Goal: Task Accomplishment & Management: Manage account settings

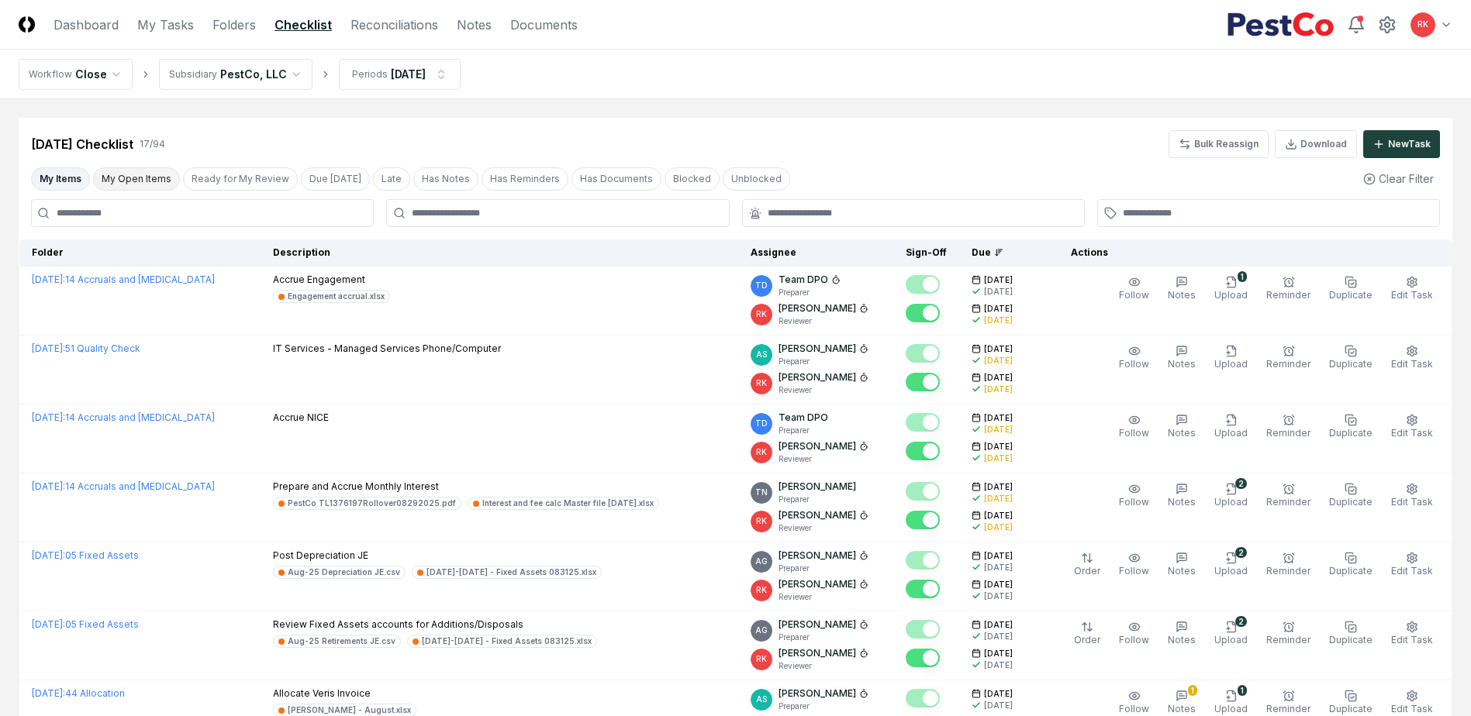
click at [139, 189] on button "My Open Items" at bounding box center [136, 178] width 87 height 23
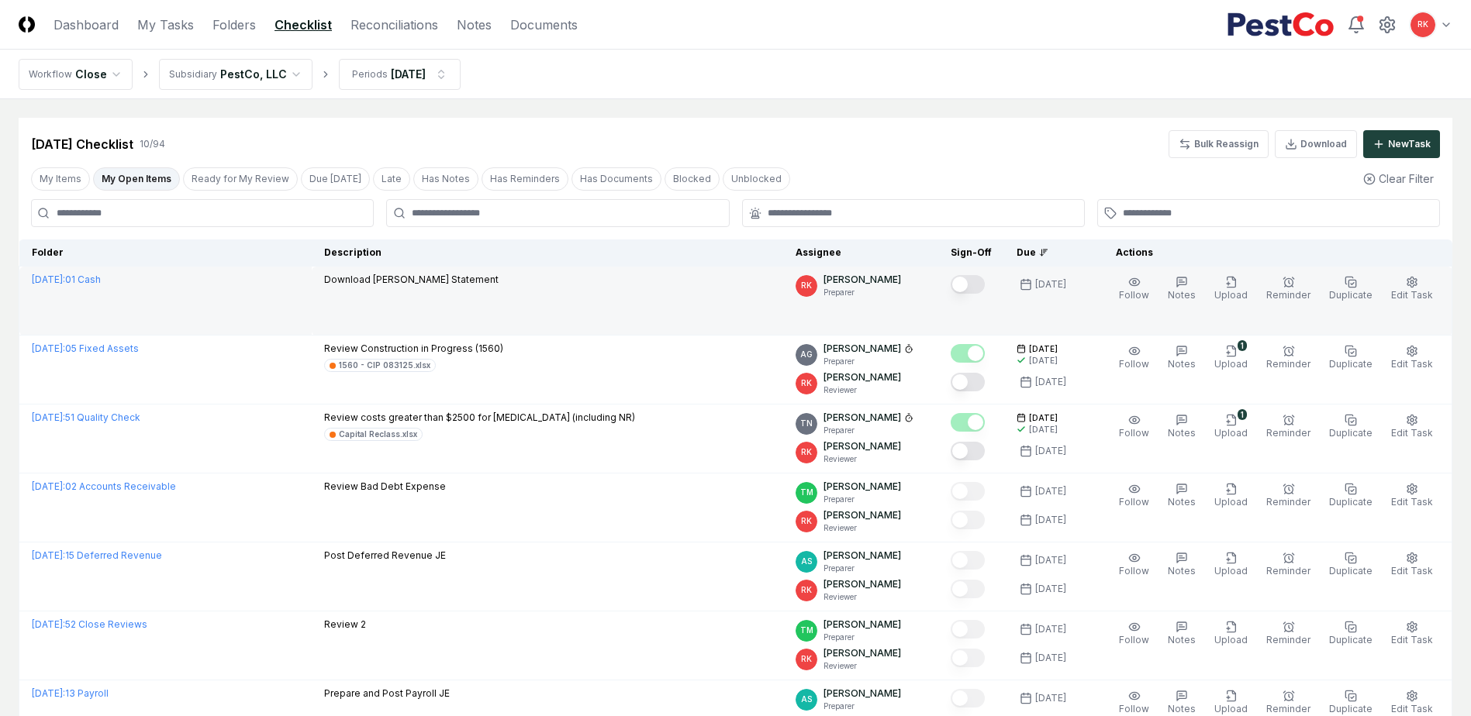
click at [977, 280] on button "Mark complete" at bounding box center [967, 284] width 34 height 19
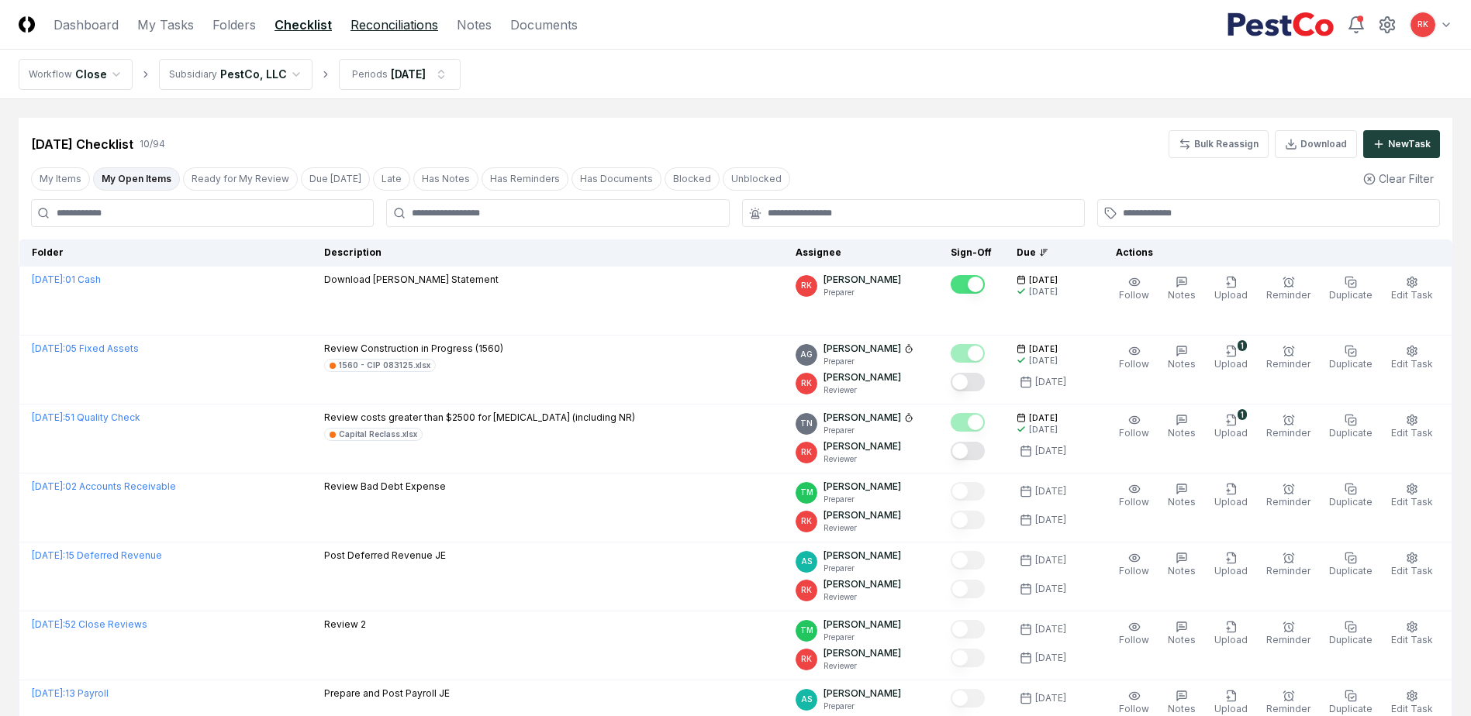
click at [375, 23] on link "Reconciliations" at bounding box center [394, 25] width 88 height 19
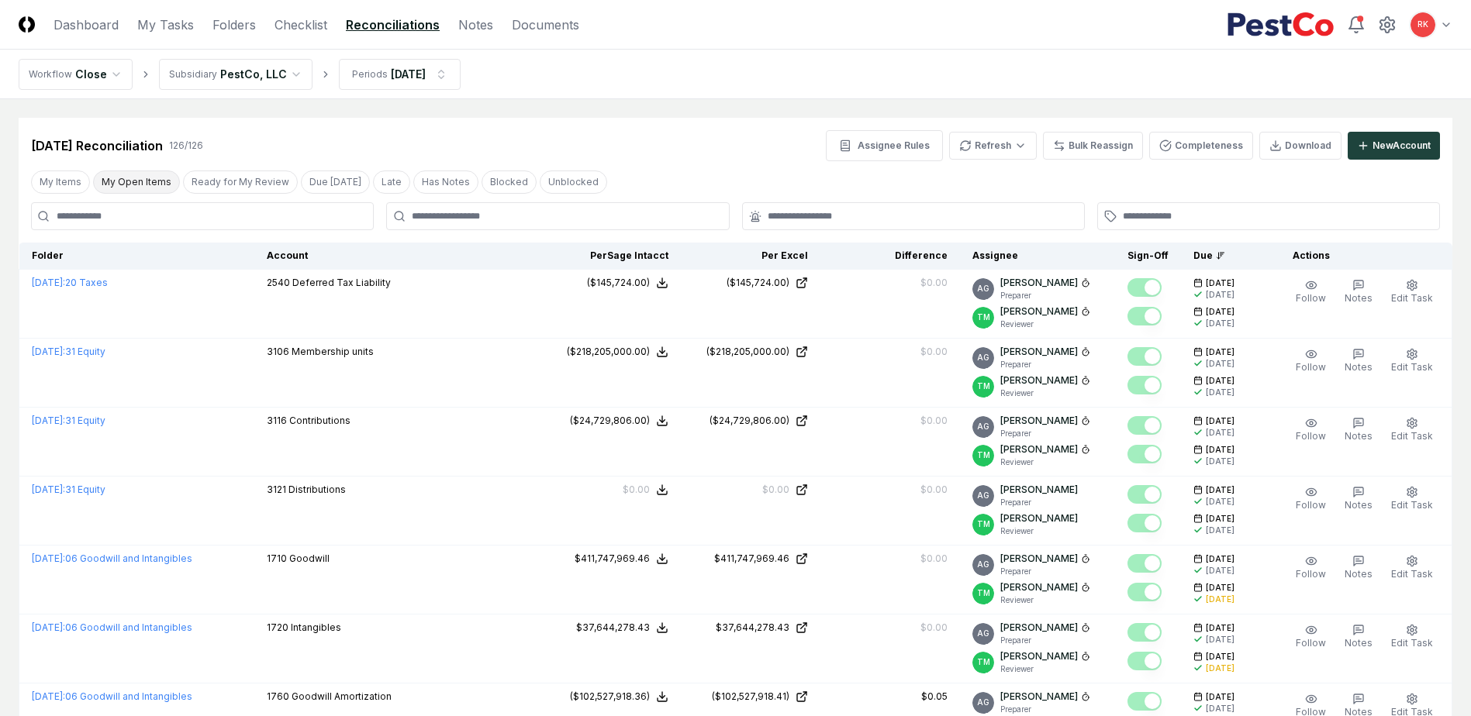
click at [129, 183] on button "My Open Items" at bounding box center [136, 182] width 87 height 23
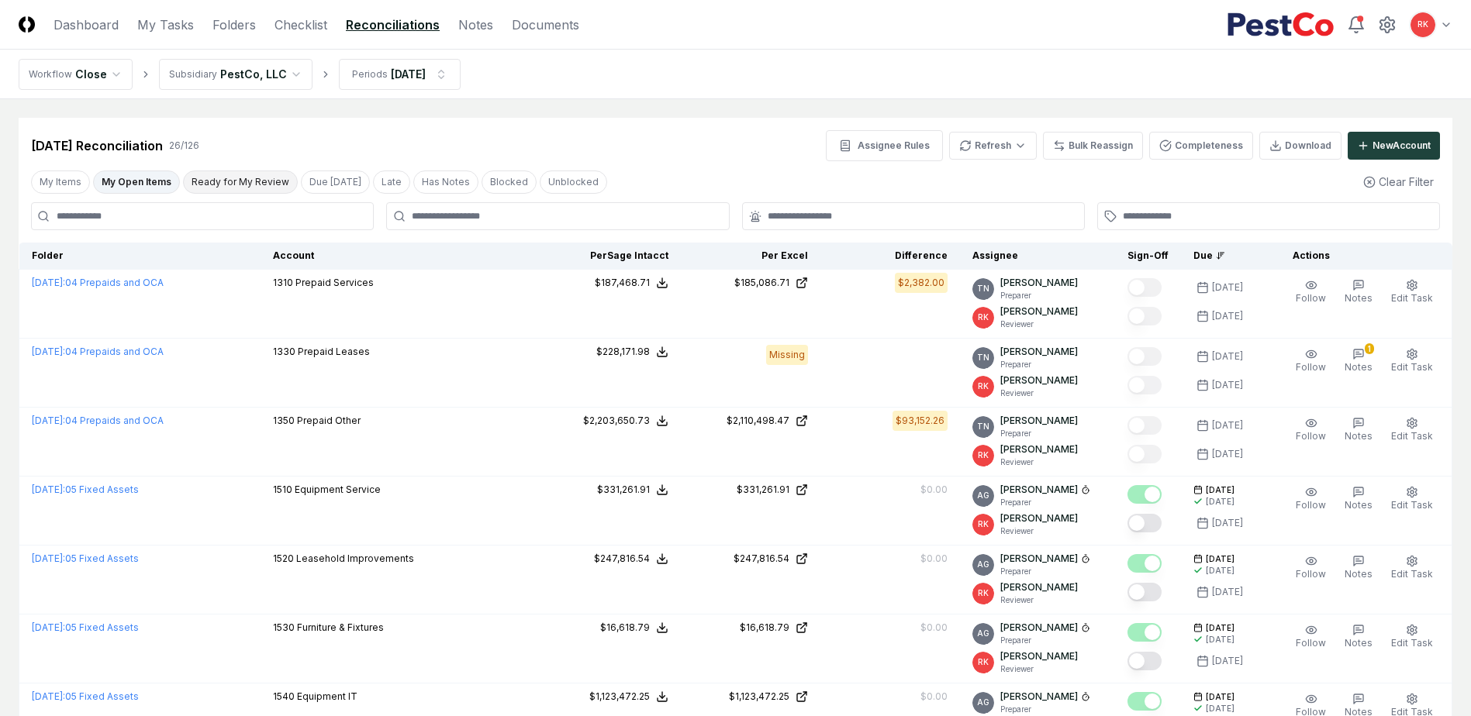
click at [217, 176] on button "Ready for My Review" at bounding box center [240, 182] width 115 height 23
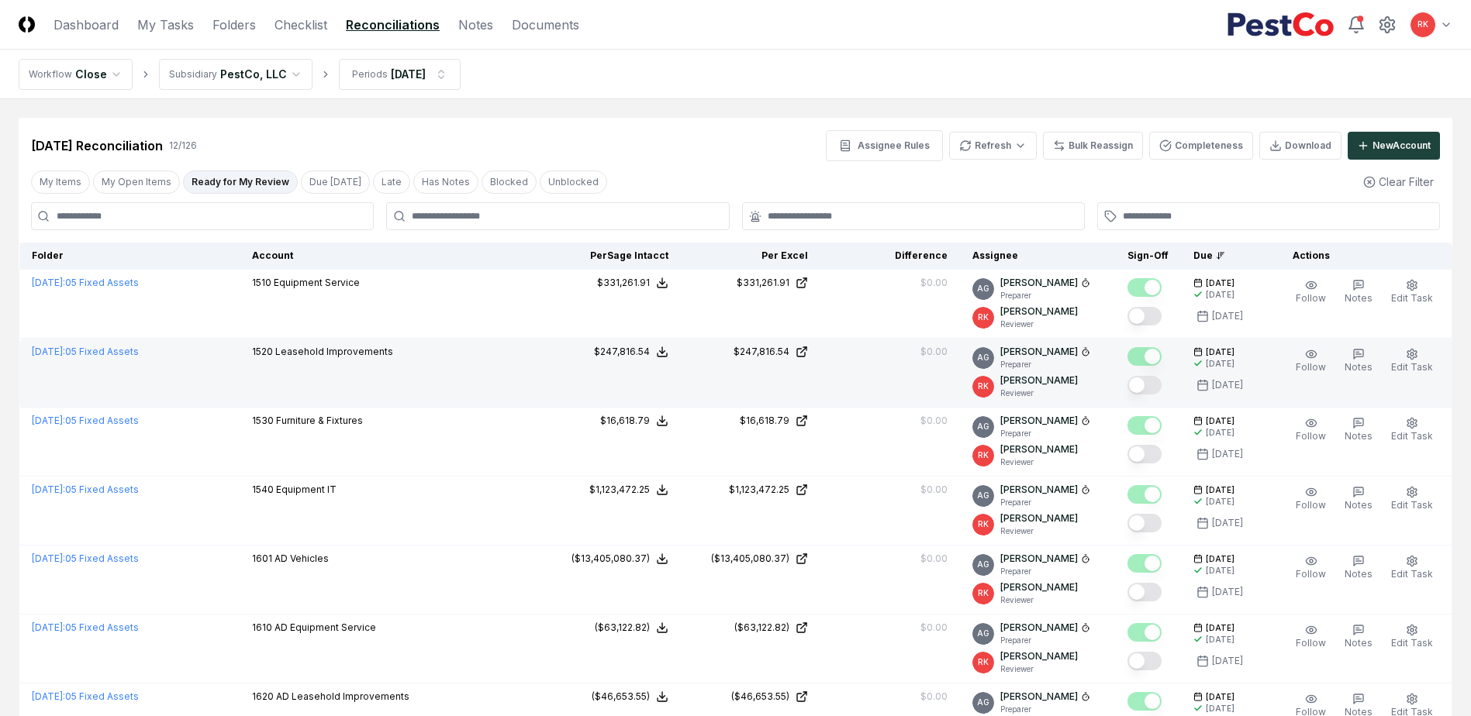
drag, startPoint x: 1150, startPoint y: 315, endPoint x: 1172, endPoint y: 346, distance: 37.8
click at [1150, 315] on button "Mark complete" at bounding box center [1144, 316] width 34 height 19
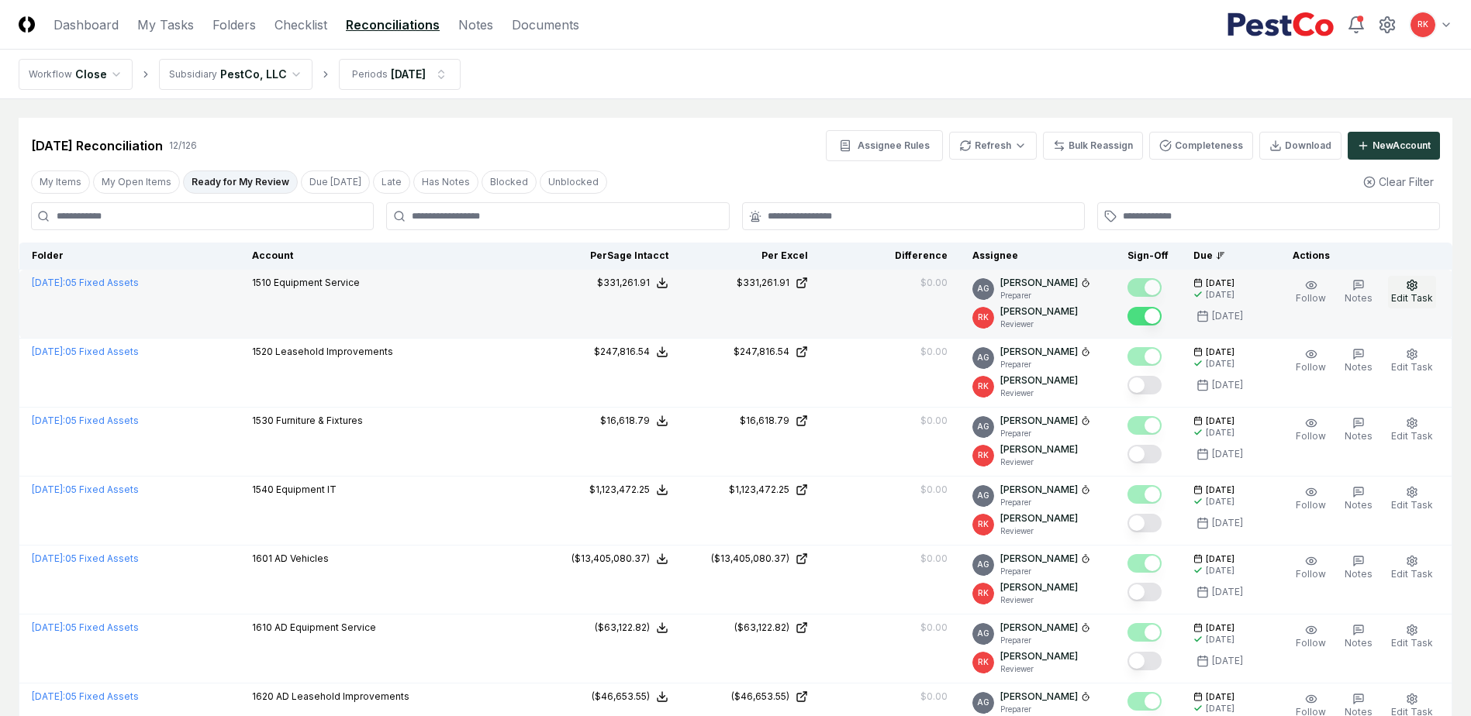
click at [1425, 298] on span "Edit Task" at bounding box center [1412, 298] width 42 height 12
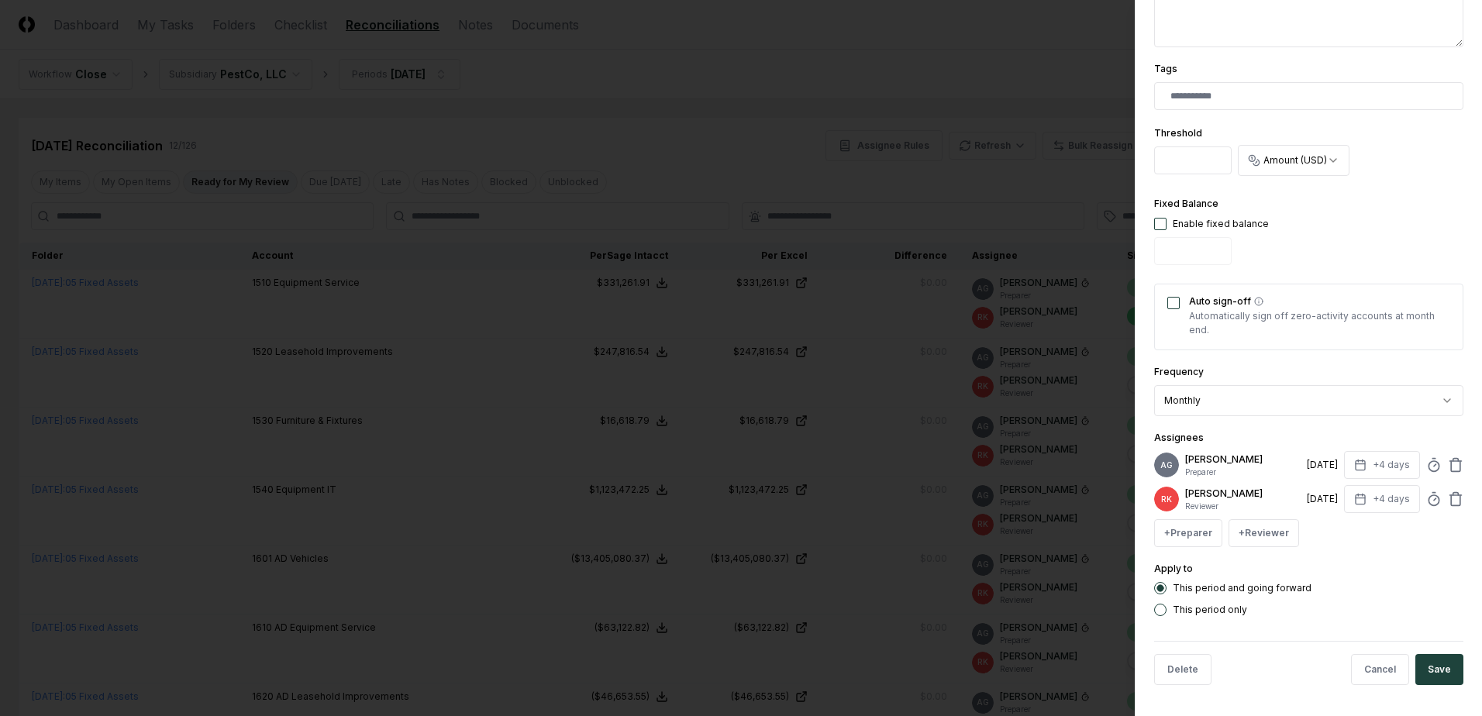
scroll to position [393, 0]
click at [1426, 502] on icon at bounding box center [1434, 499] width 16 height 16
type input "*****"
click at [1436, 678] on button "Save" at bounding box center [1439, 669] width 48 height 31
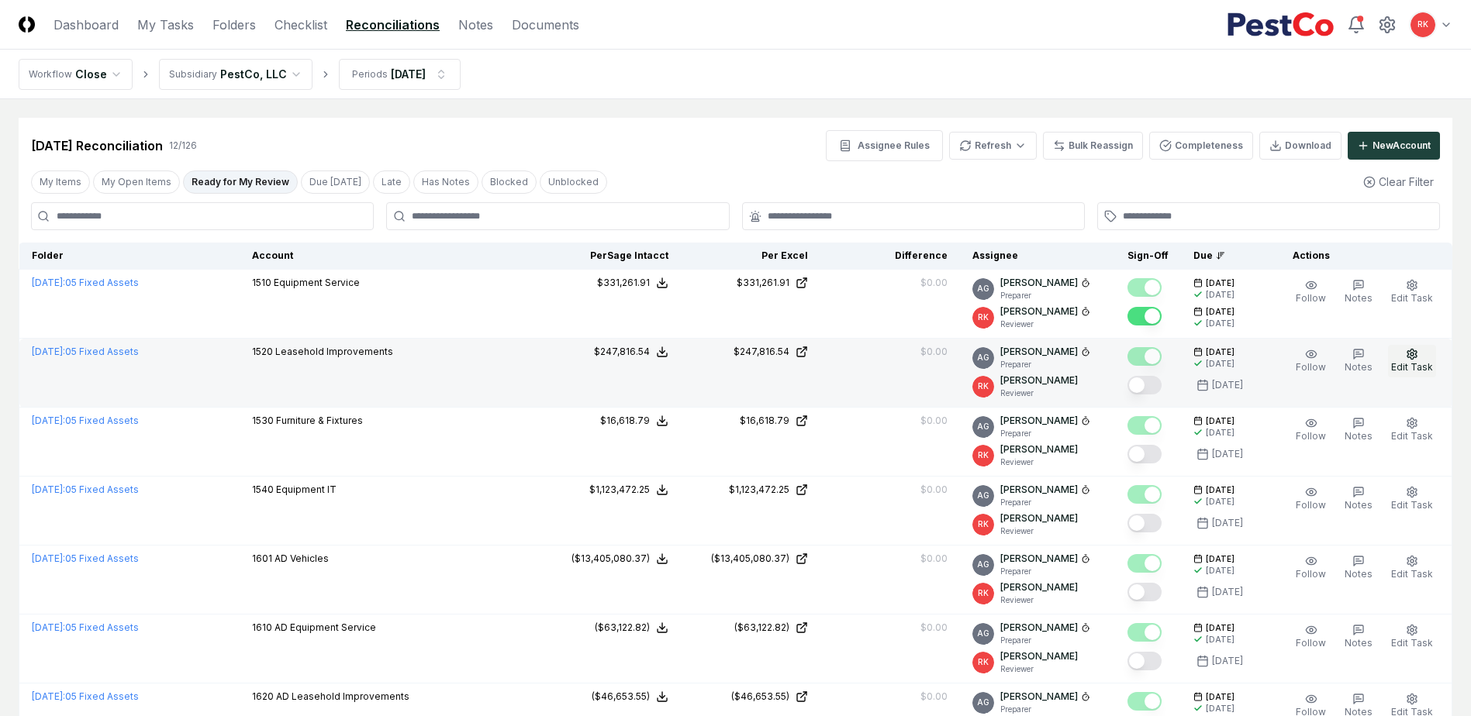
click at [1406, 371] on span "Edit Task" at bounding box center [1412, 367] width 42 height 12
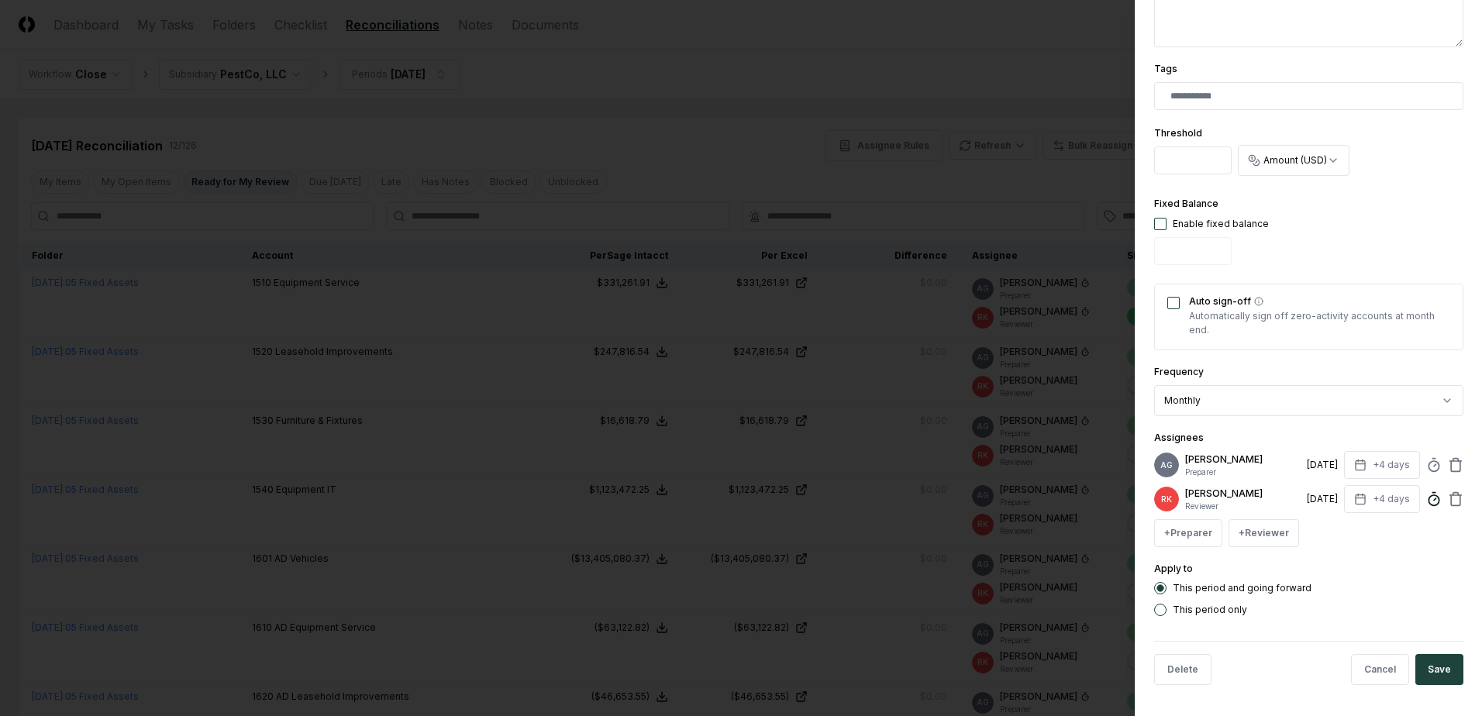
click at [1429, 502] on circle at bounding box center [1434, 500] width 10 height 10
type input "*****"
click at [1433, 683] on button "Save" at bounding box center [1439, 669] width 48 height 31
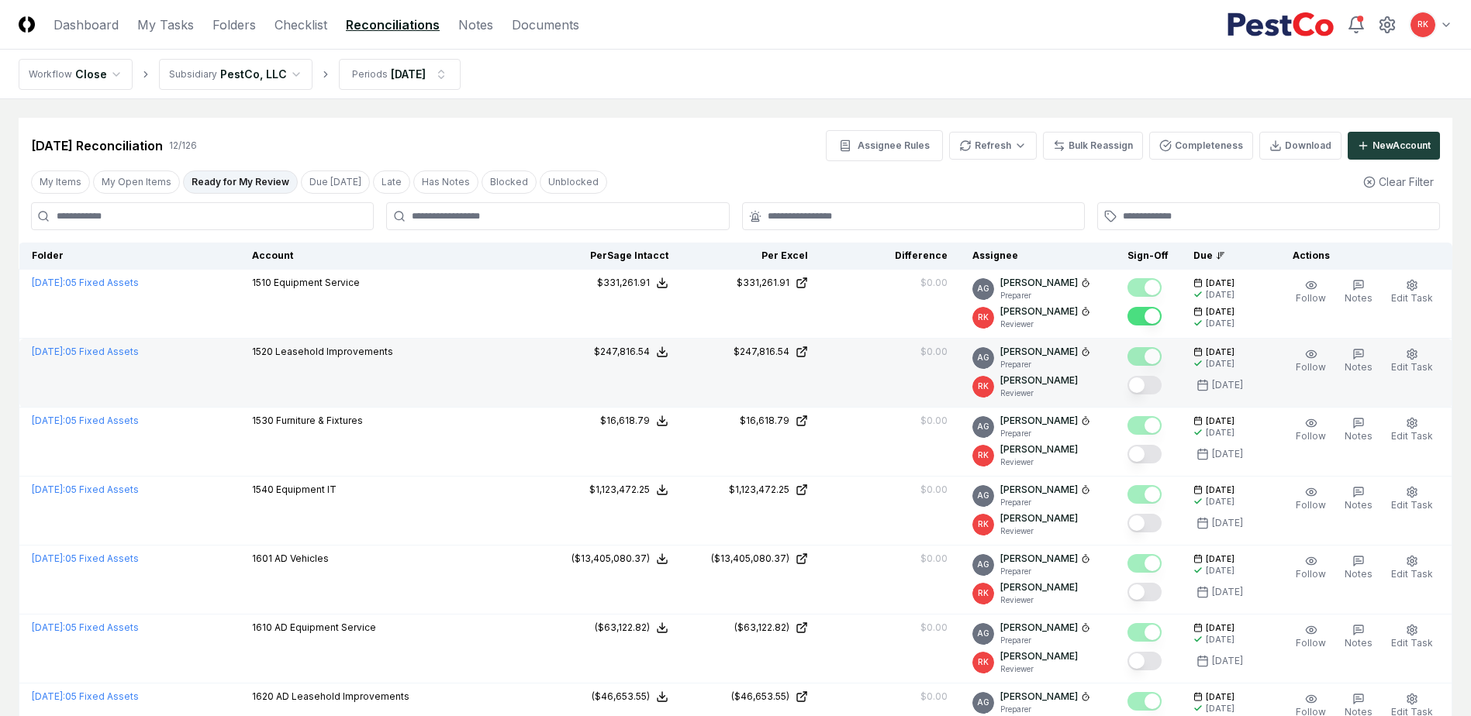
click at [1146, 384] on button "Mark complete" at bounding box center [1144, 385] width 34 height 19
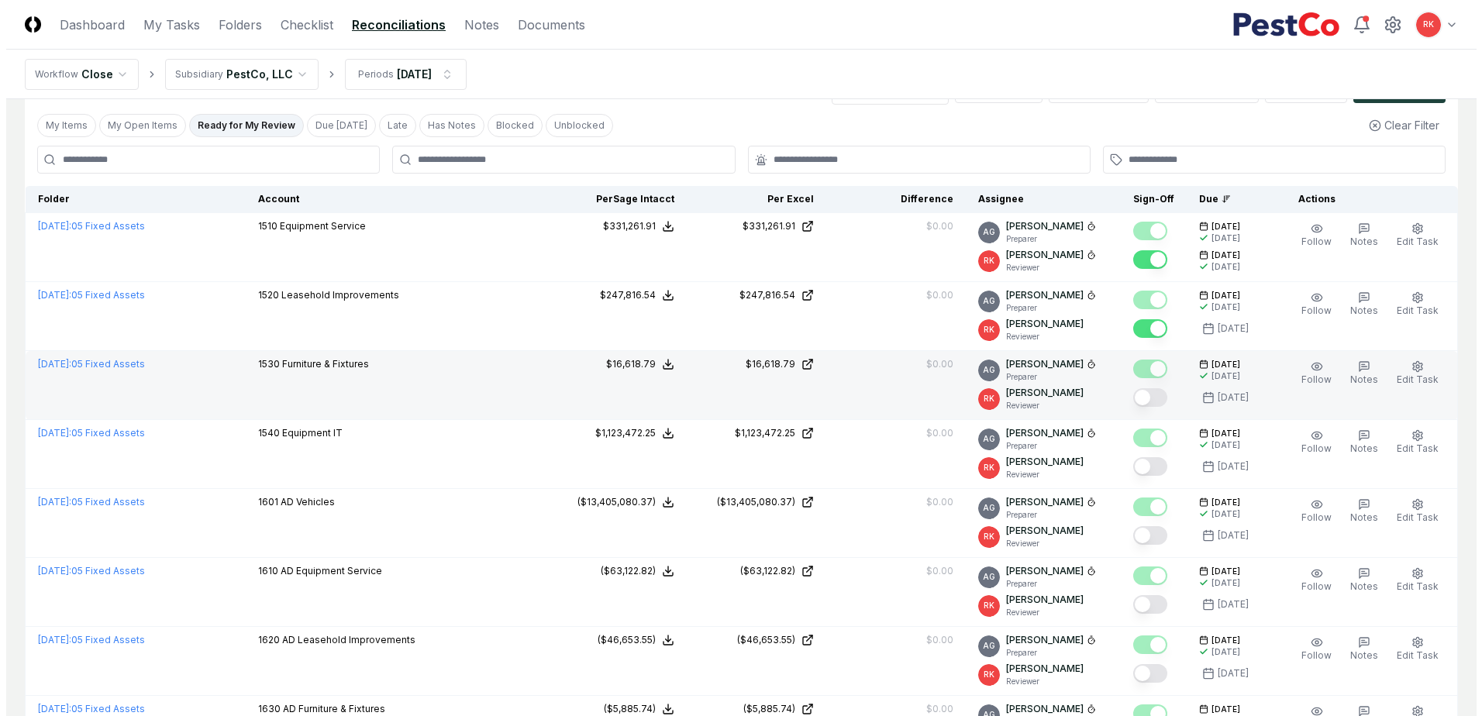
scroll to position [78, 0]
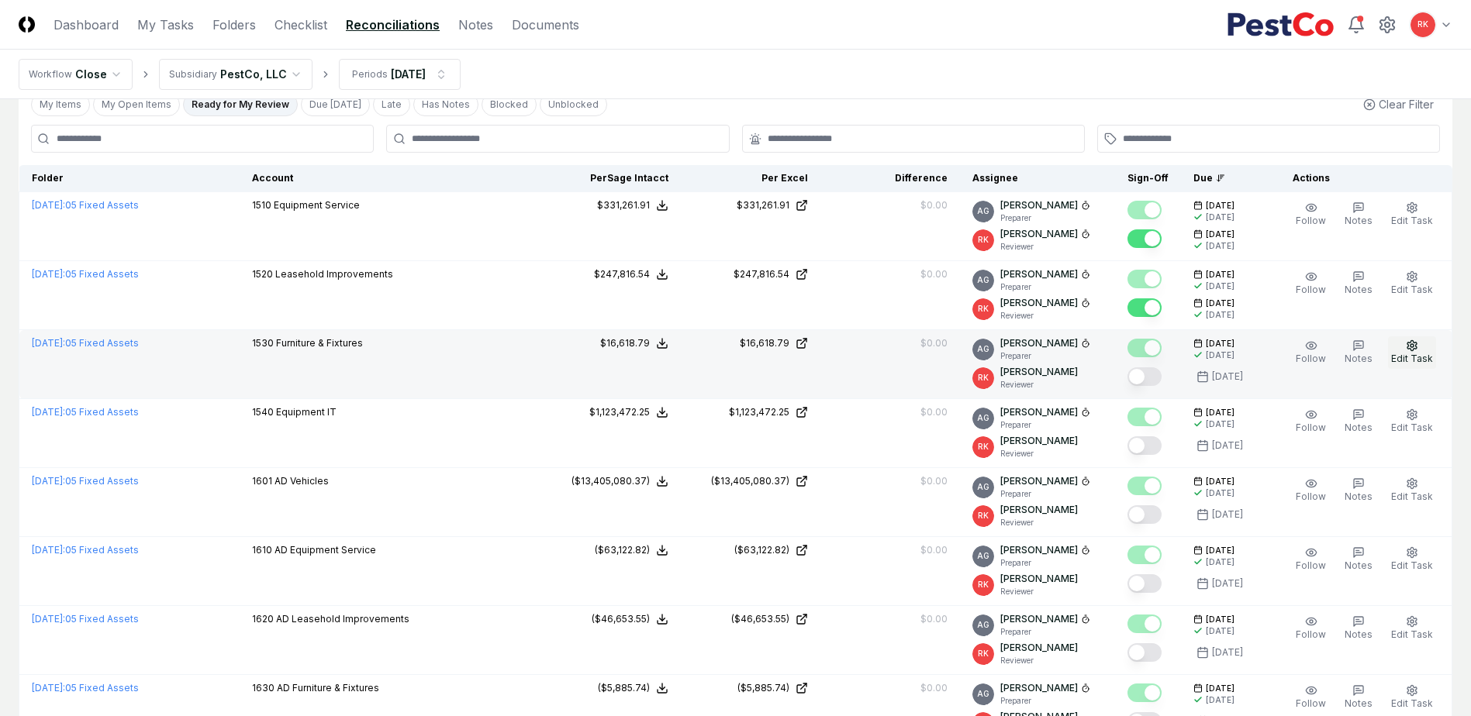
click at [1416, 353] on span "Edit Task" at bounding box center [1412, 359] width 42 height 12
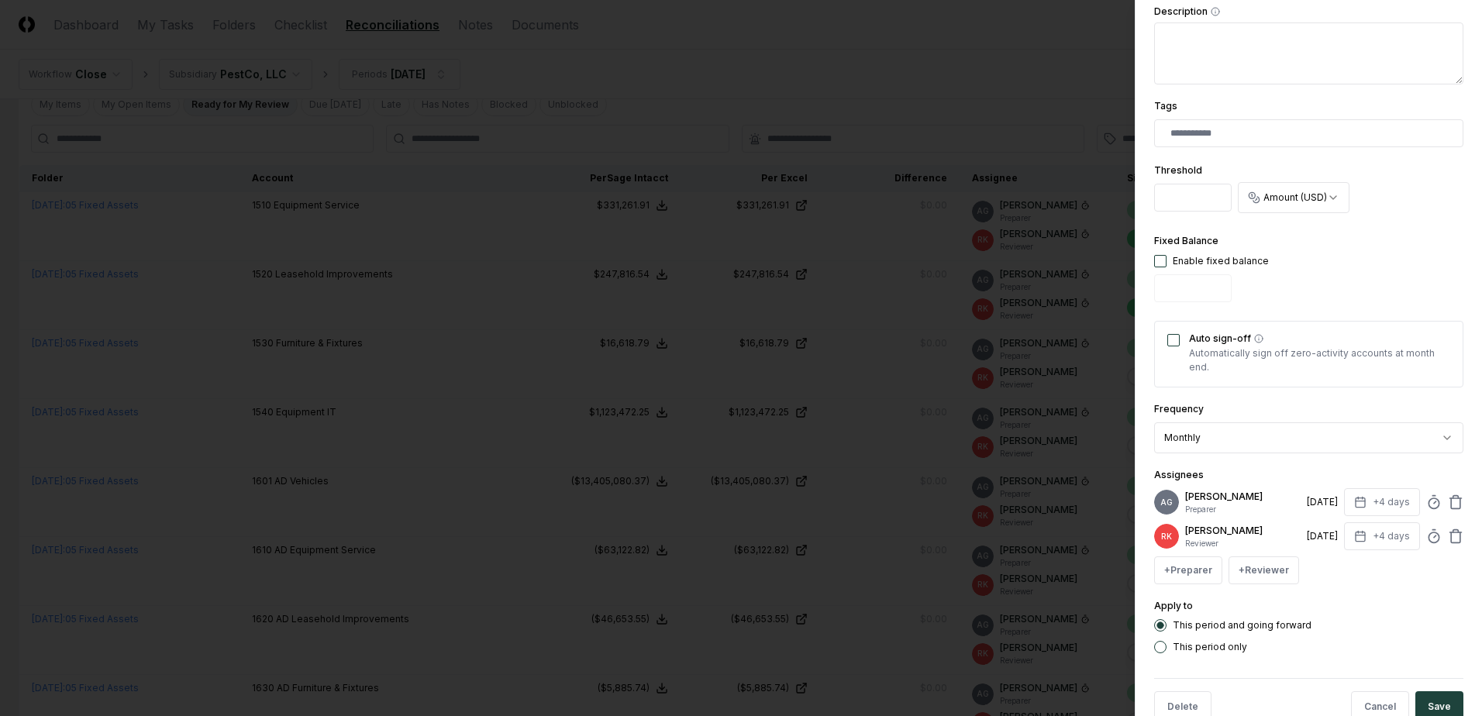
scroll to position [393, 0]
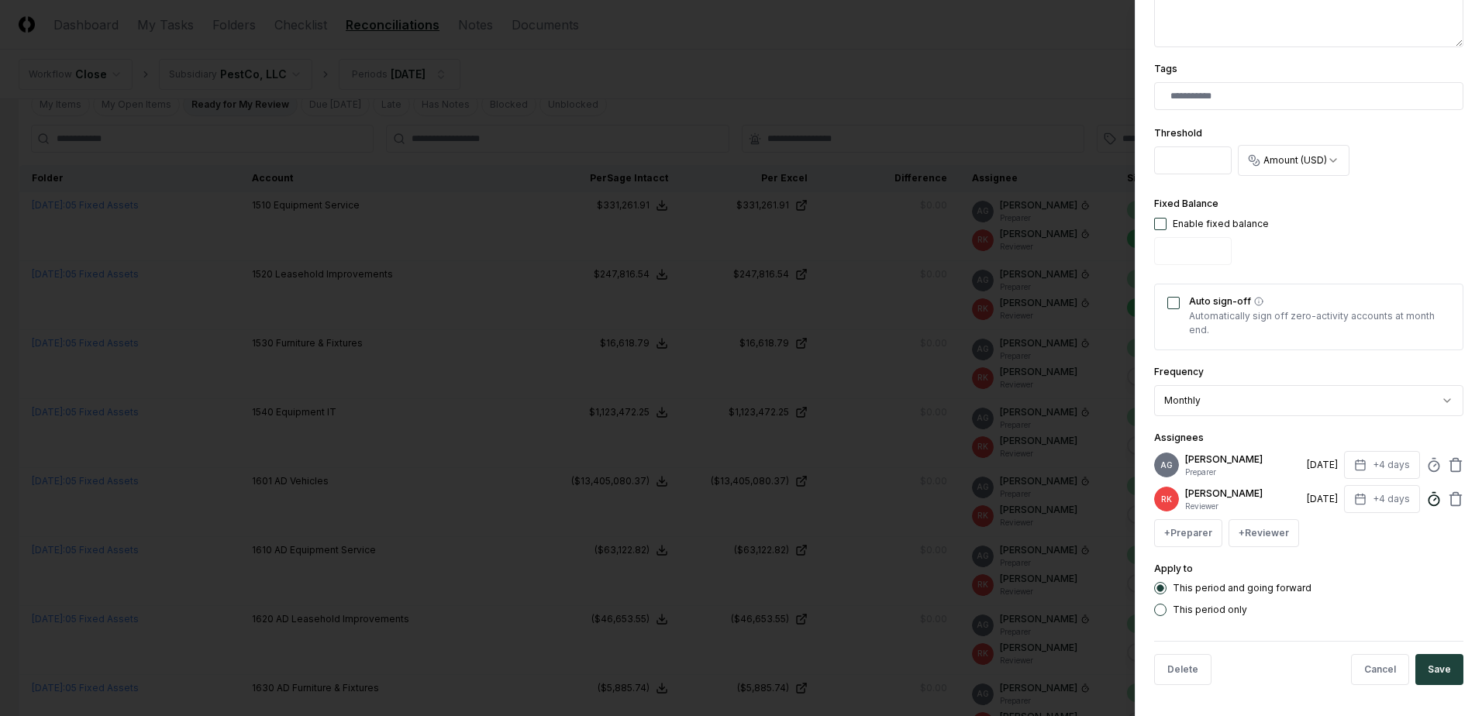
click at [1426, 498] on icon at bounding box center [1434, 499] width 16 height 16
type input "*****"
click at [1429, 669] on button "Save" at bounding box center [1439, 669] width 48 height 31
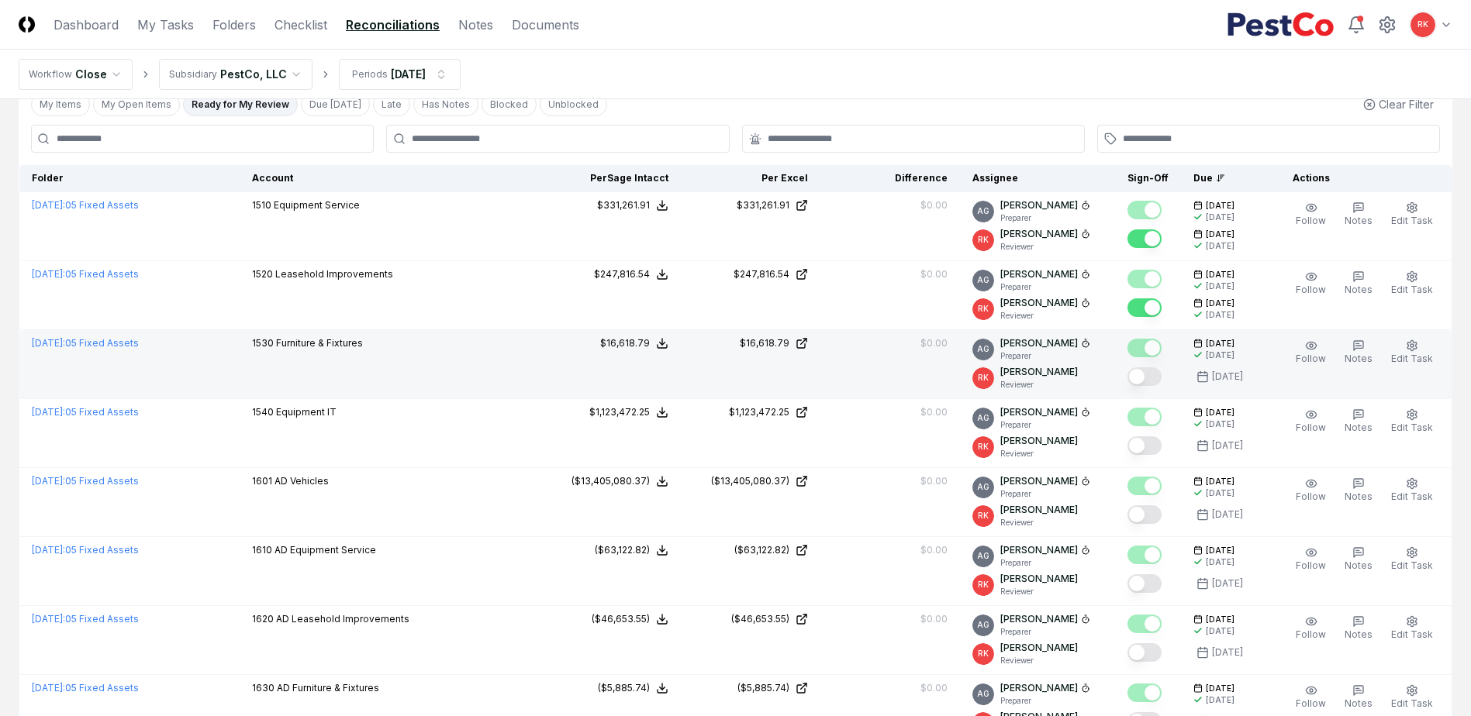
click at [1146, 381] on button "Mark complete" at bounding box center [1144, 376] width 34 height 19
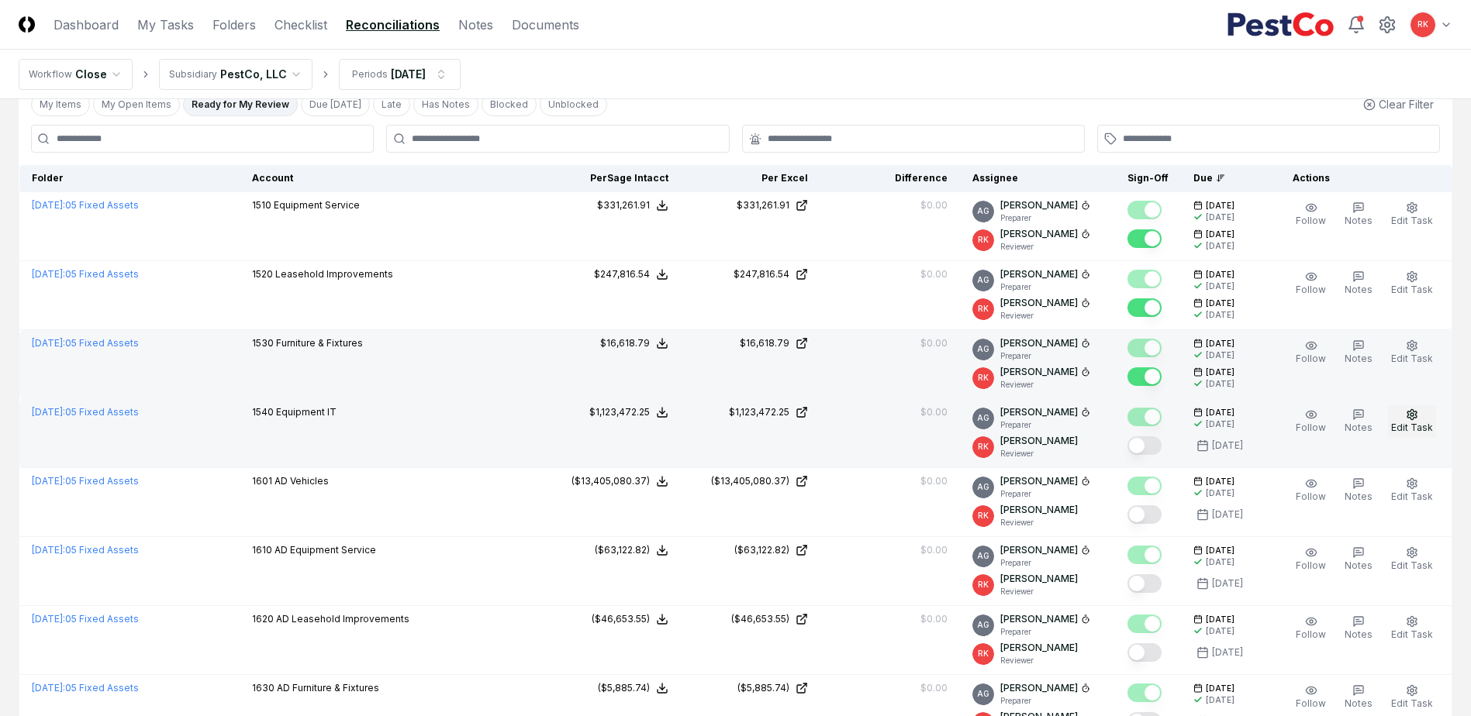
click at [1404, 425] on span "Edit Task" at bounding box center [1412, 428] width 42 height 12
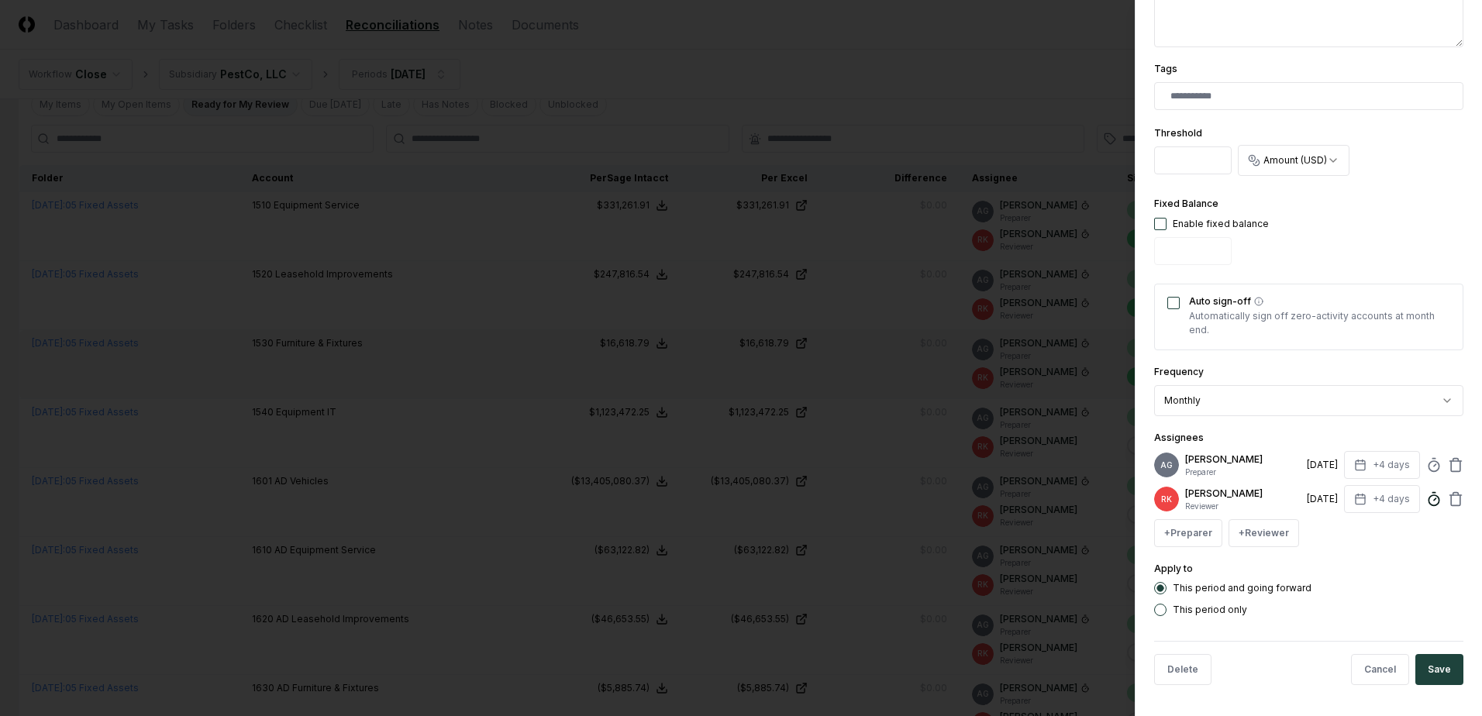
click at [1426, 501] on icon at bounding box center [1434, 499] width 16 height 16
type input "*****"
click at [1430, 665] on button "Save" at bounding box center [1439, 669] width 48 height 31
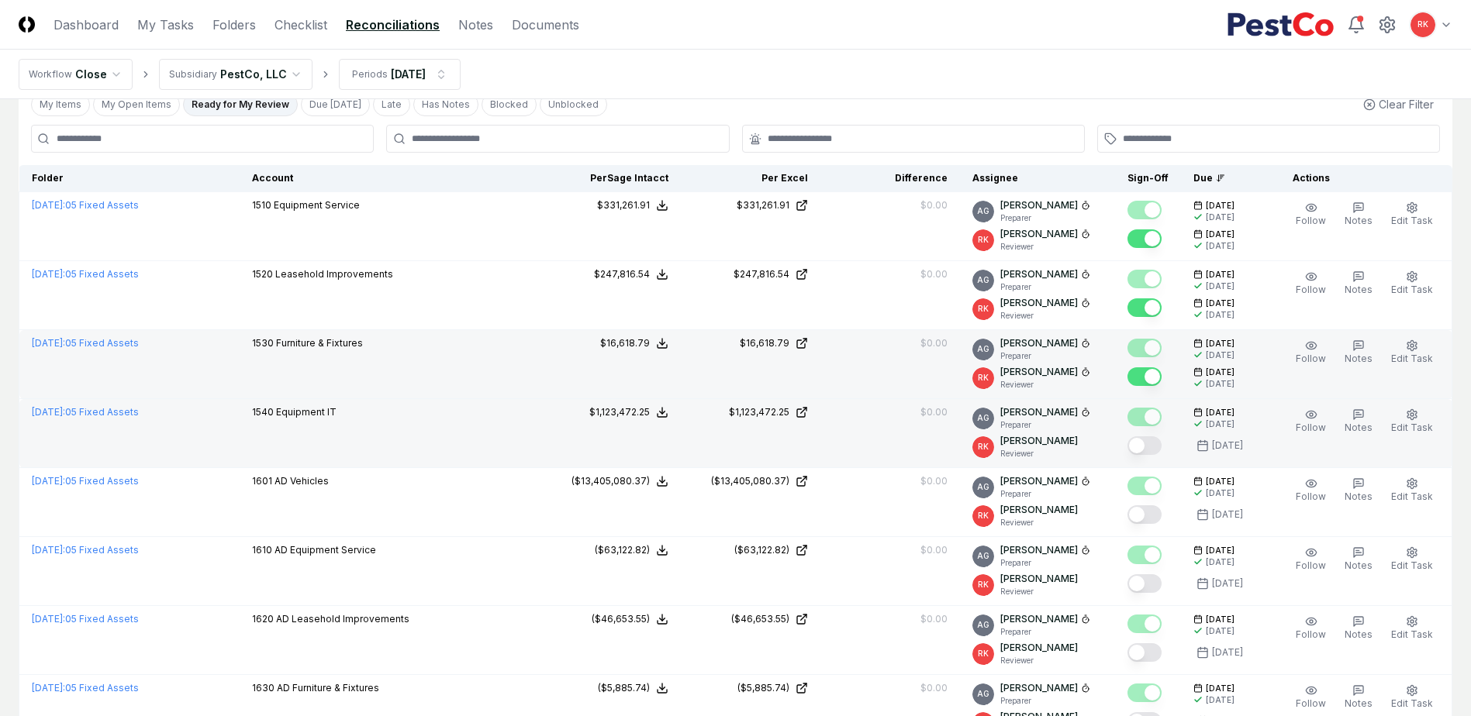
click at [1150, 446] on button "Mark complete" at bounding box center [1144, 445] width 34 height 19
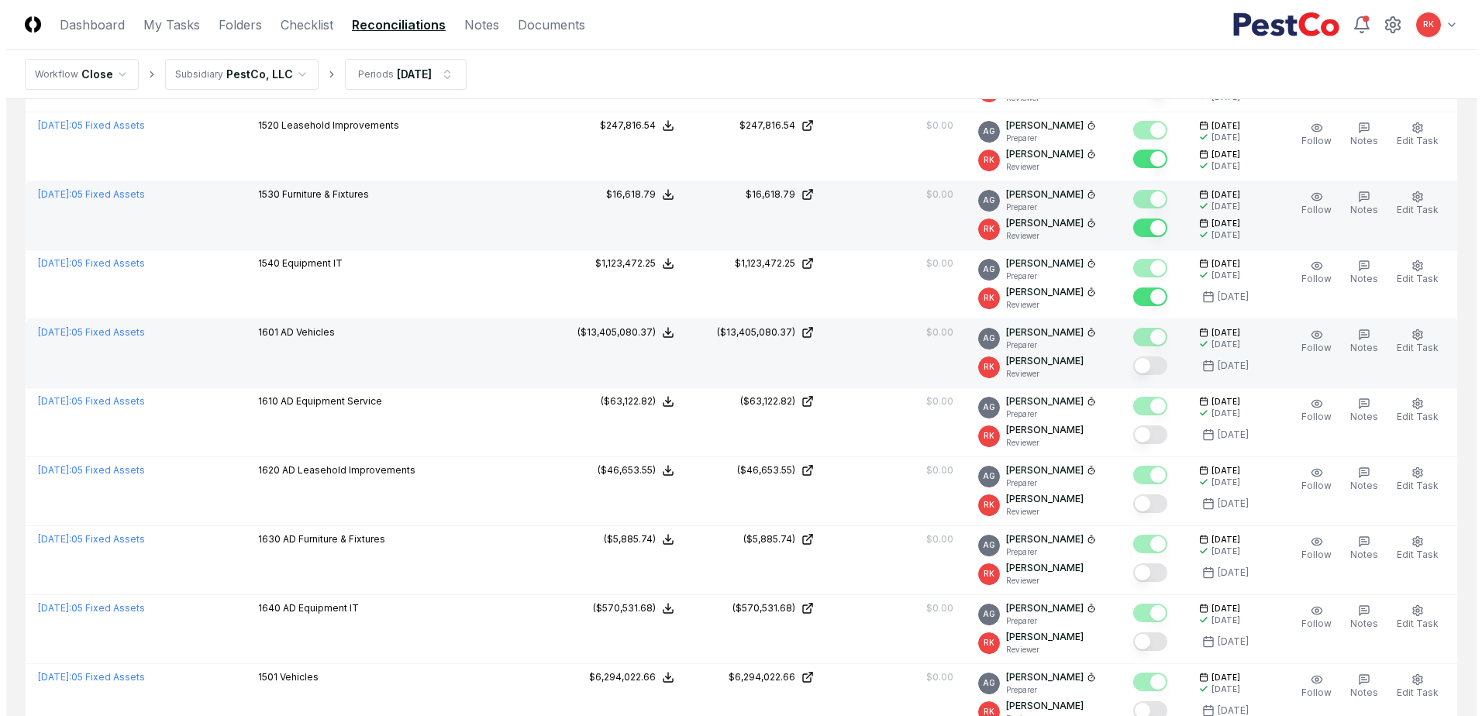
scroll to position [233, 0]
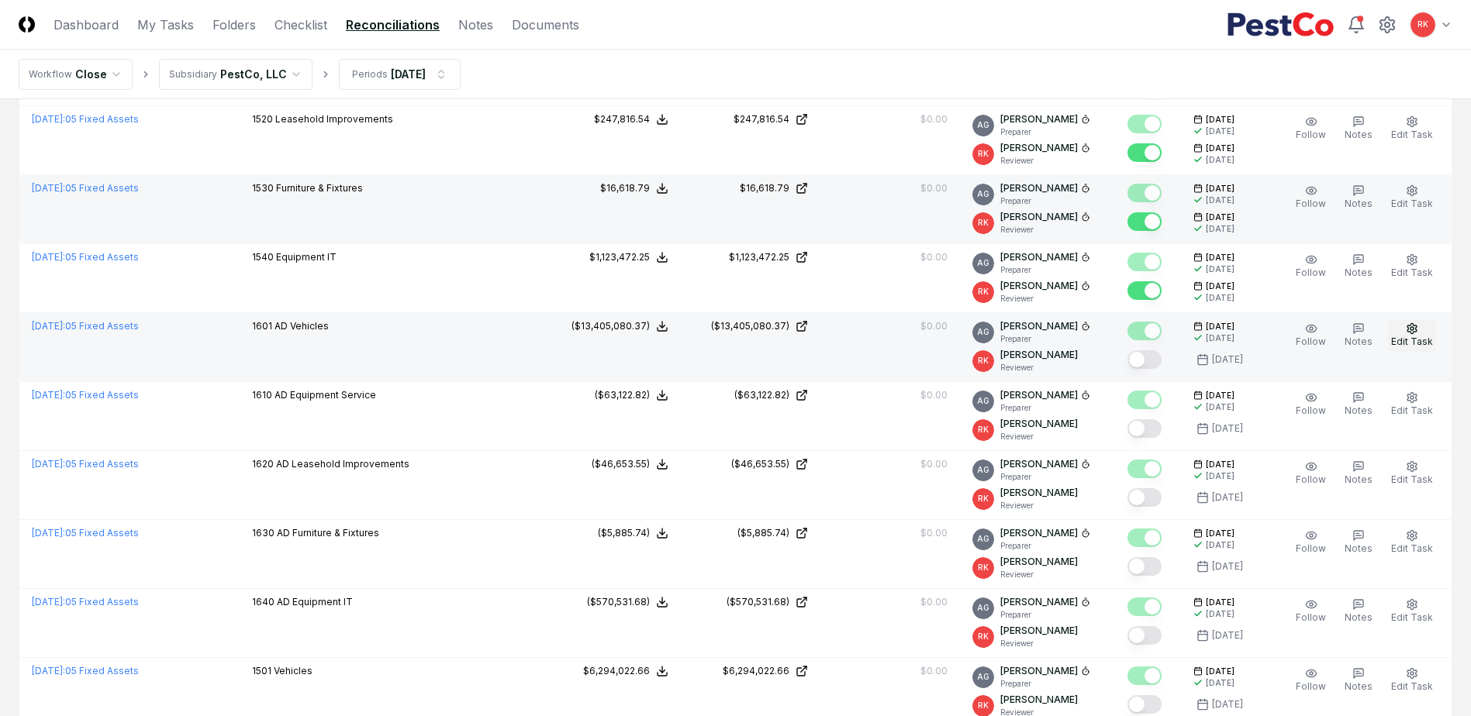
click at [1409, 343] on span "Edit Task" at bounding box center [1412, 342] width 42 height 12
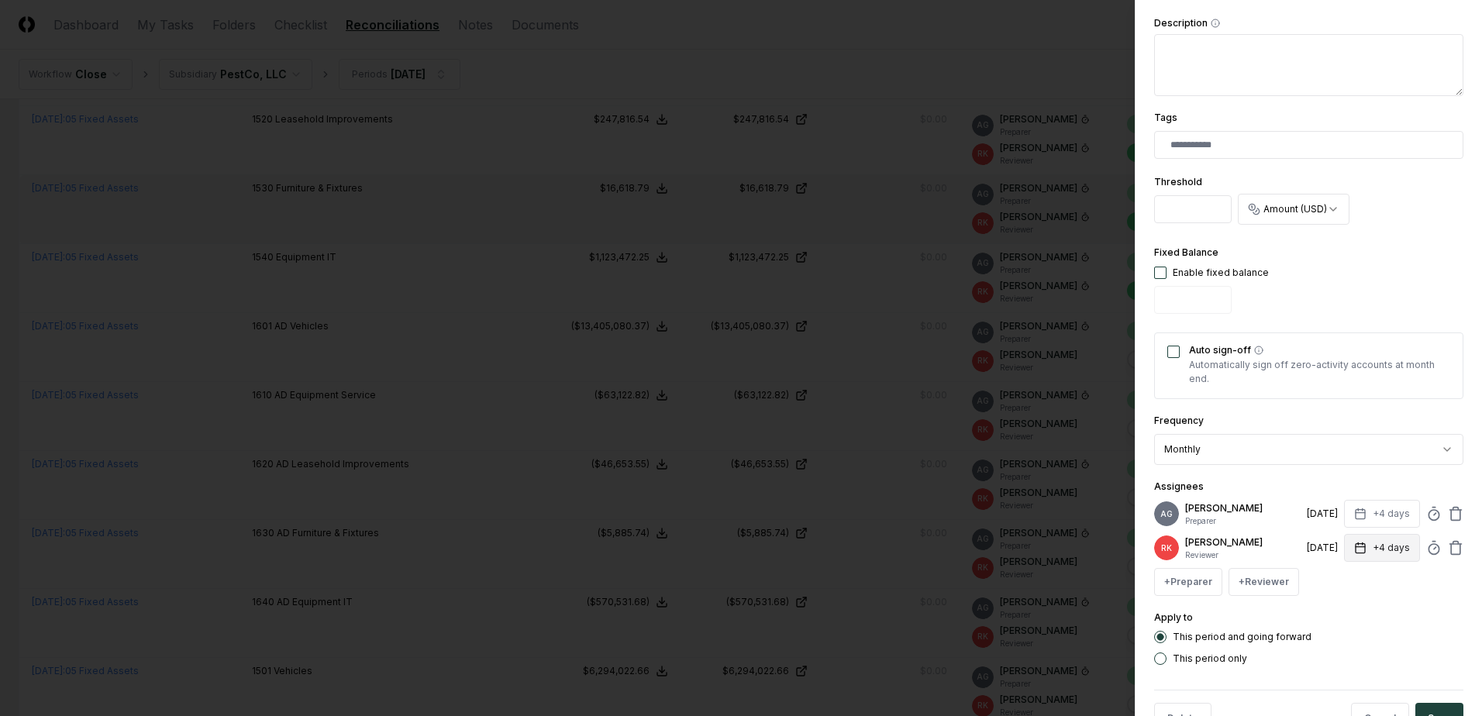
scroll to position [393, 0]
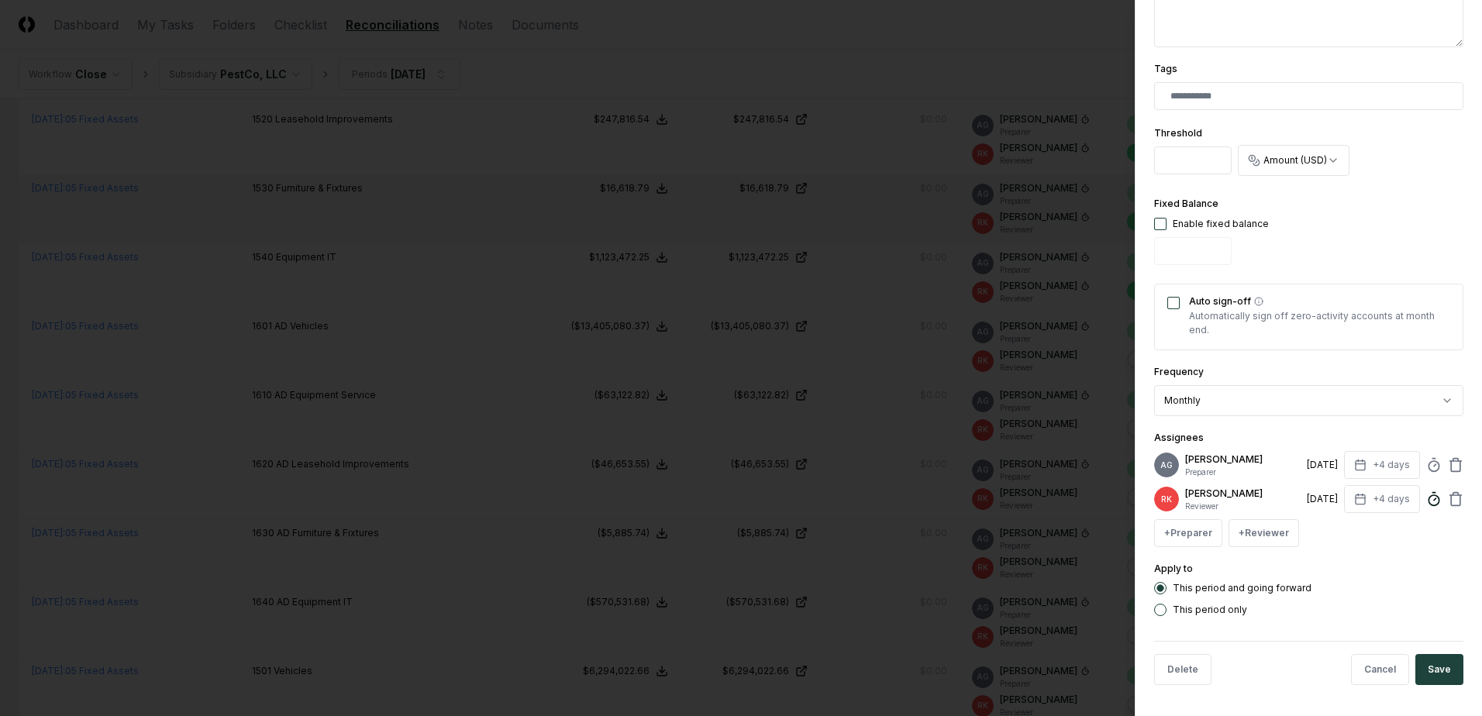
click at [1429, 498] on circle at bounding box center [1434, 500] width 10 height 10
type input "*****"
click at [1422, 671] on button "Save" at bounding box center [1439, 669] width 48 height 31
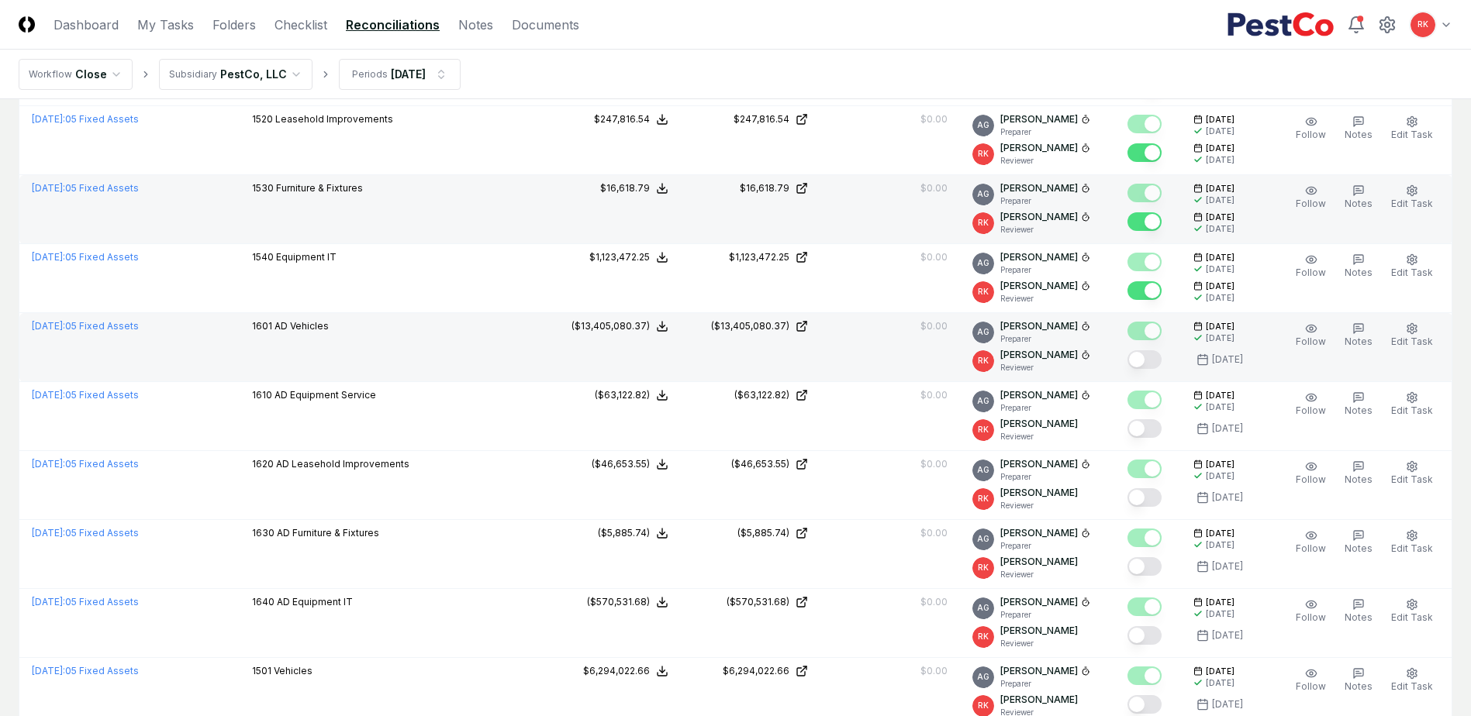
click at [1141, 359] on button "Mark complete" at bounding box center [1144, 359] width 34 height 19
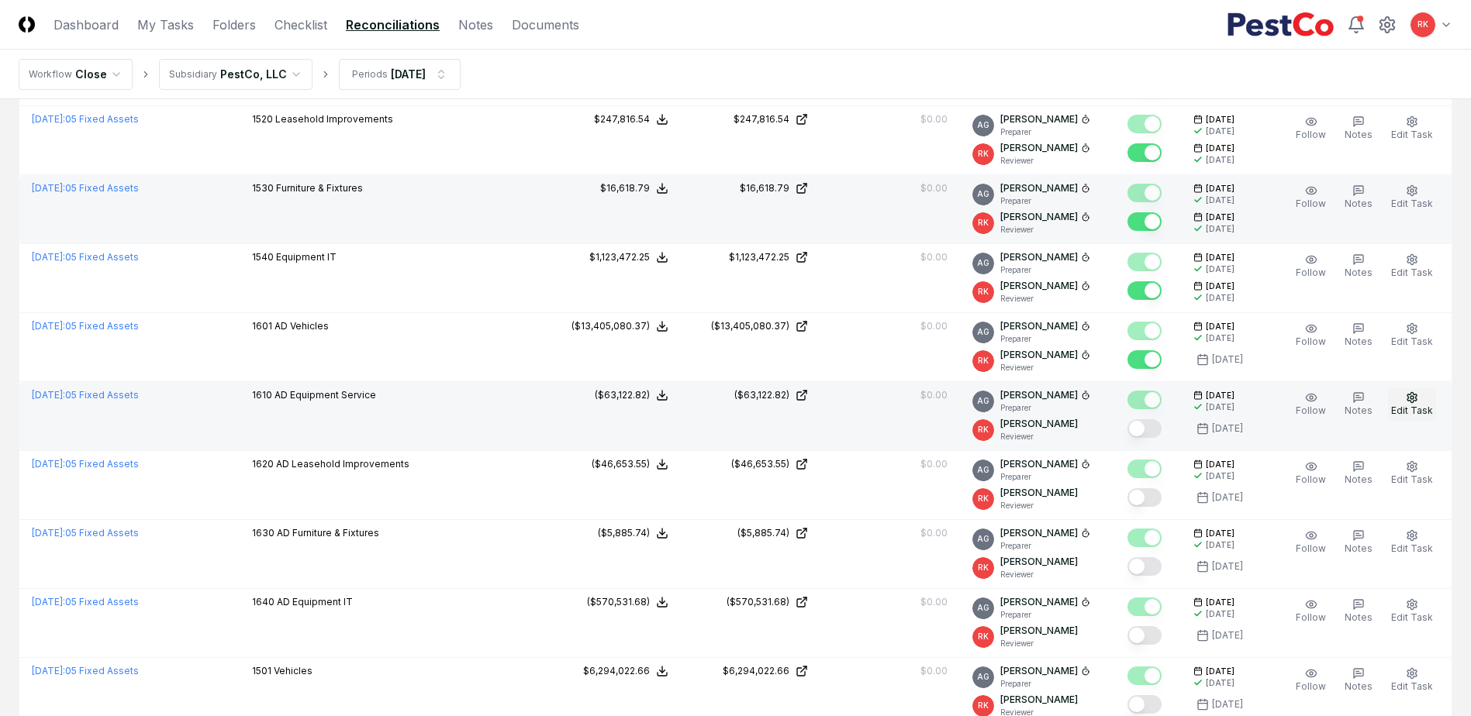
click at [1408, 403] on icon "button" at bounding box center [1411, 397] width 12 height 12
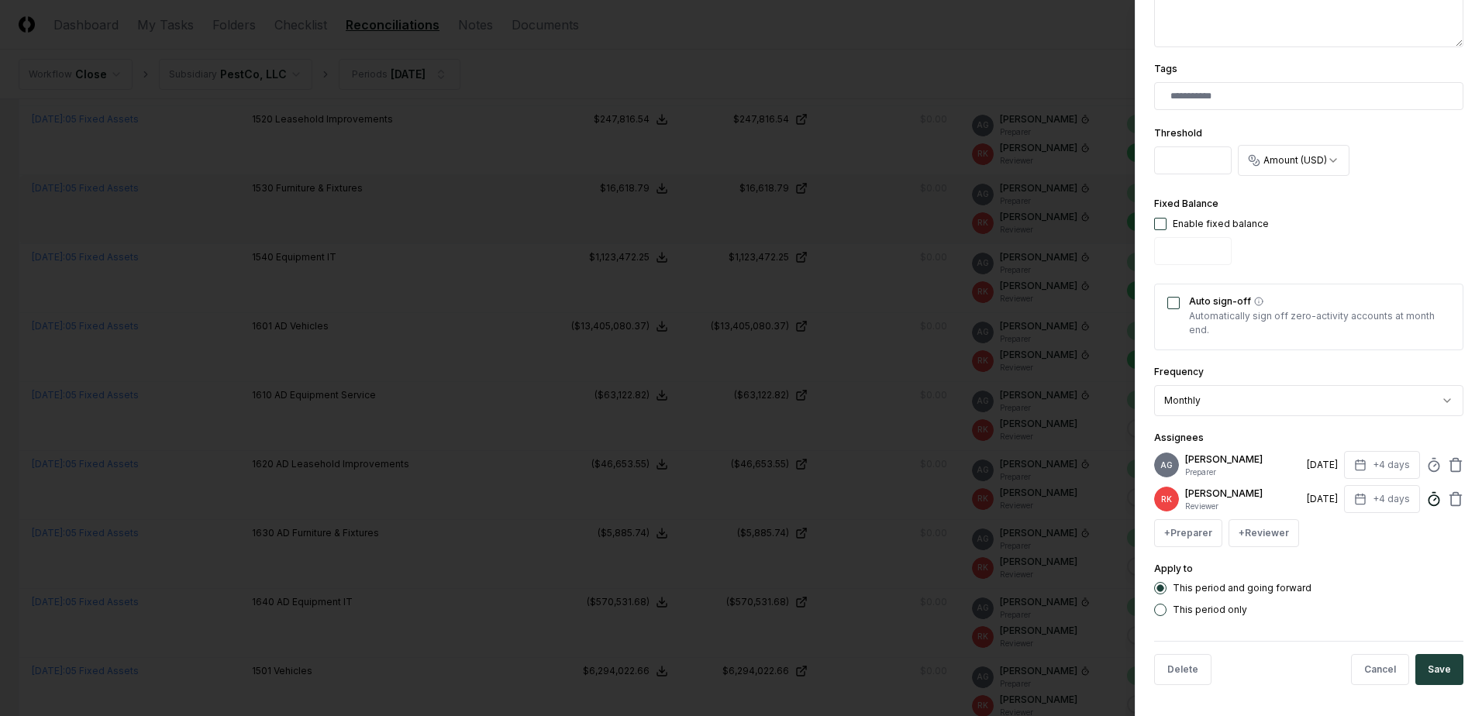
click at [1429, 500] on icon at bounding box center [1434, 499] width 16 height 16
type input "*****"
click at [1436, 674] on button "Save" at bounding box center [1439, 669] width 48 height 31
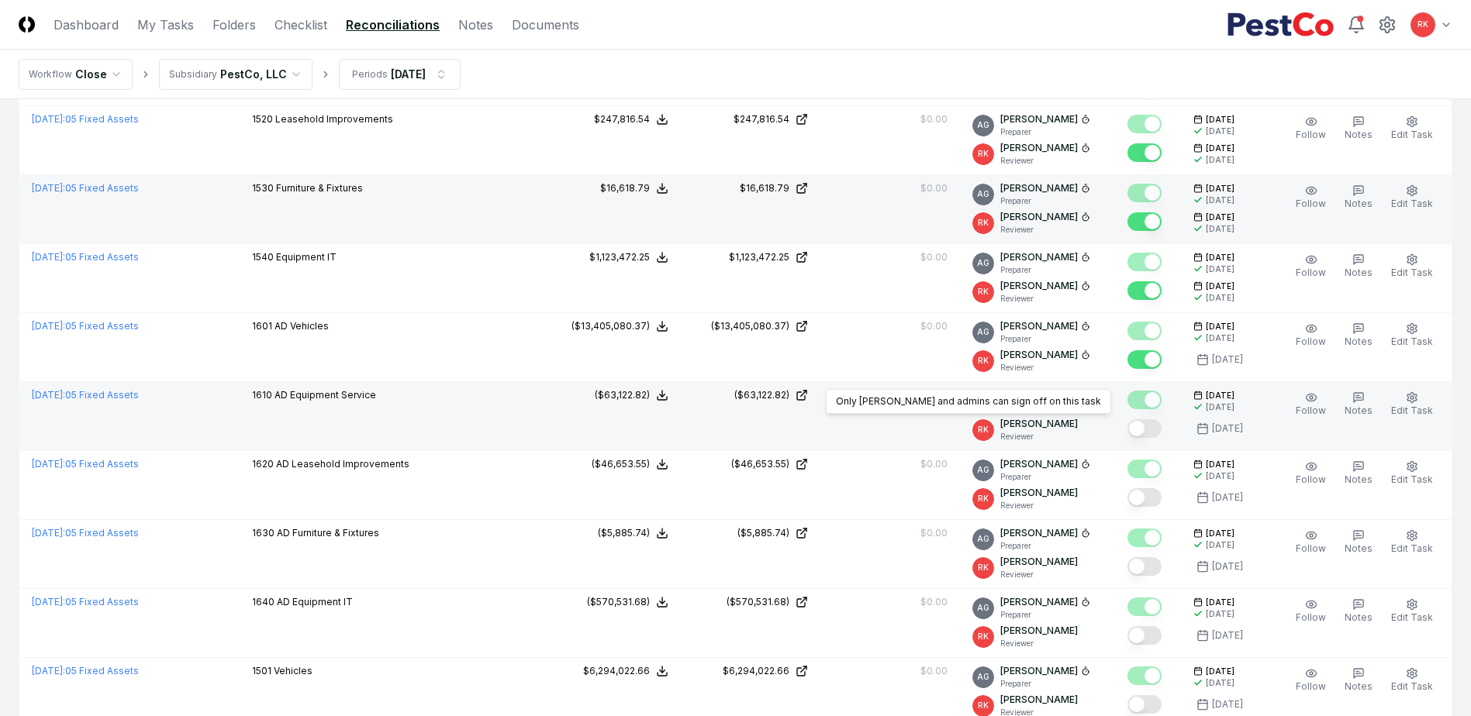
click at [1143, 426] on button "Mark complete" at bounding box center [1144, 428] width 34 height 19
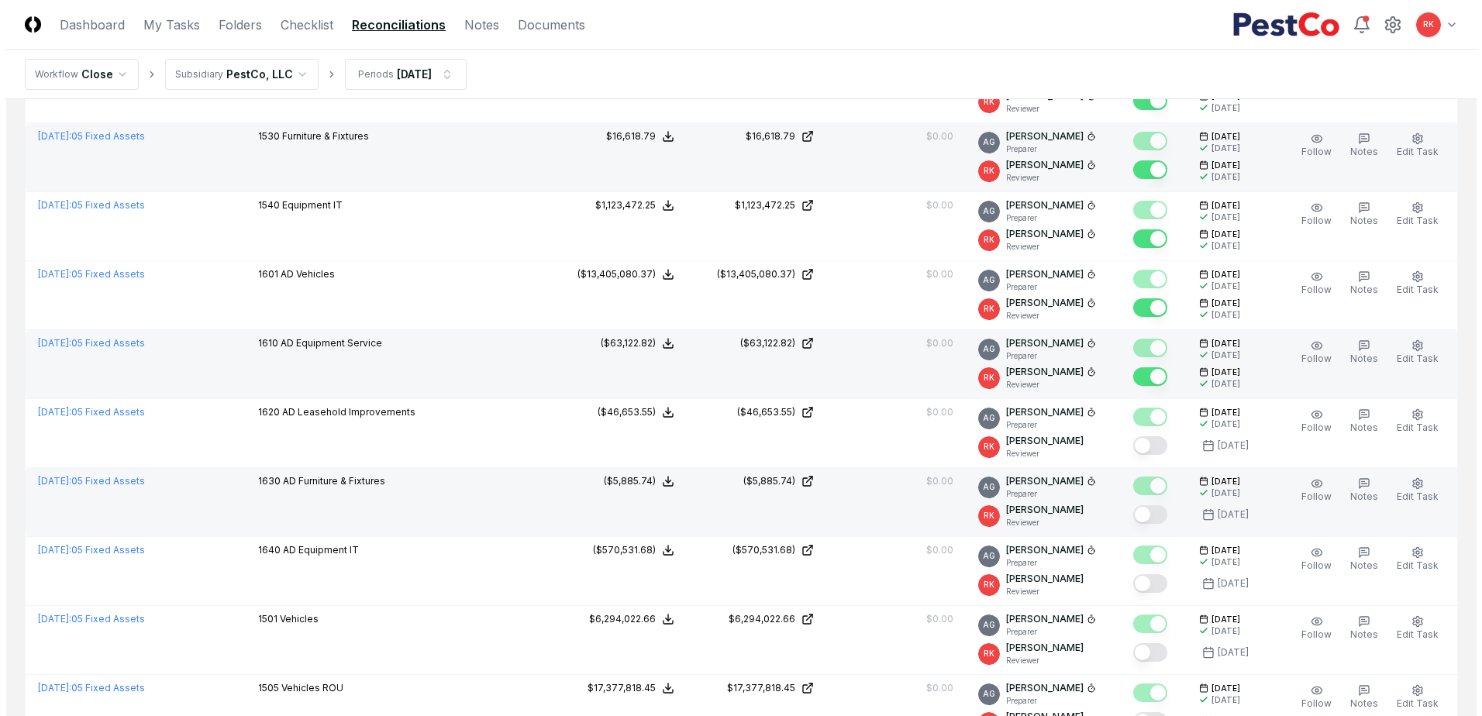
scroll to position [310, 0]
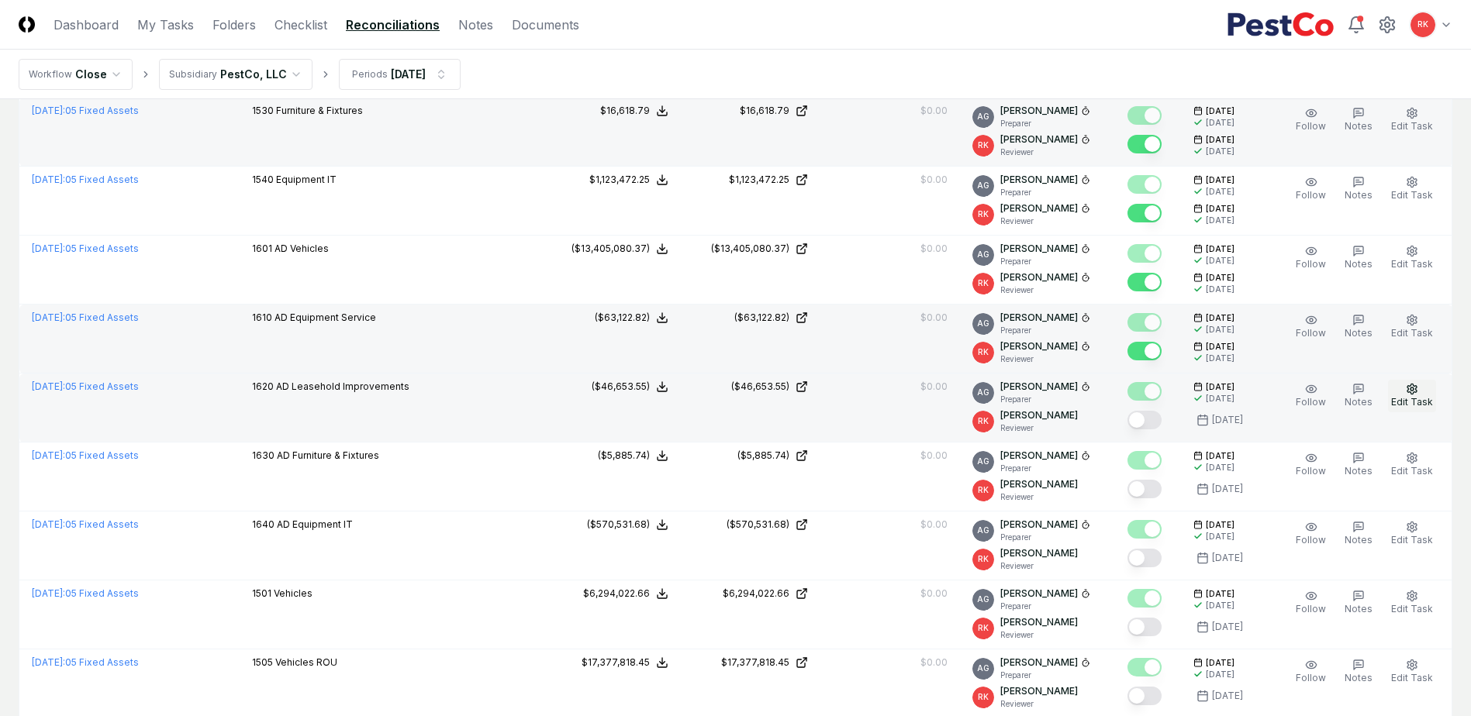
click at [1426, 397] on span "Edit Task" at bounding box center [1412, 402] width 42 height 12
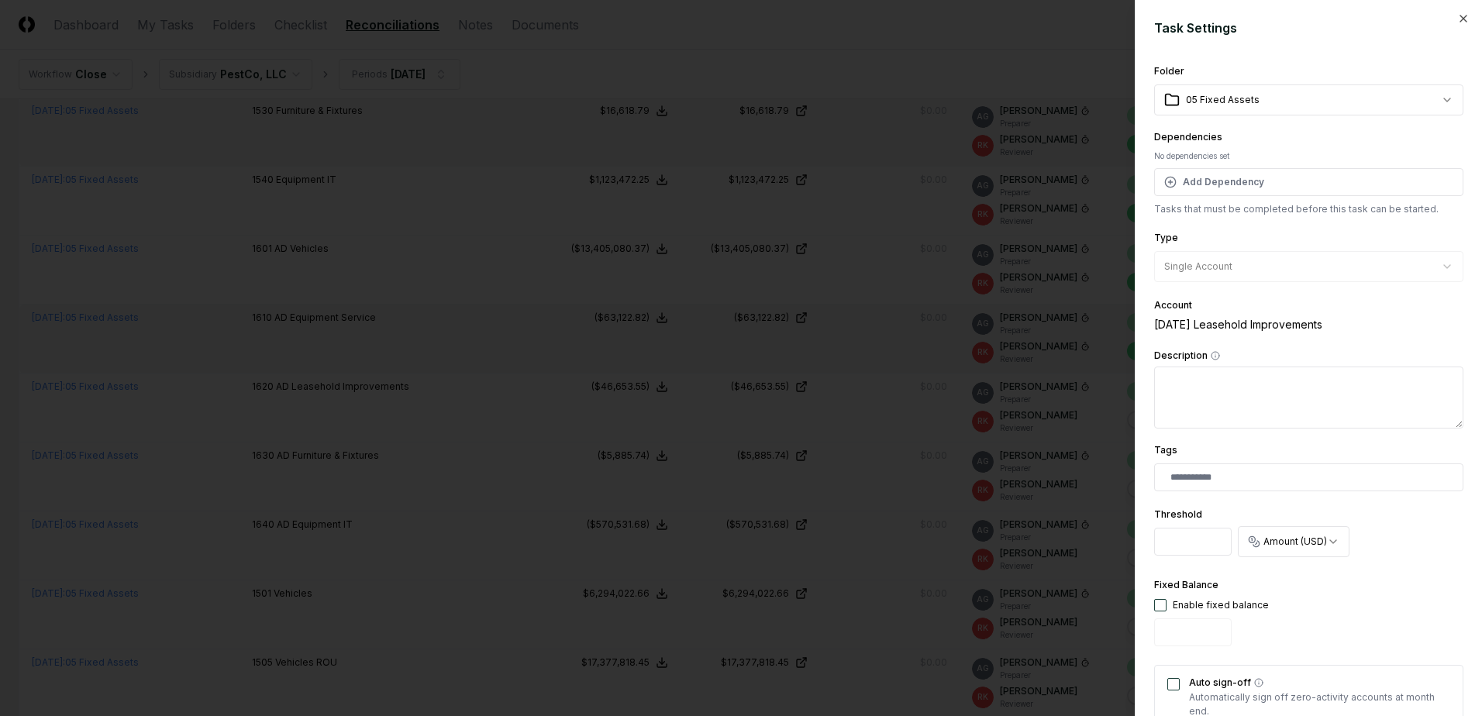
scroll to position [393, 0]
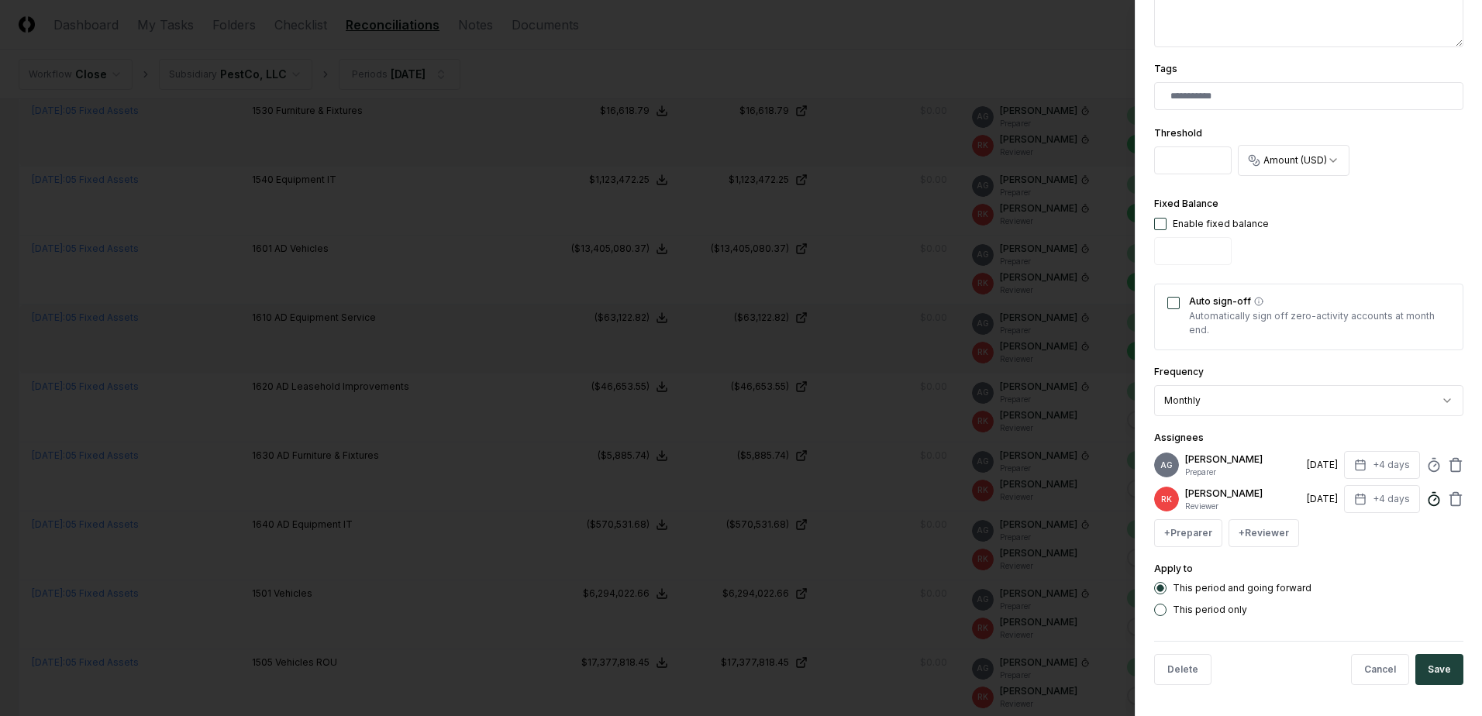
click at [1426, 498] on icon at bounding box center [1434, 499] width 16 height 16
type input "*****"
click at [1455, 589] on div "**********" at bounding box center [1308, 358] width 347 height 716
click at [1441, 681] on button "Save" at bounding box center [1439, 669] width 48 height 31
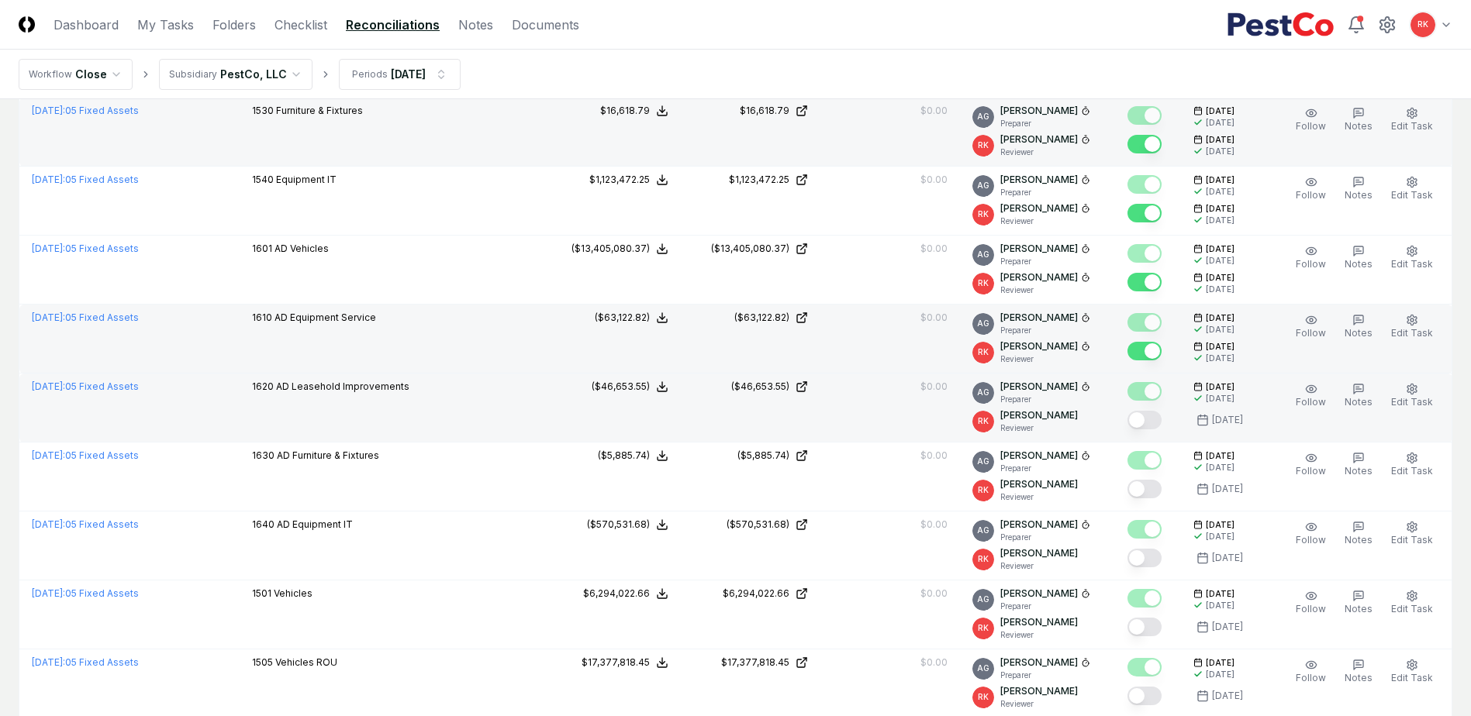
click at [1150, 423] on button "Mark complete" at bounding box center [1144, 420] width 34 height 19
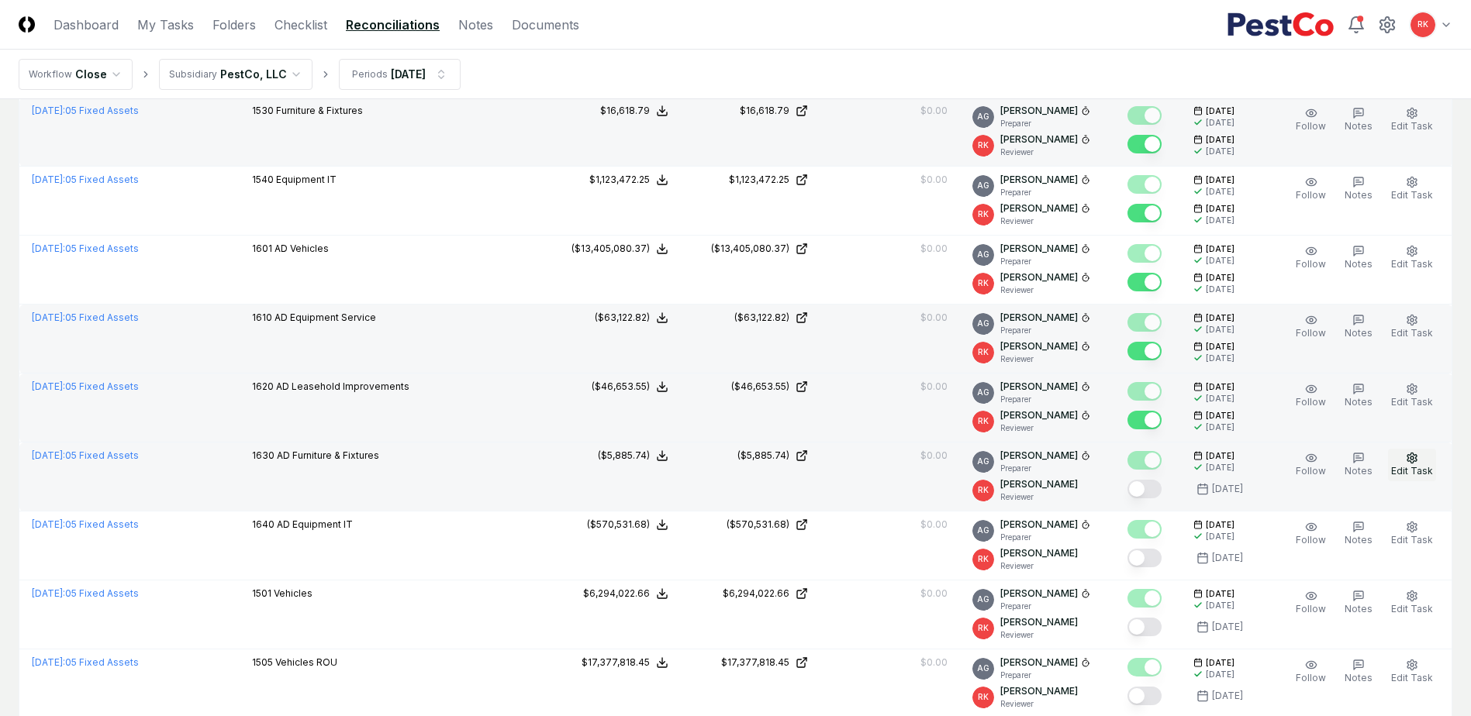
click at [1413, 471] on span "Edit Task" at bounding box center [1412, 471] width 42 height 12
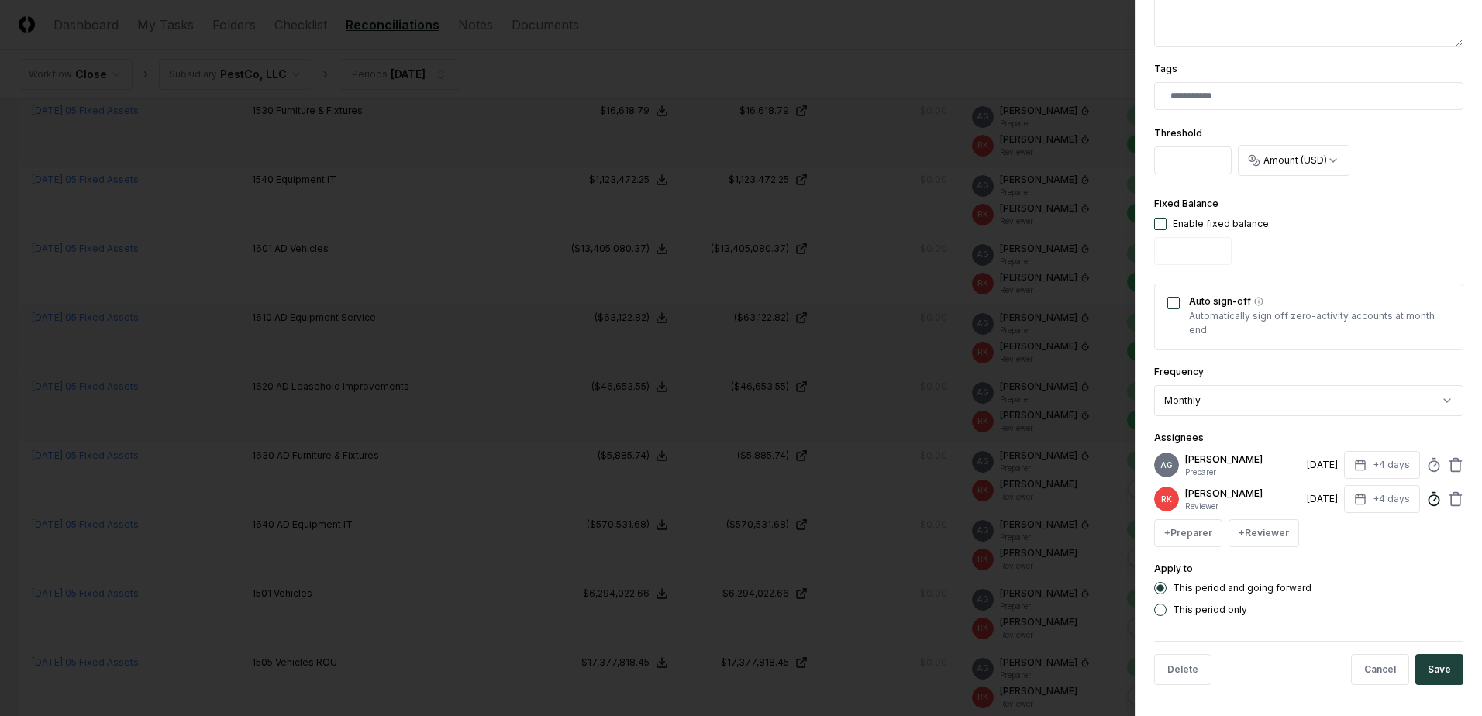
click at [1426, 498] on icon at bounding box center [1434, 499] width 16 height 16
type input "*****"
click at [1426, 673] on button "Save" at bounding box center [1439, 669] width 48 height 31
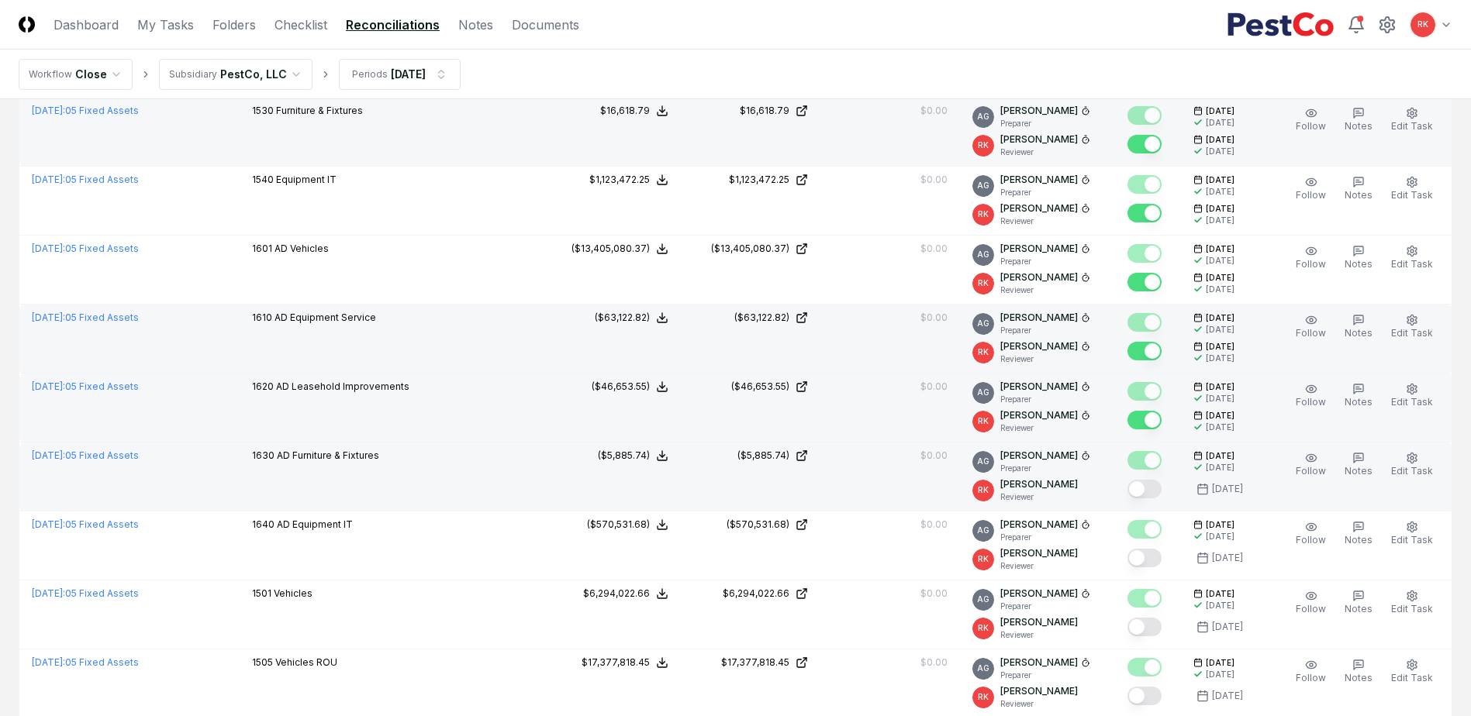
click at [1152, 491] on button "Mark complete" at bounding box center [1144, 489] width 34 height 19
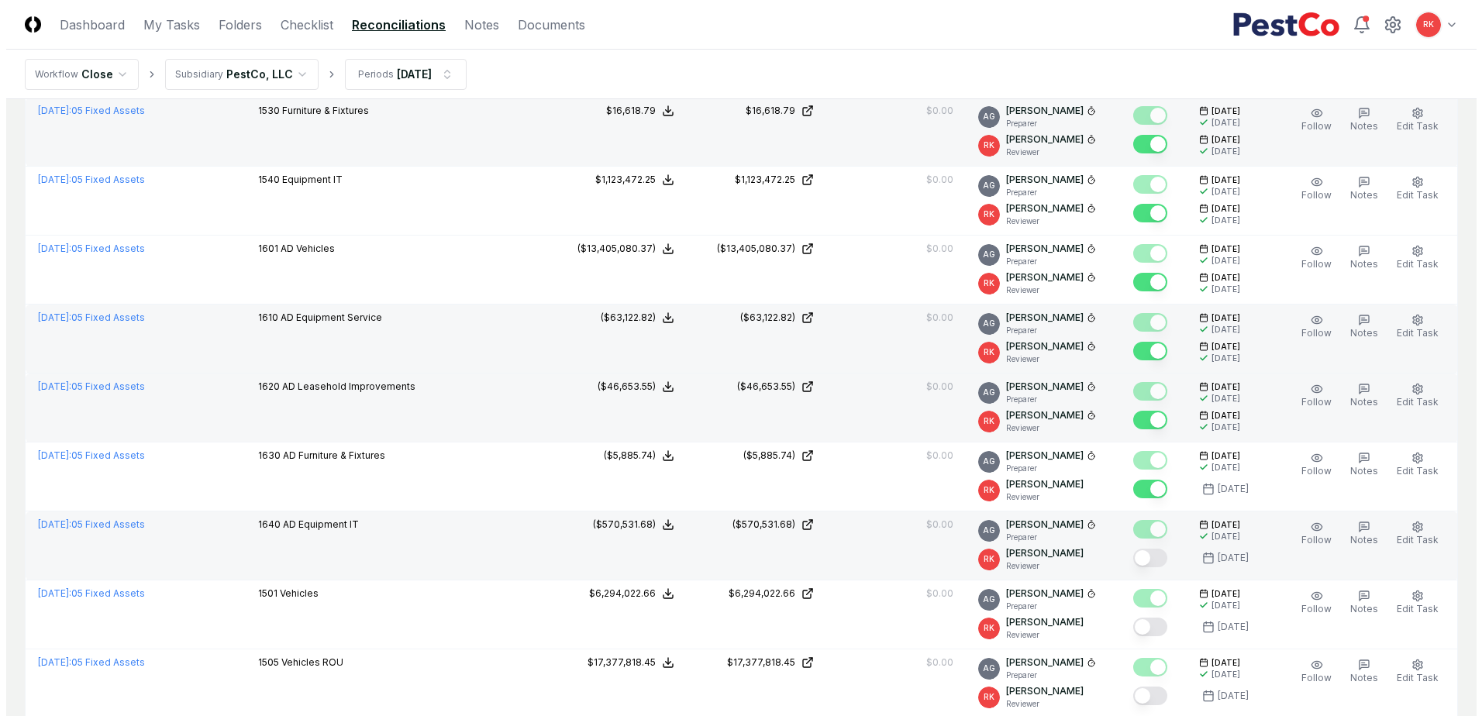
scroll to position [388, 0]
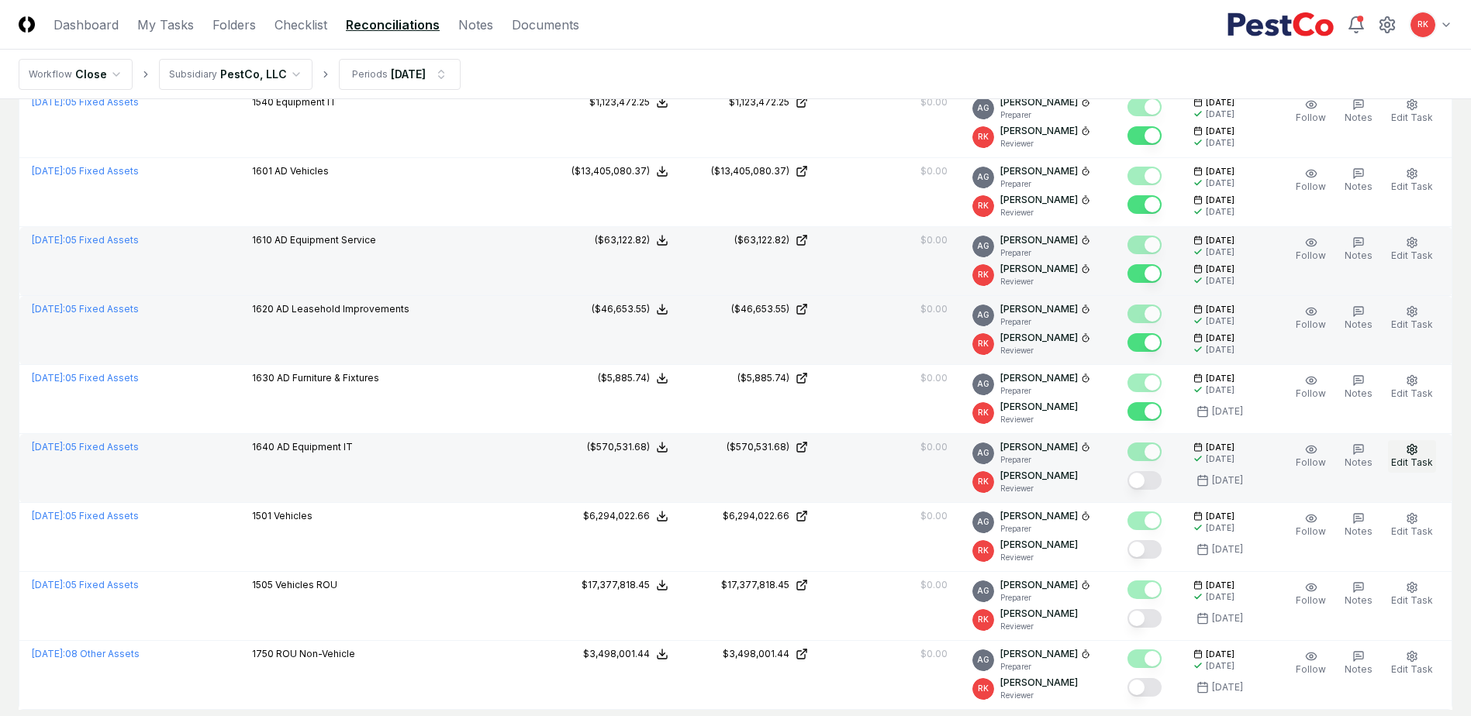
click at [1418, 461] on span "Edit Task" at bounding box center [1412, 463] width 42 height 12
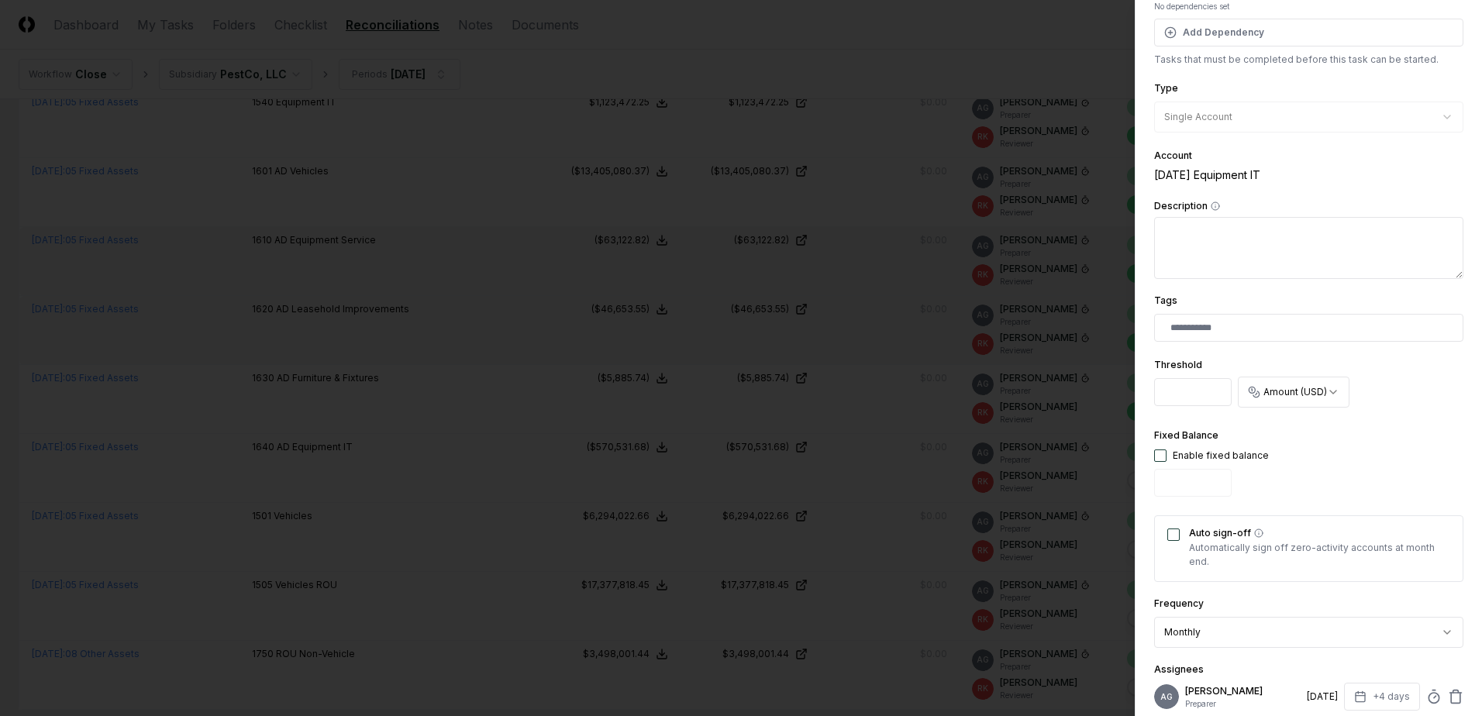
scroll to position [393, 0]
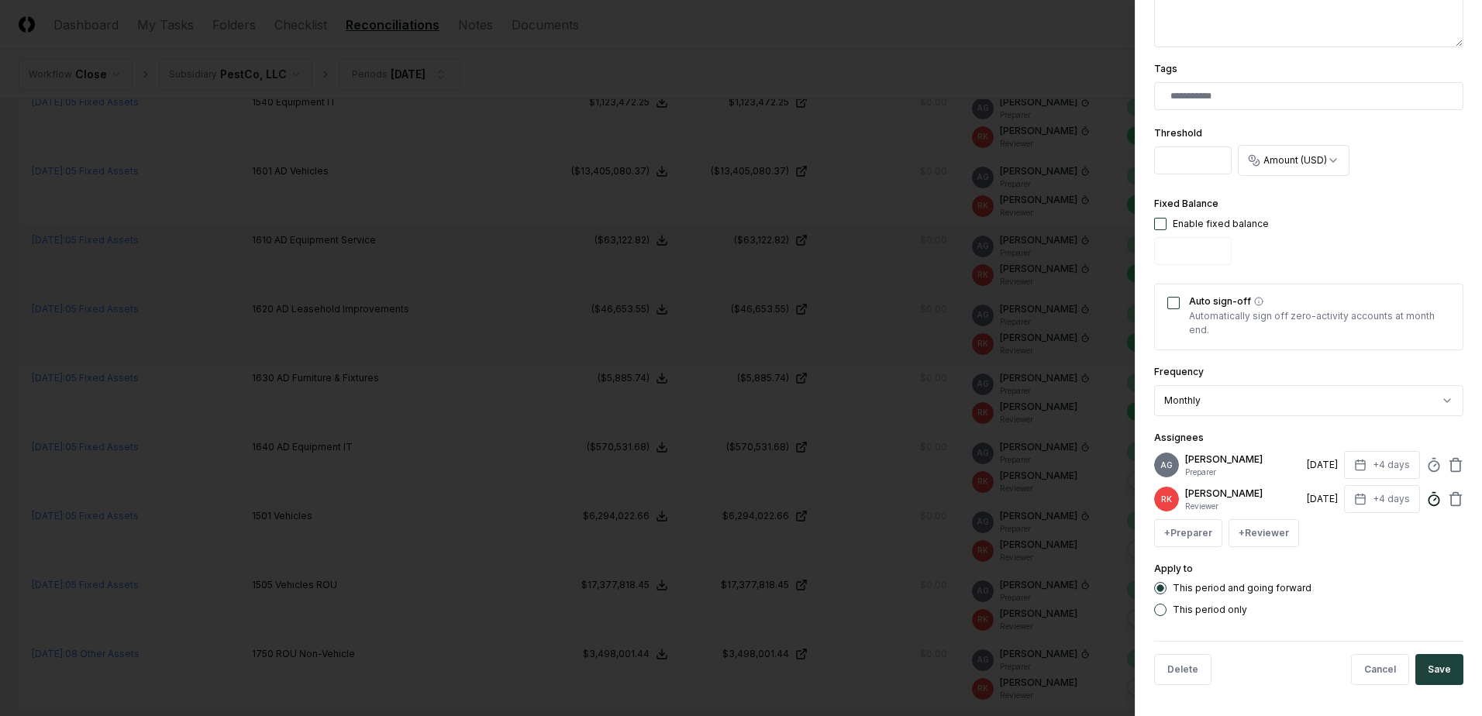
click at [1429, 502] on circle at bounding box center [1434, 500] width 10 height 10
type input "*****"
click at [1416, 657] on button "Save" at bounding box center [1439, 669] width 48 height 31
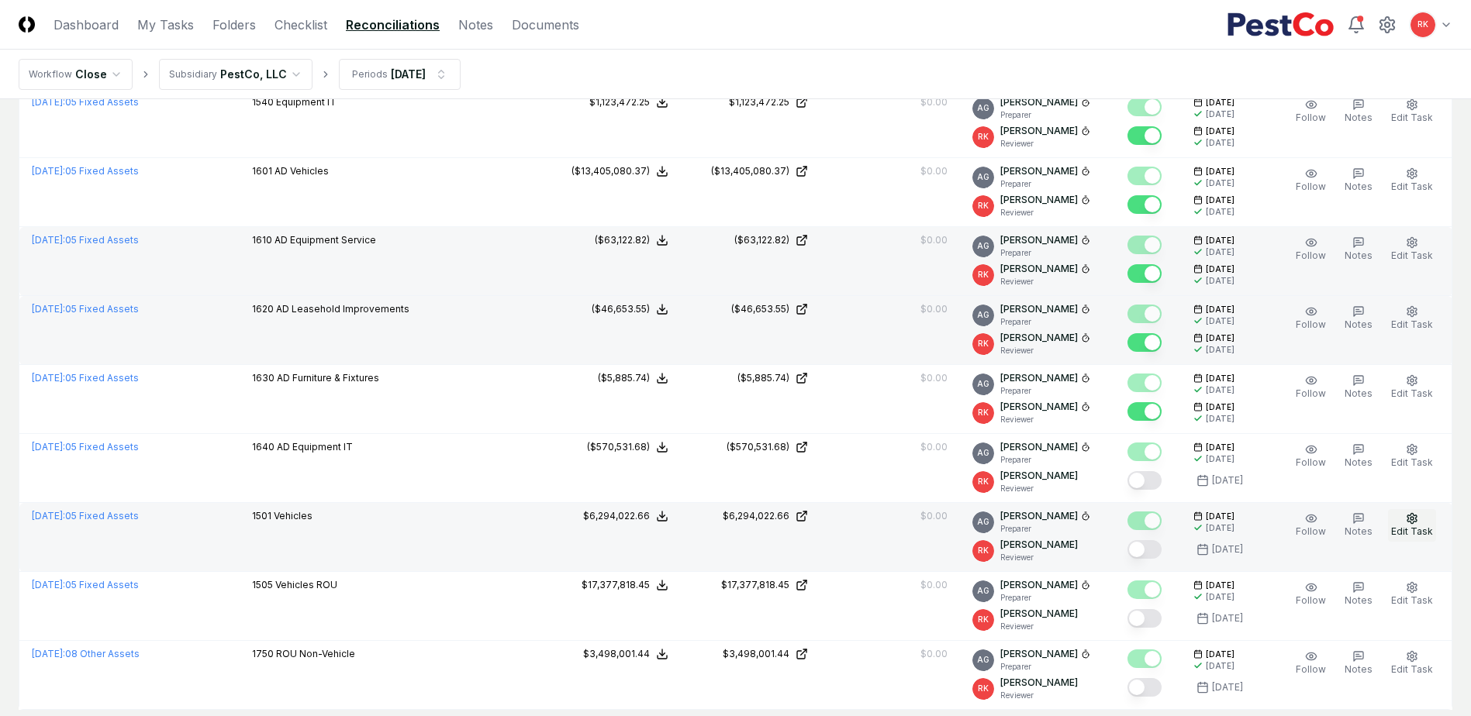
click at [1416, 520] on icon "button" at bounding box center [1411, 518] width 9 height 10
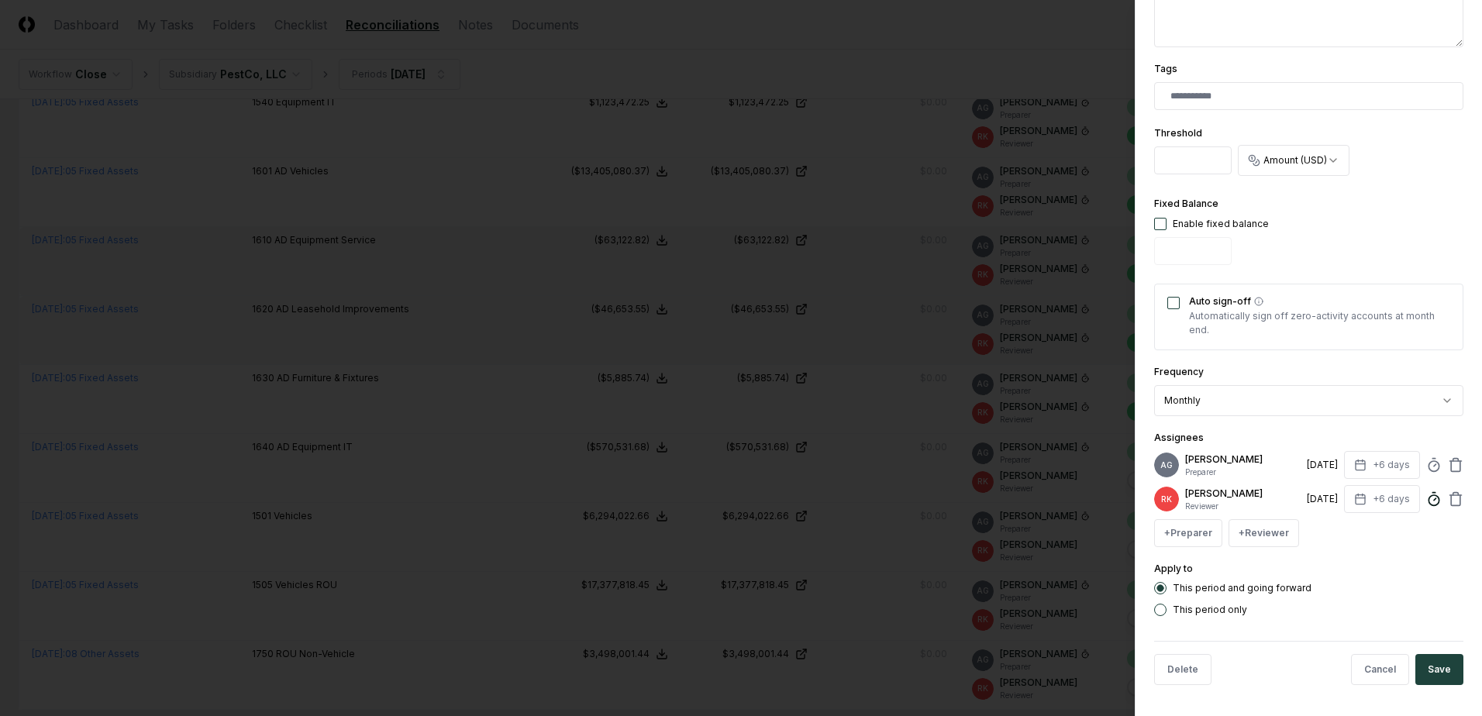
click at [1427, 505] on icon at bounding box center [1434, 499] width 16 height 16
type input "******"
click at [1437, 568] on div "Apply to This period and going forward This period only" at bounding box center [1308, 588] width 309 height 57
click at [1436, 667] on button "Save" at bounding box center [1439, 669] width 48 height 31
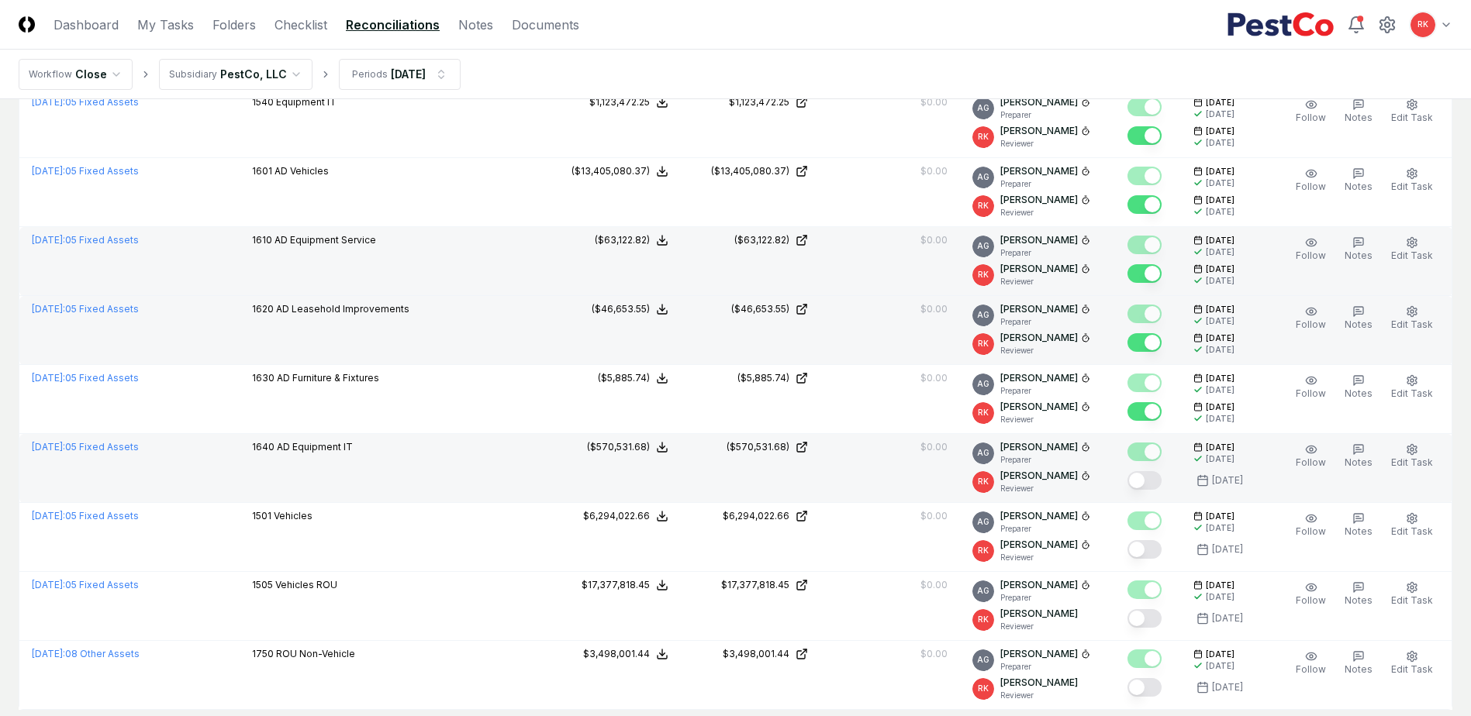
click at [1143, 478] on button "Mark complete" at bounding box center [1144, 480] width 34 height 19
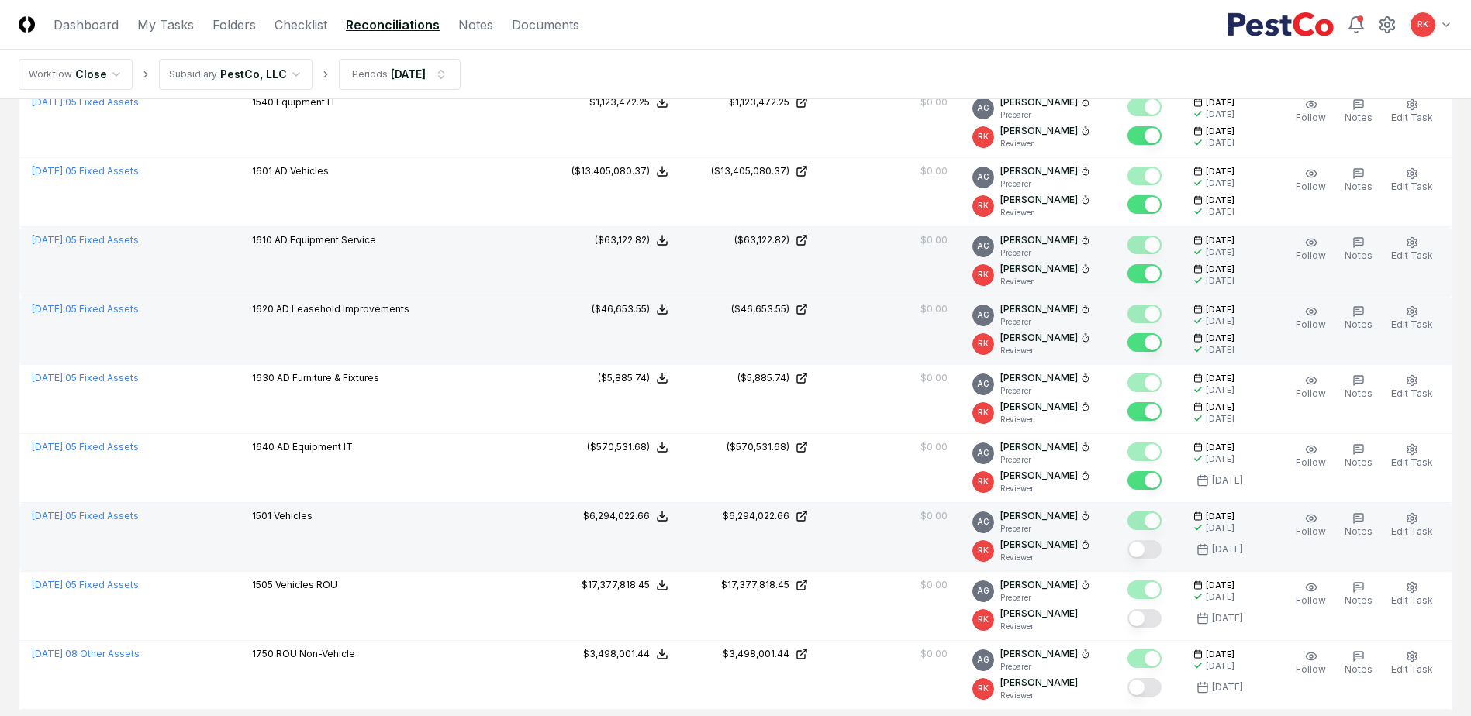
click at [1141, 542] on button "Mark complete" at bounding box center [1144, 549] width 34 height 19
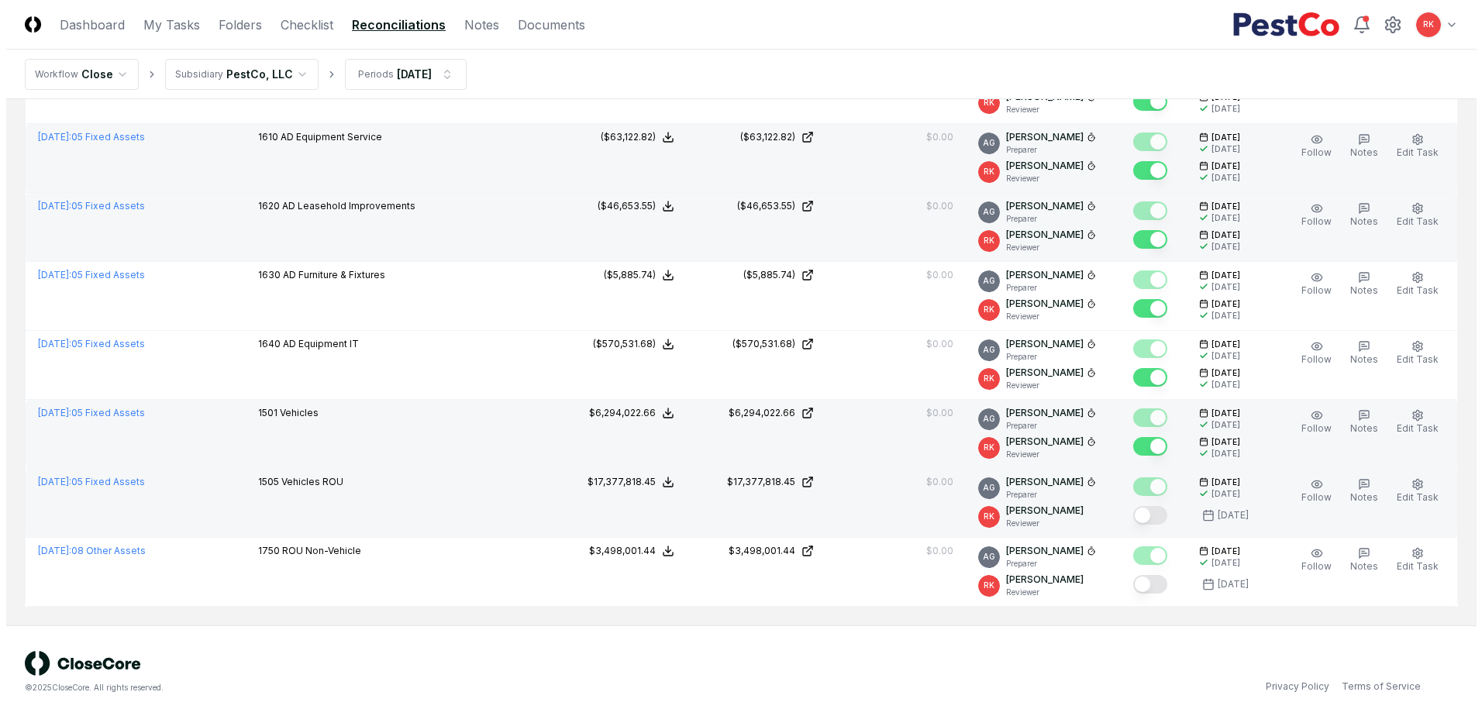
scroll to position [493, 0]
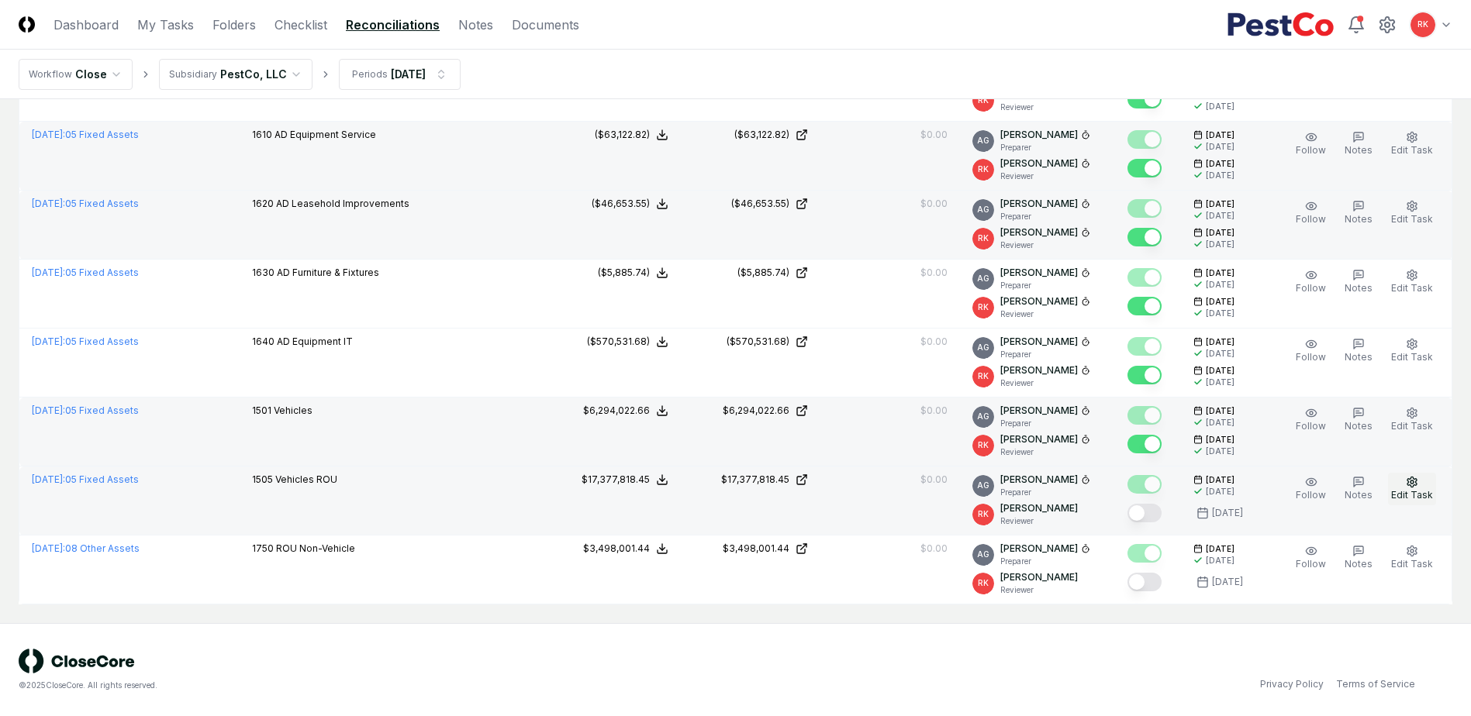
click at [1409, 491] on span "Edit Task" at bounding box center [1412, 495] width 42 height 12
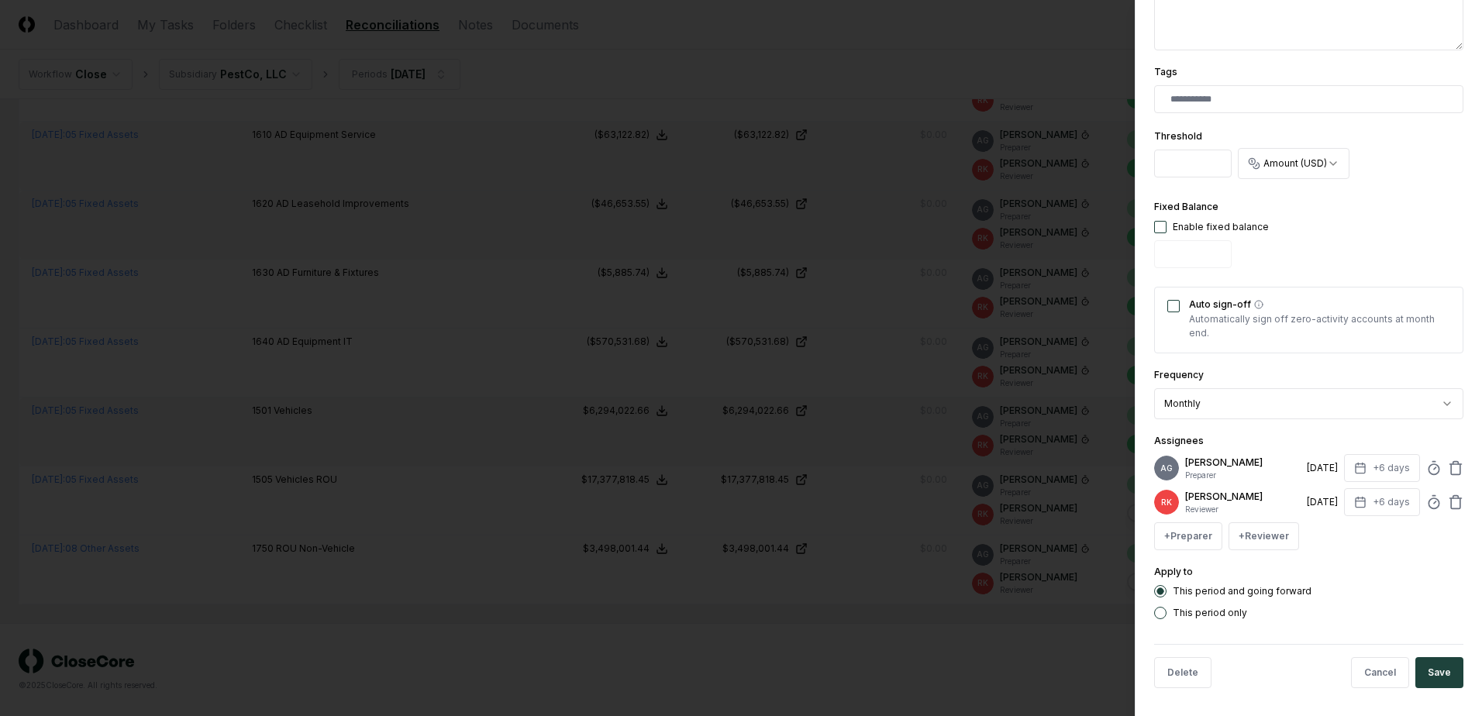
scroll to position [393, 0]
click at [1426, 506] on icon at bounding box center [1434, 499] width 16 height 16
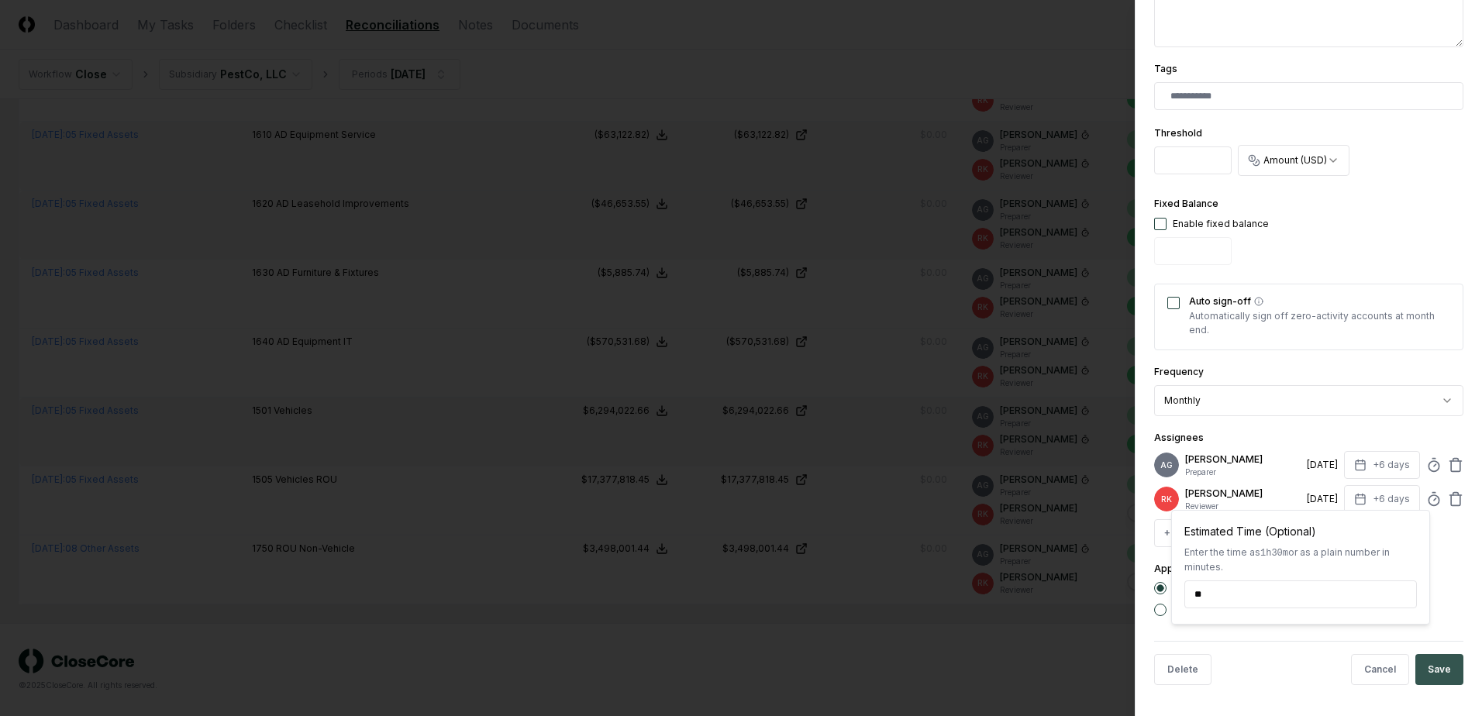
type input "******"
drag, startPoint x: 1434, startPoint y: 667, endPoint x: 1427, endPoint y: 682, distance: 16.3
click at [1433, 667] on button "Save" at bounding box center [1439, 669] width 48 height 31
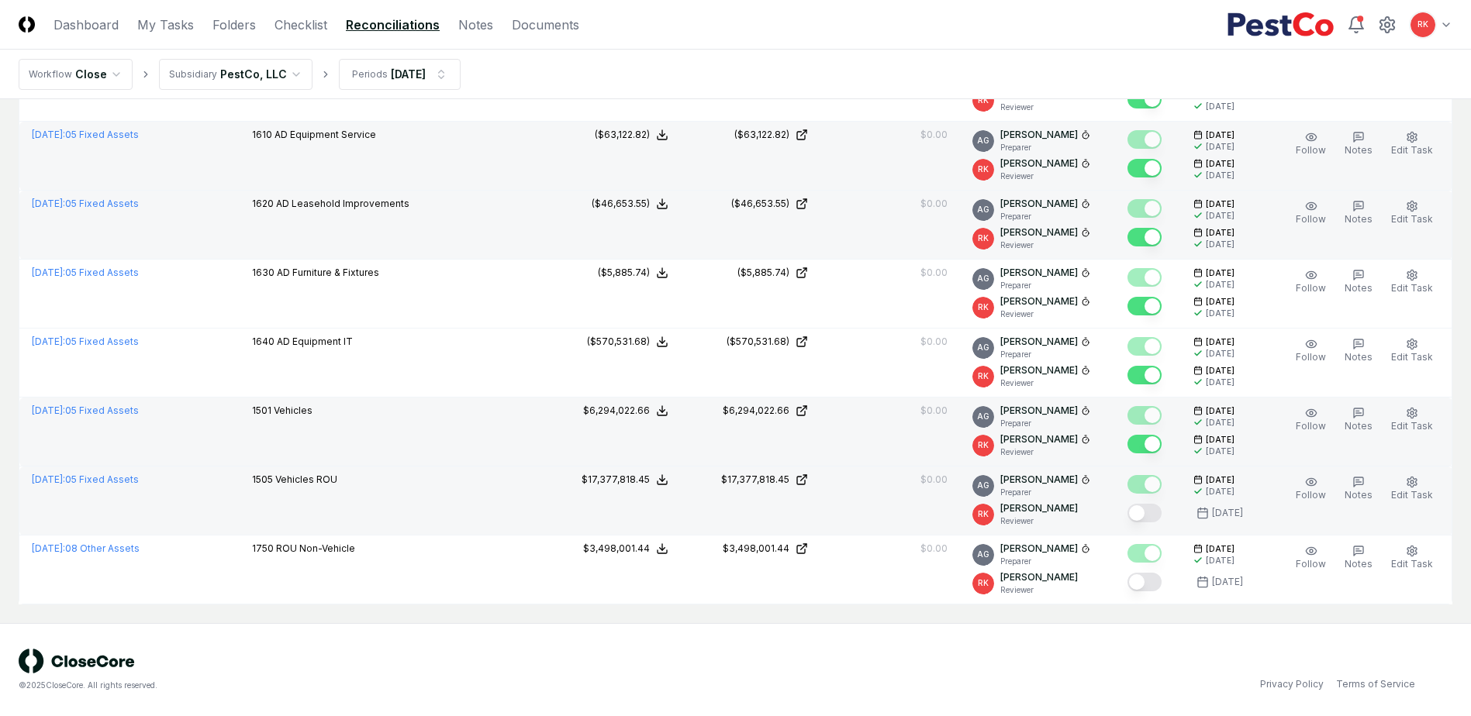
click at [1150, 515] on button "Mark complete" at bounding box center [1144, 513] width 34 height 19
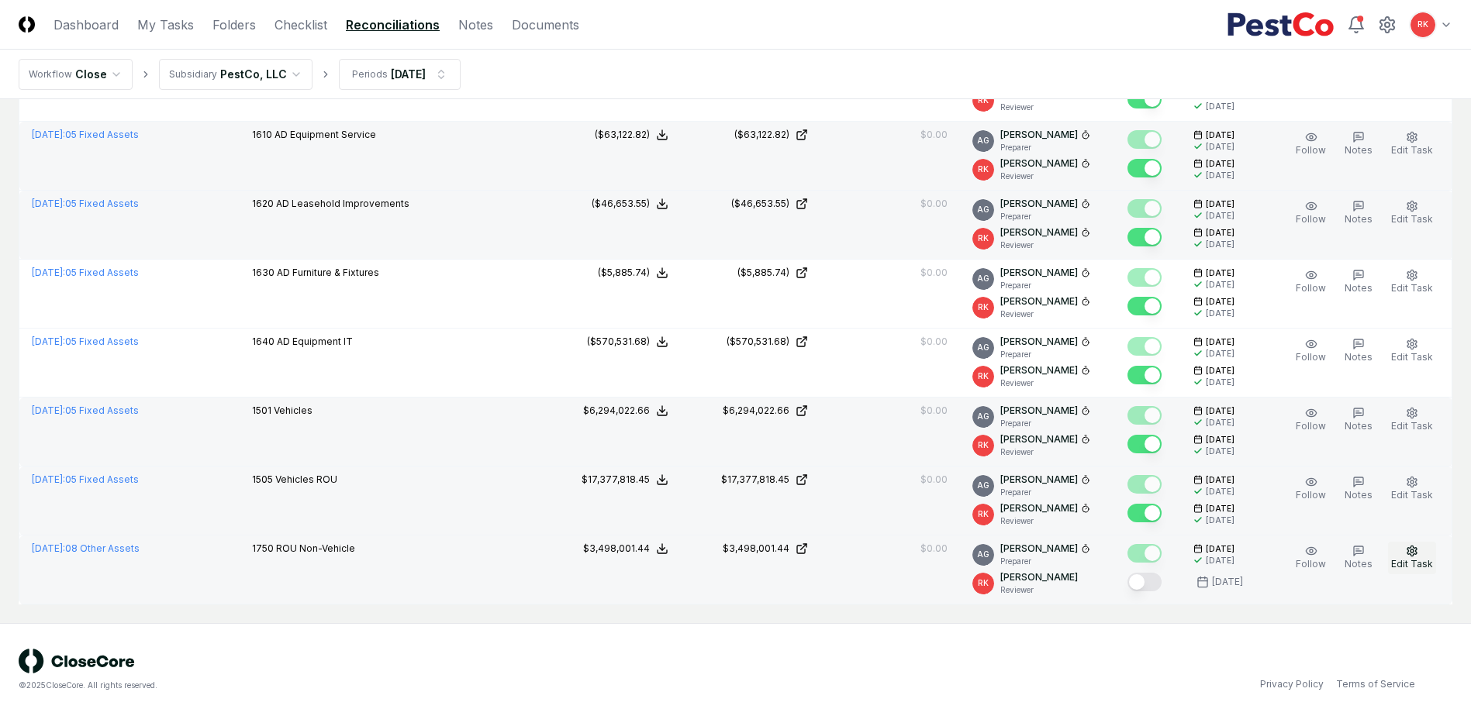
click at [1411, 569] on span "Edit Task" at bounding box center [1412, 564] width 42 height 12
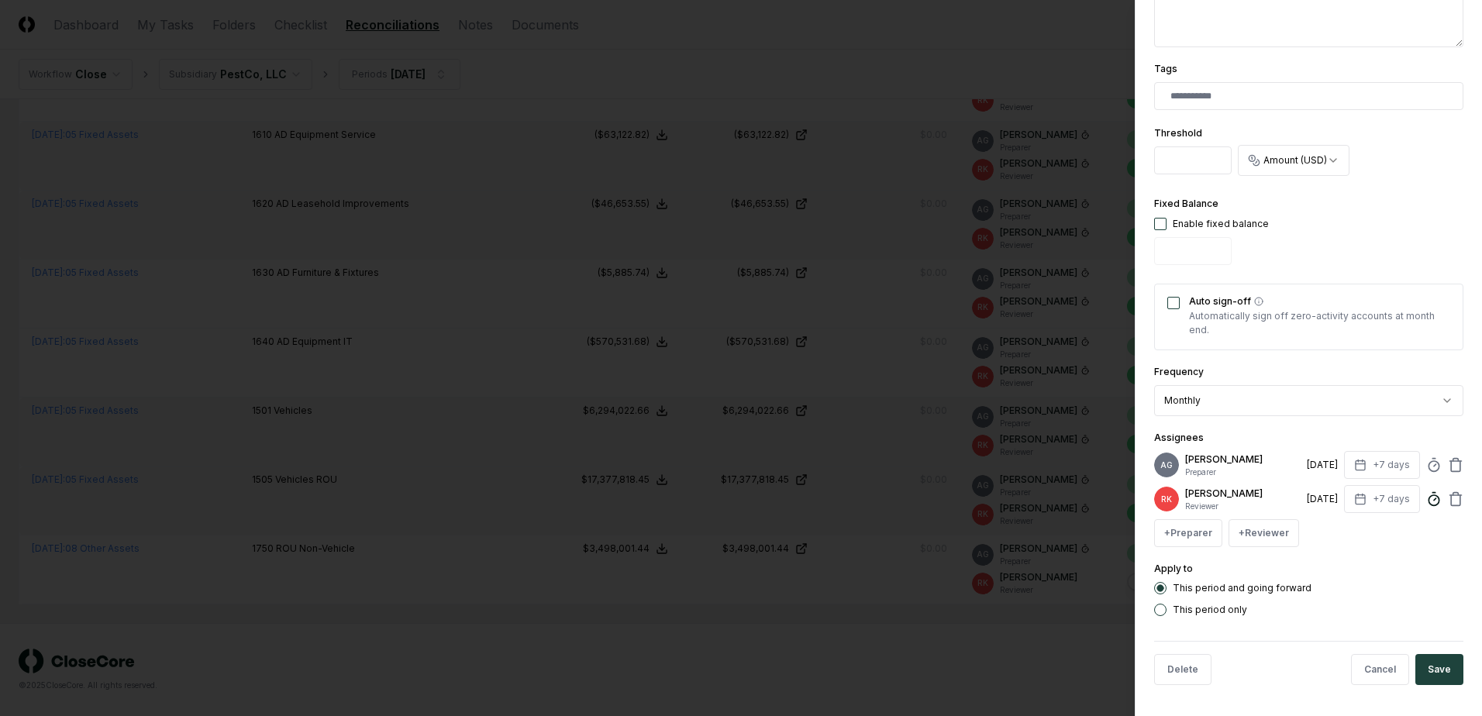
click at [1429, 501] on circle at bounding box center [1434, 500] width 10 height 10
type input "*****"
click at [1443, 665] on button "Save" at bounding box center [1439, 669] width 48 height 31
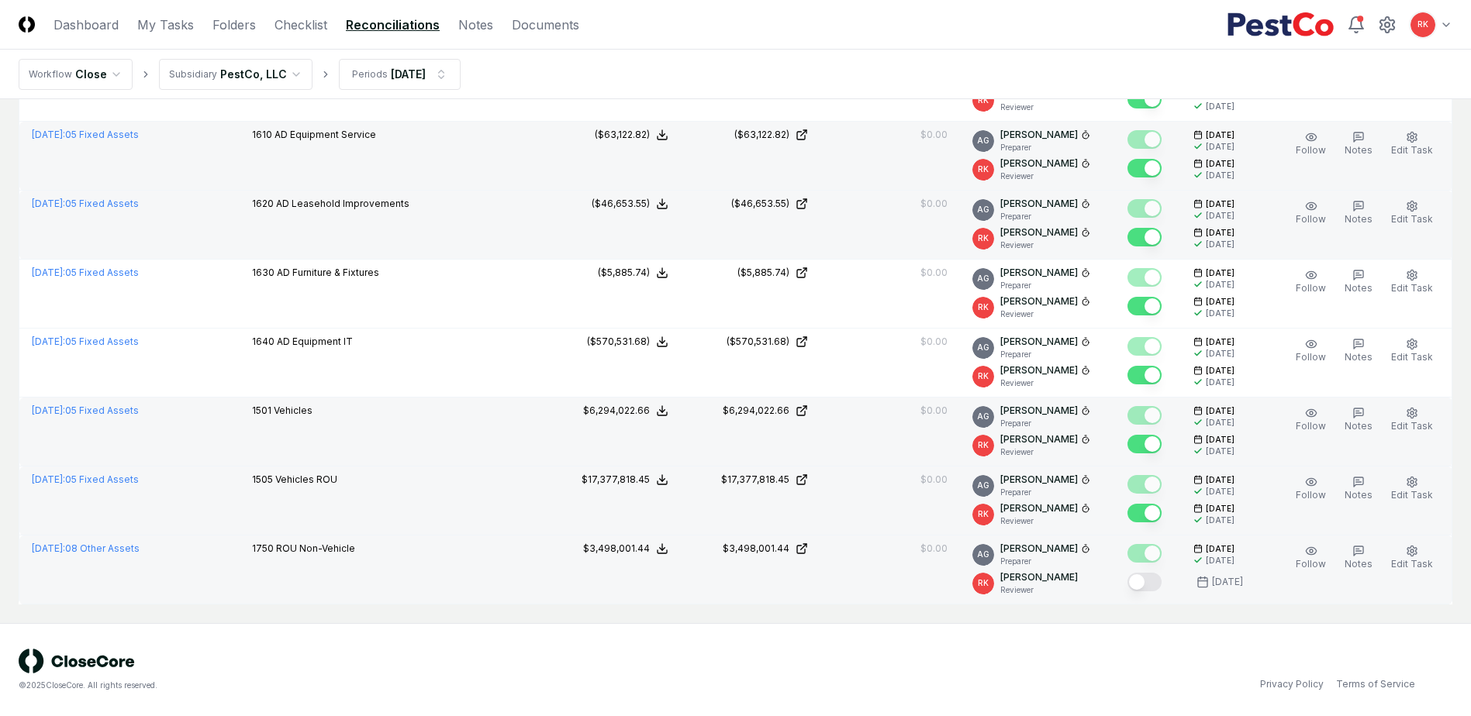
click at [1146, 578] on button "Mark complete" at bounding box center [1144, 582] width 34 height 19
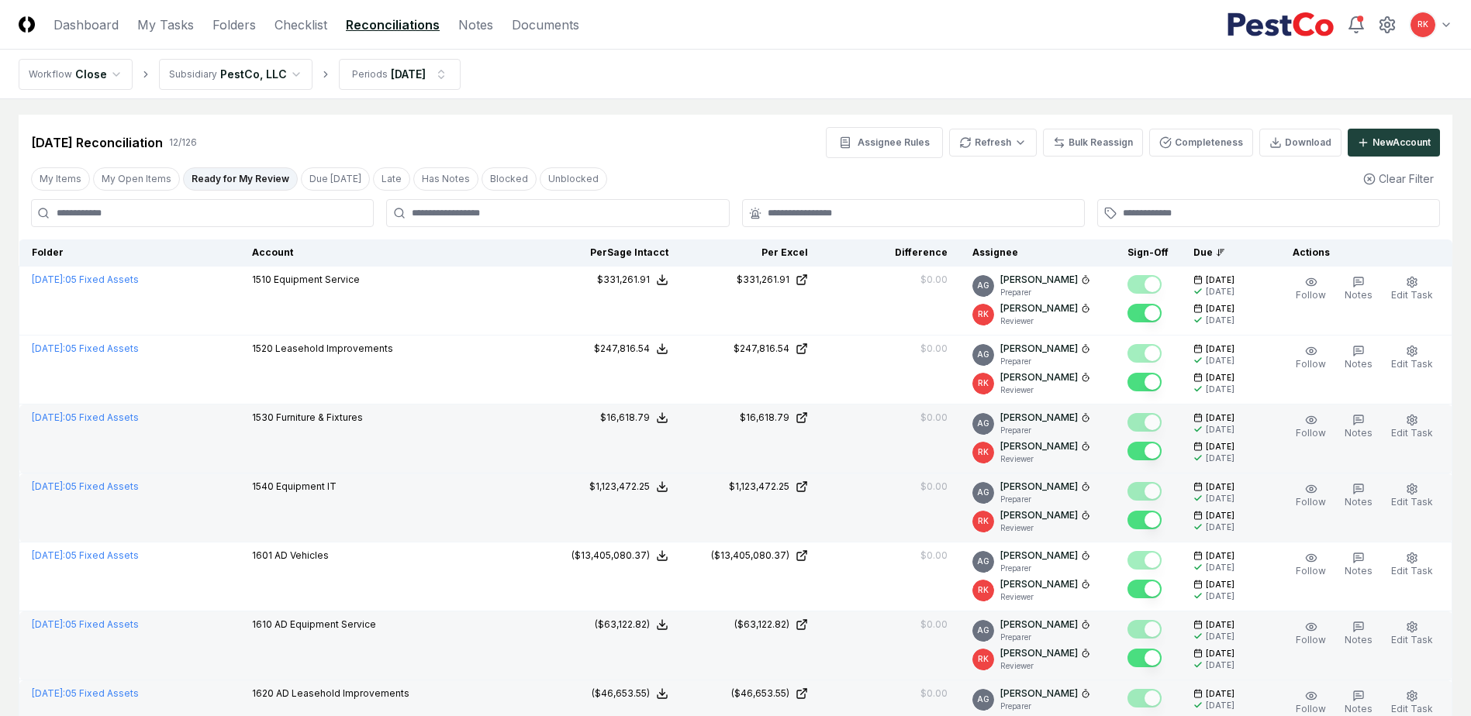
scroll to position [0, 0]
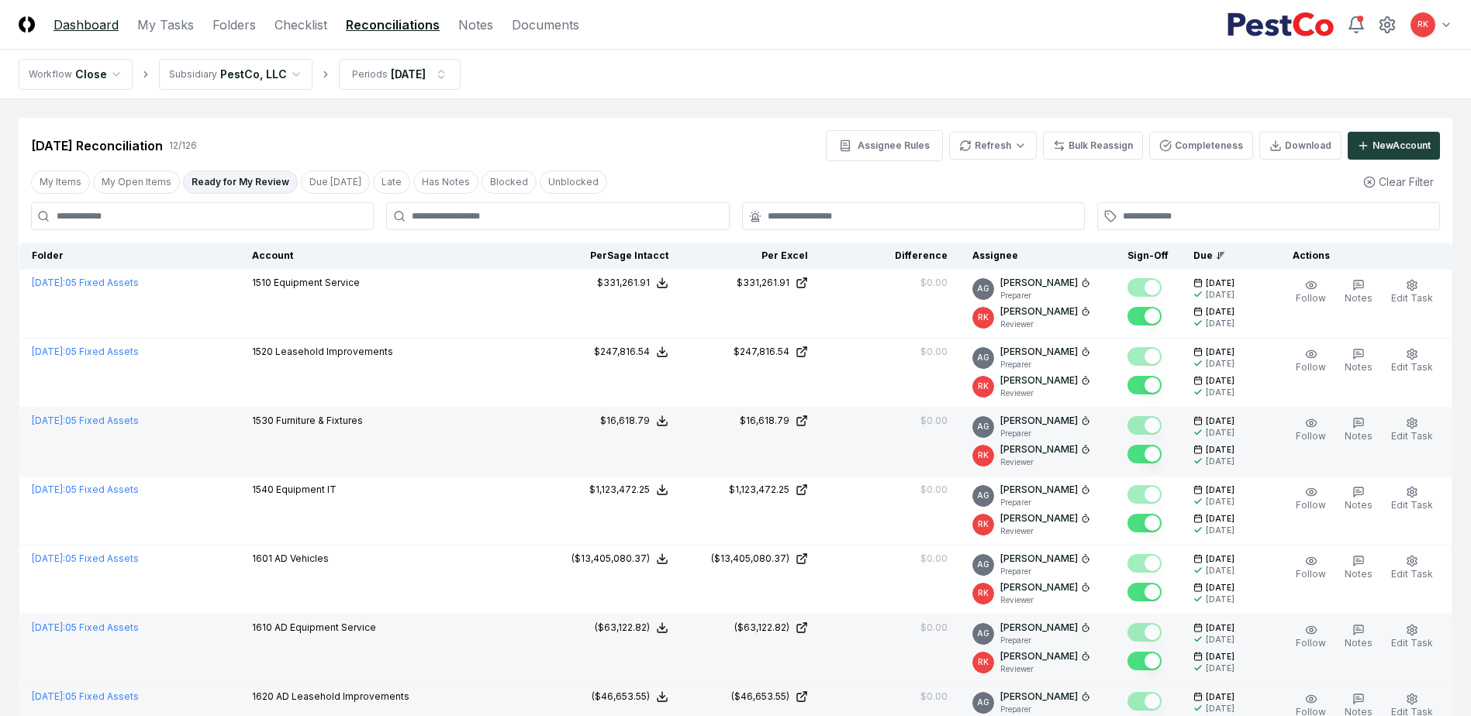
drag, startPoint x: 83, startPoint y: 16, endPoint x: 92, endPoint y: 23, distance: 11.6
click at [83, 16] on link "Dashboard" at bounding box center [85, 25] width 65 height 19
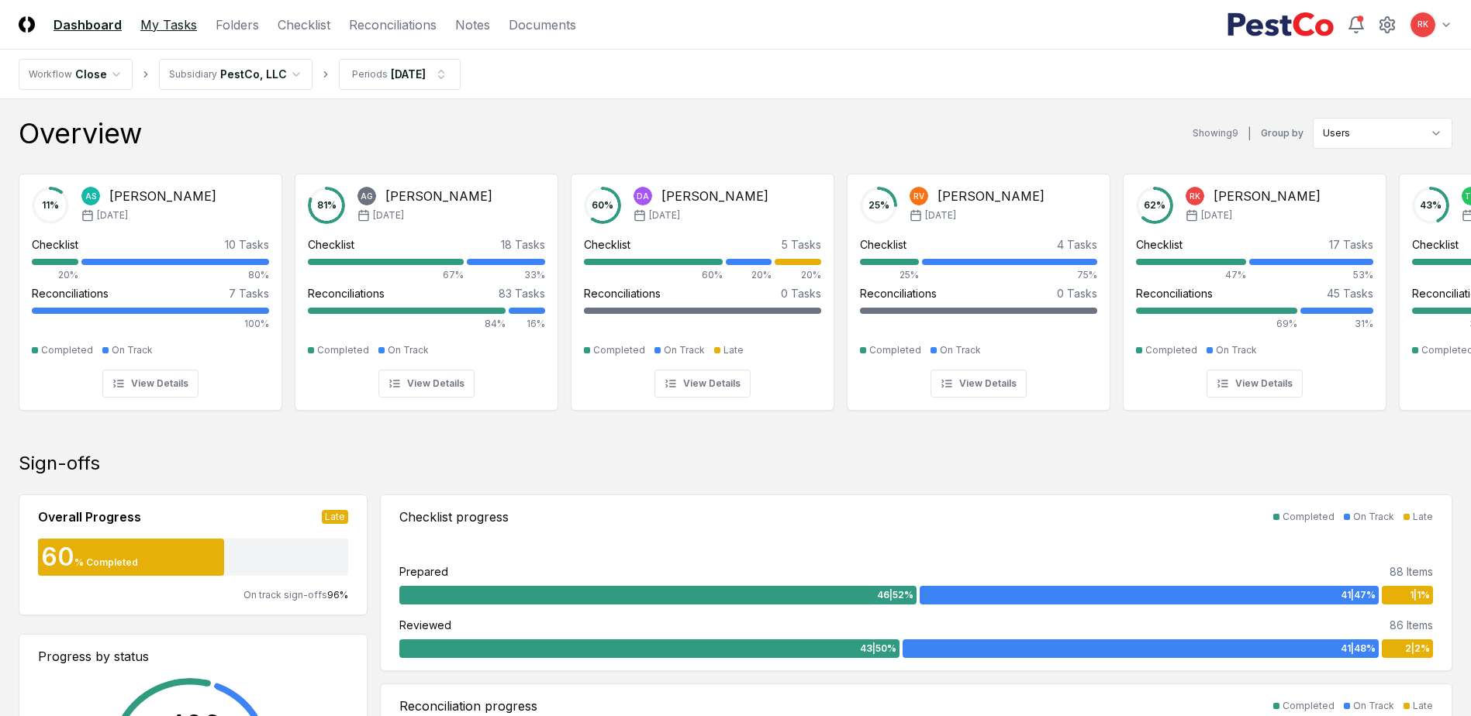
click at [188, 29] on link "My Tasks" at bounding box center [168, 25] width 57 height 19
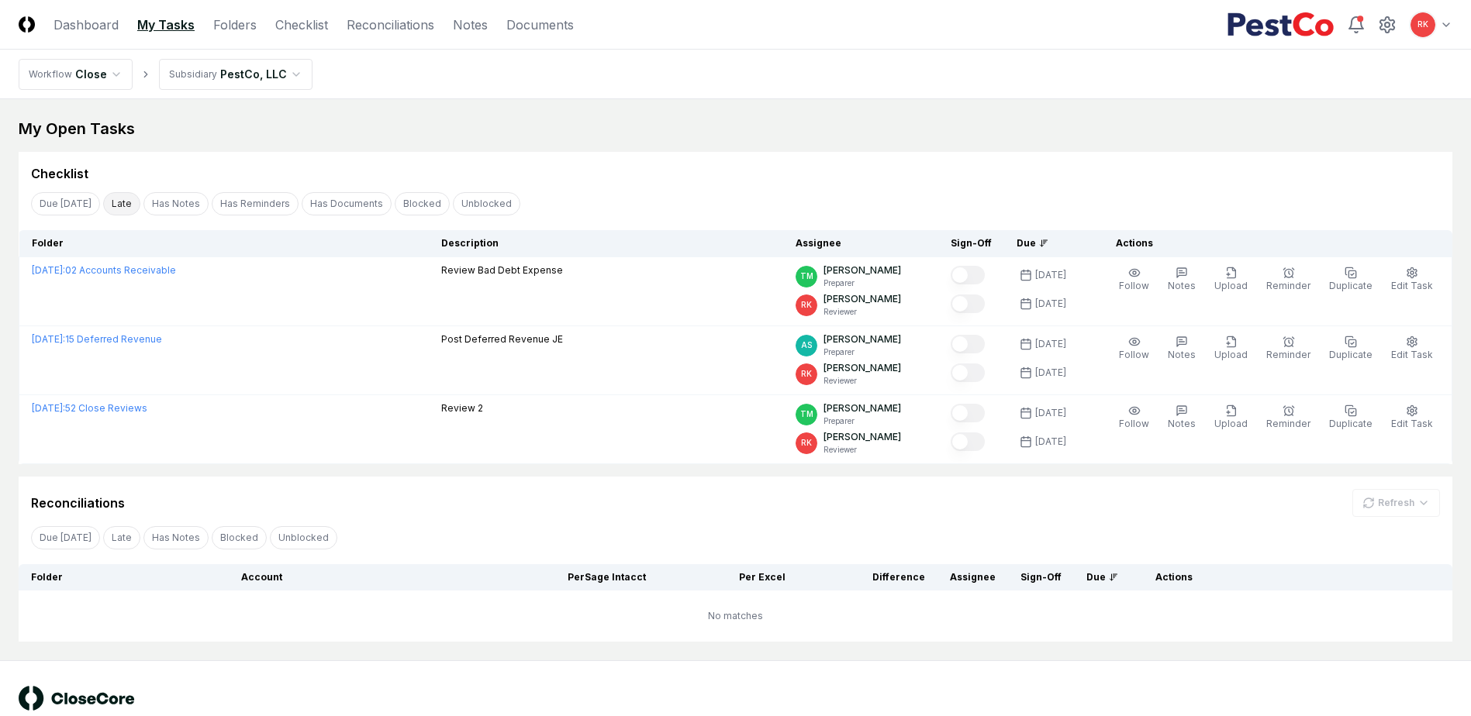
click at [116, 205] on button "Late" at bounding box center [121, 203] width 37 height 23
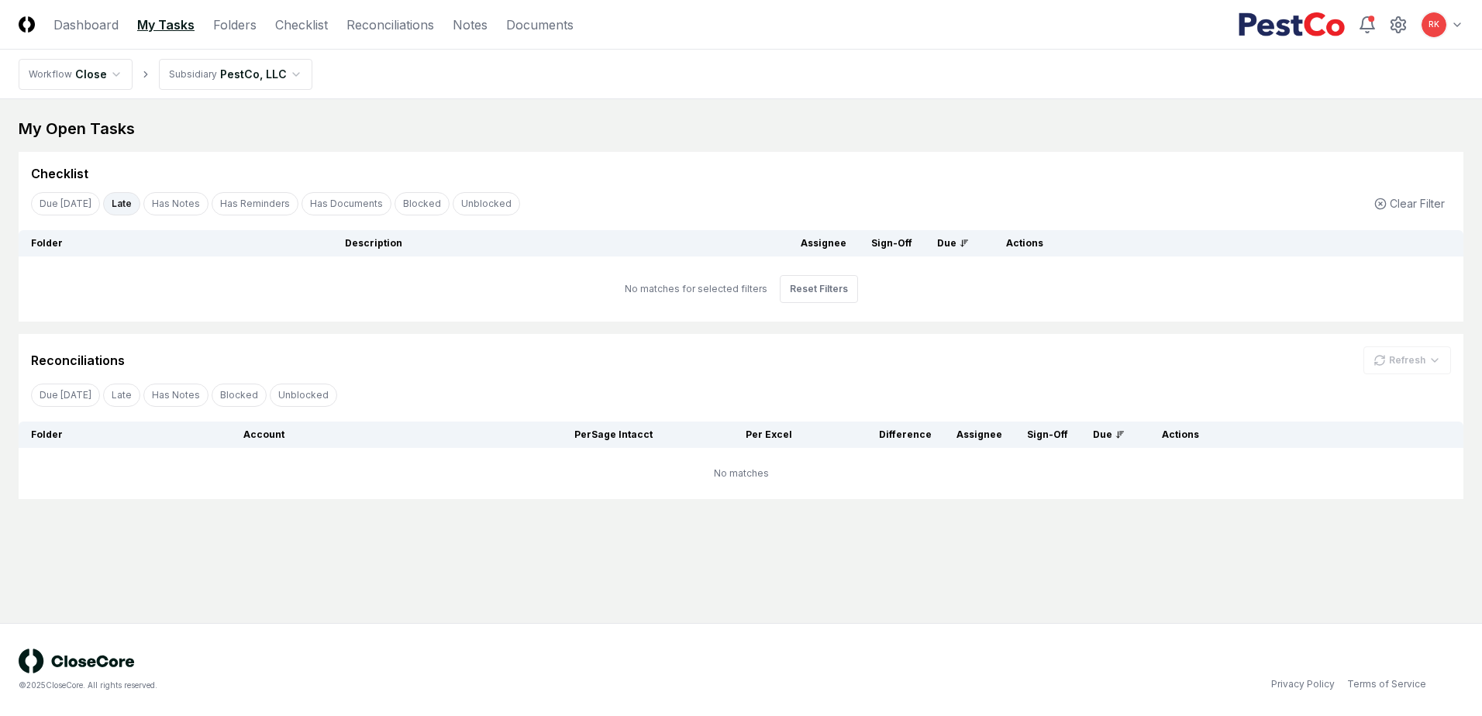
click at [116, 205] on button "Late" at bounding box center [121, 203] width 37 height 23
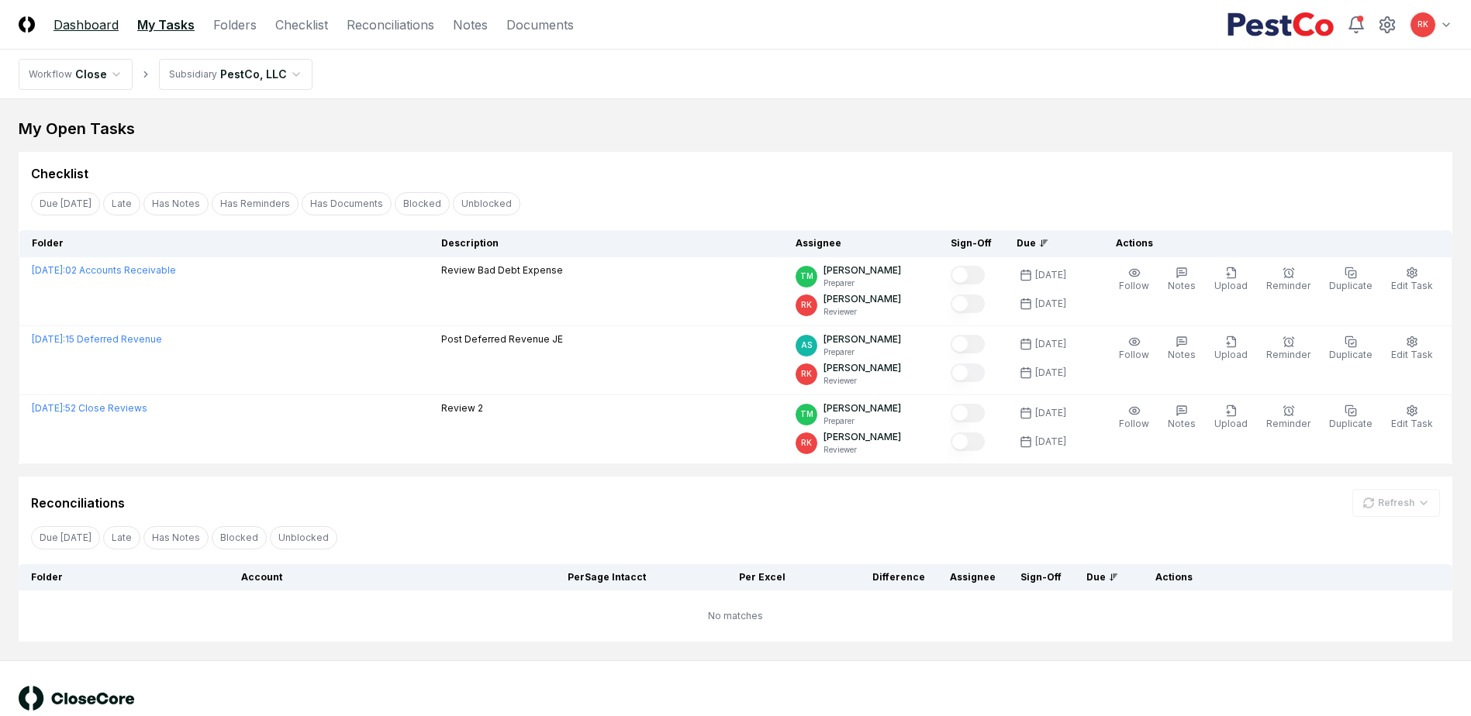
click at [86, 16] on link "Dashboard" at bounding box center [85, 25] width 65 height 19
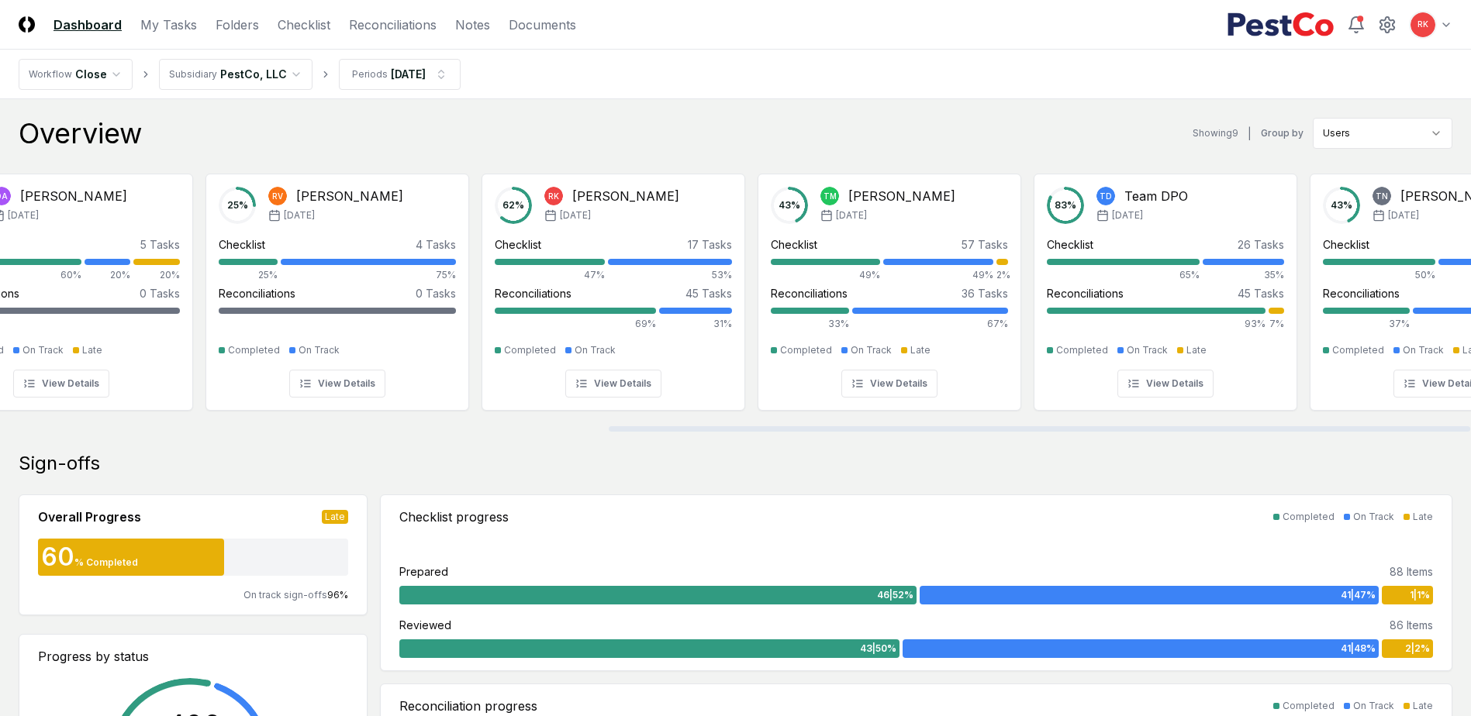
scroll to position [0, 1038]
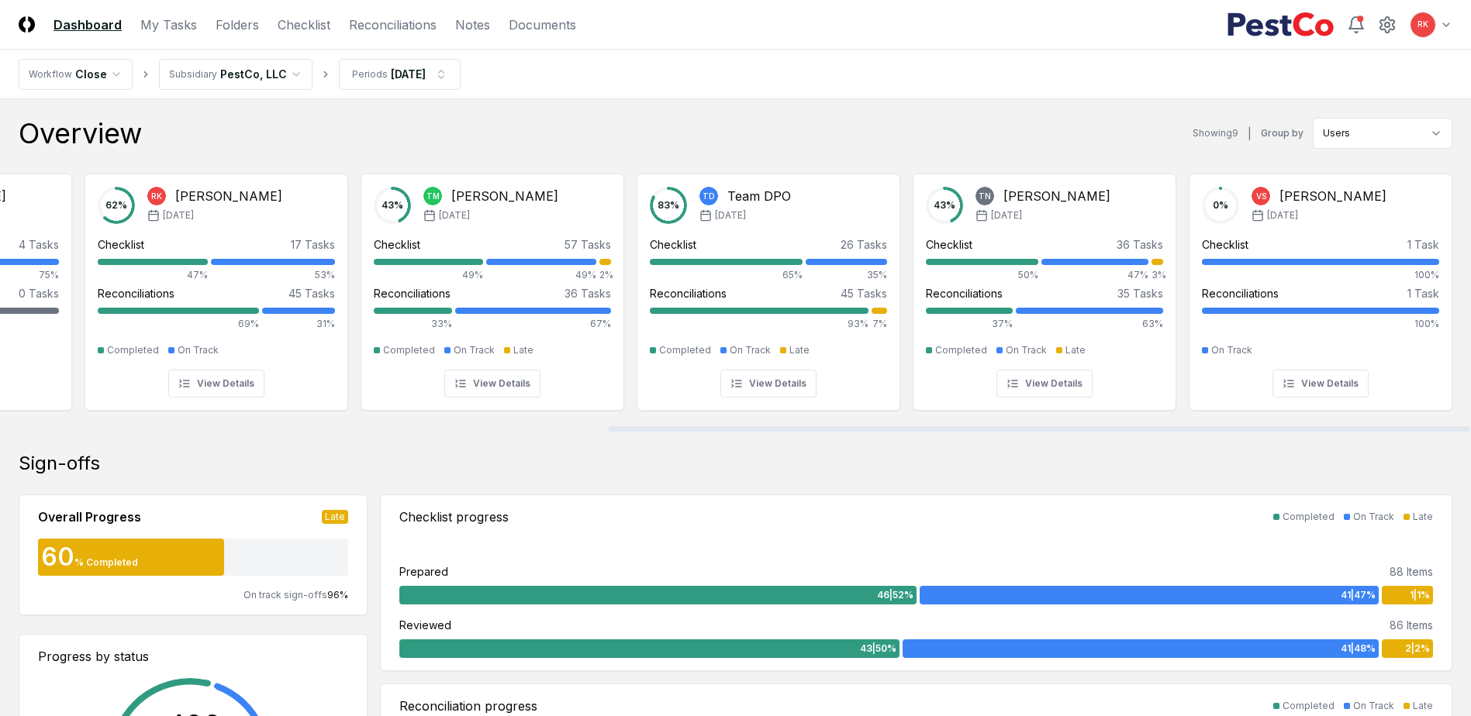
drag, startPoint x: 782, startPoint y: 426, endPoint x: 1560, endPoint y: 436, distance: 777.6
click at [1470, 432] on div at bounding box center [1039, 428] width 861 height 5
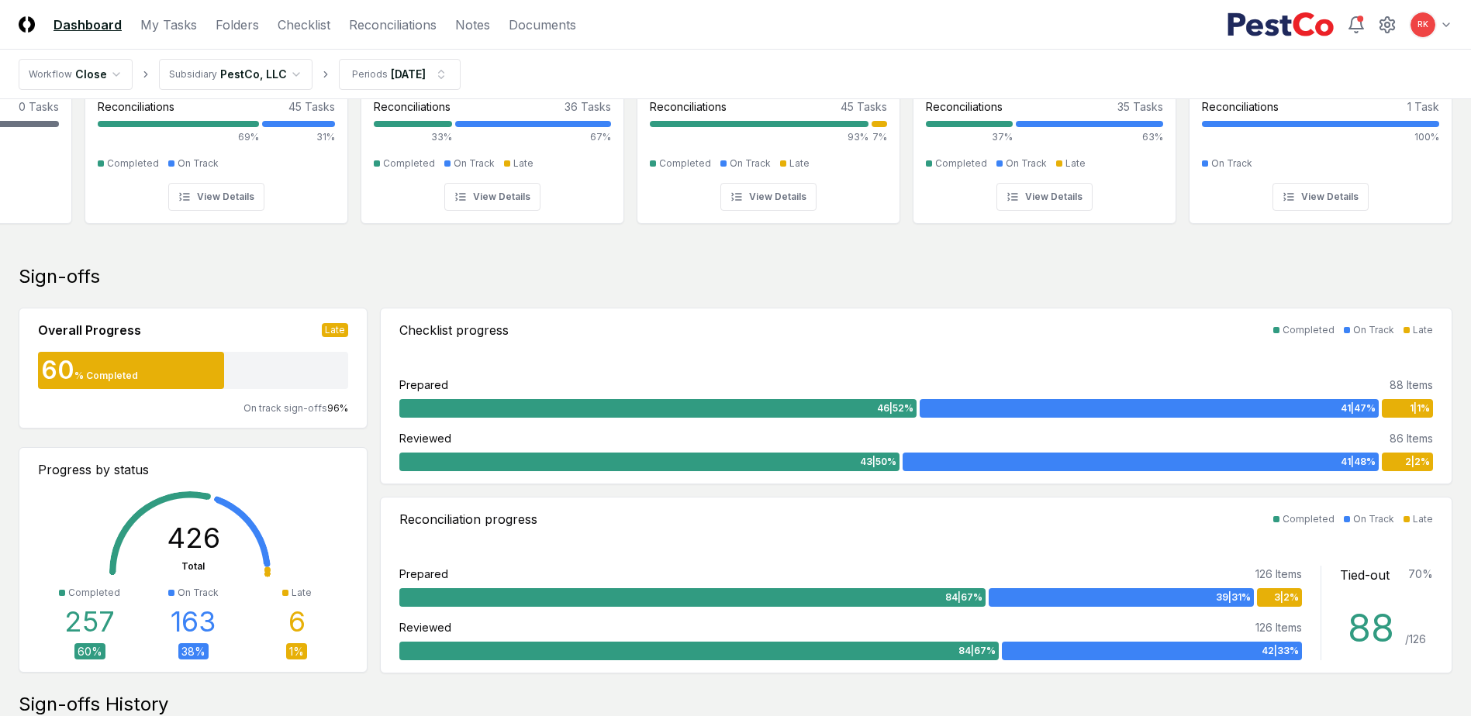
scroll to position [0, 0]
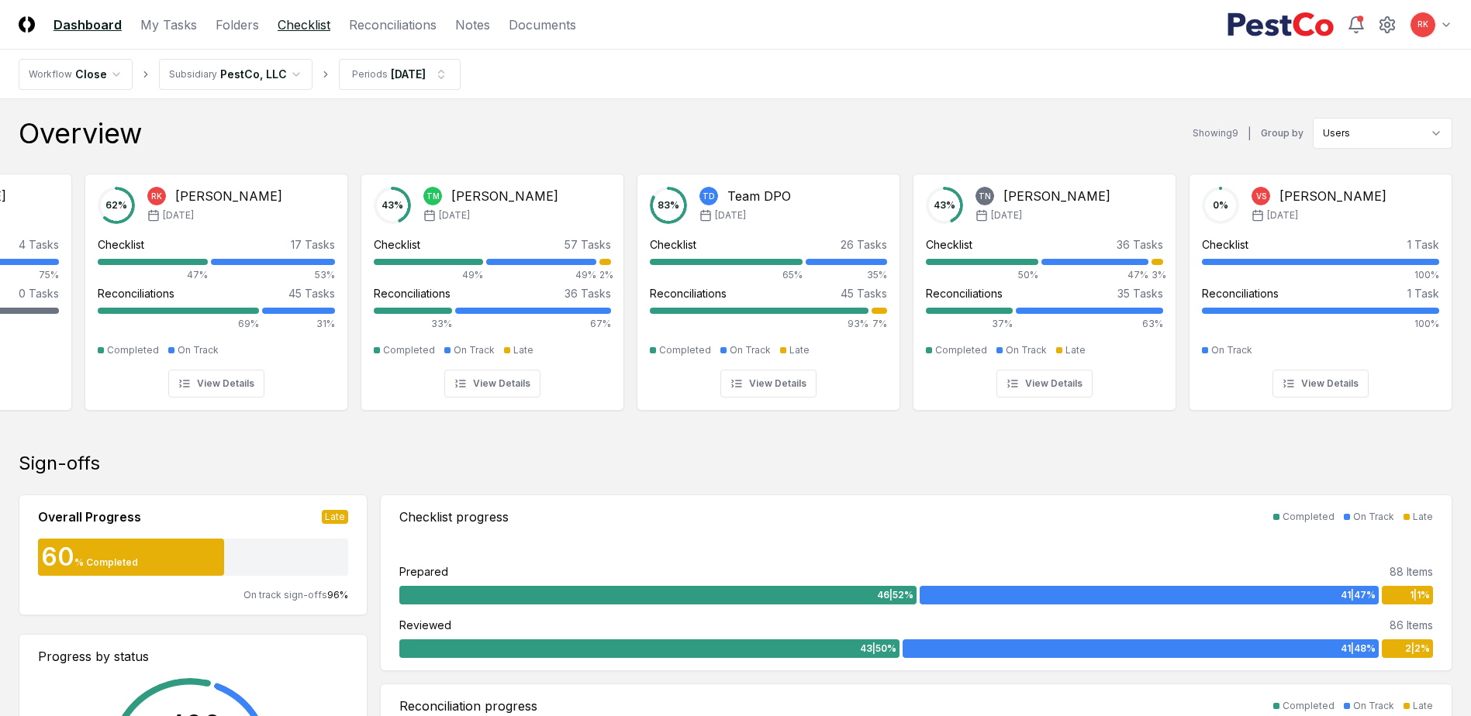
click at [309, 24] on link "Checklist" at bounding box center [304, 25] width 53 height 19
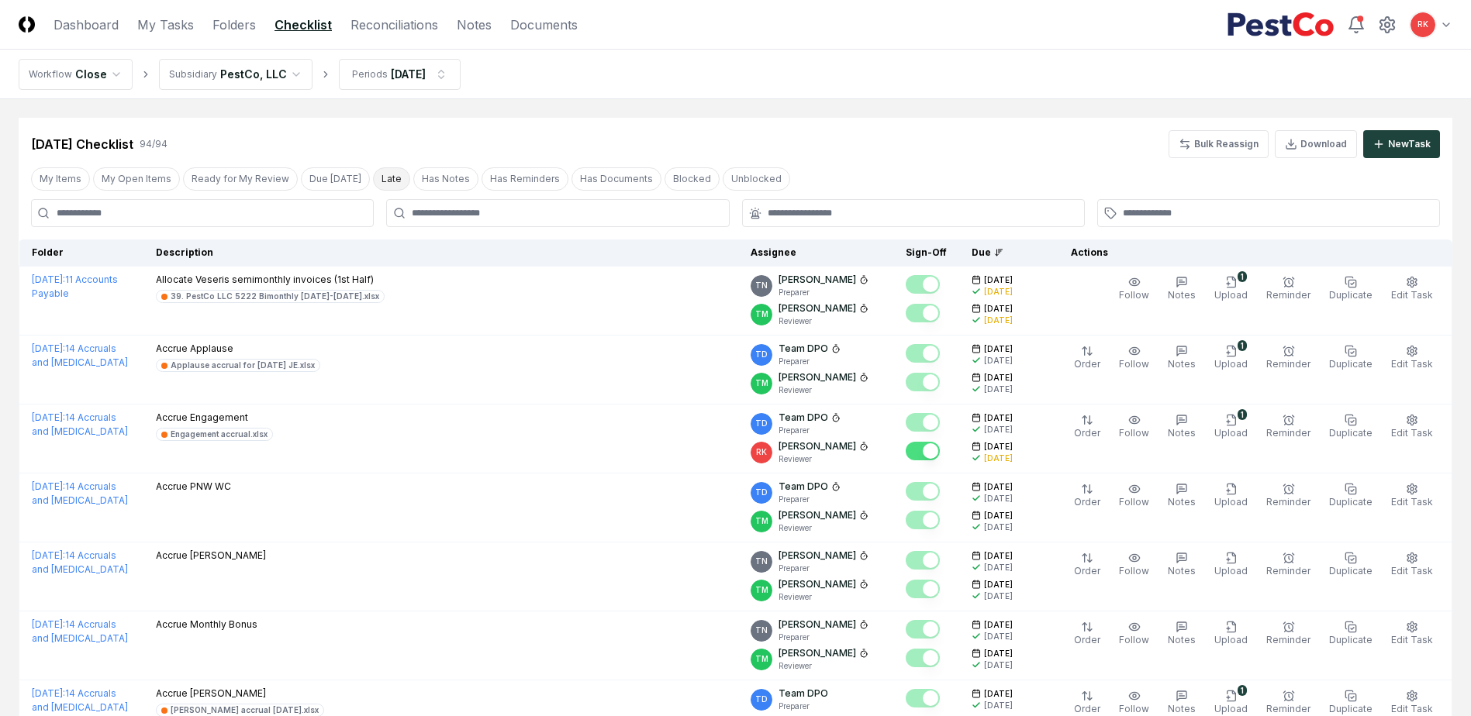
click at [376, 184] on button "Late" at bounding box center [391, 178] width 37 height 23
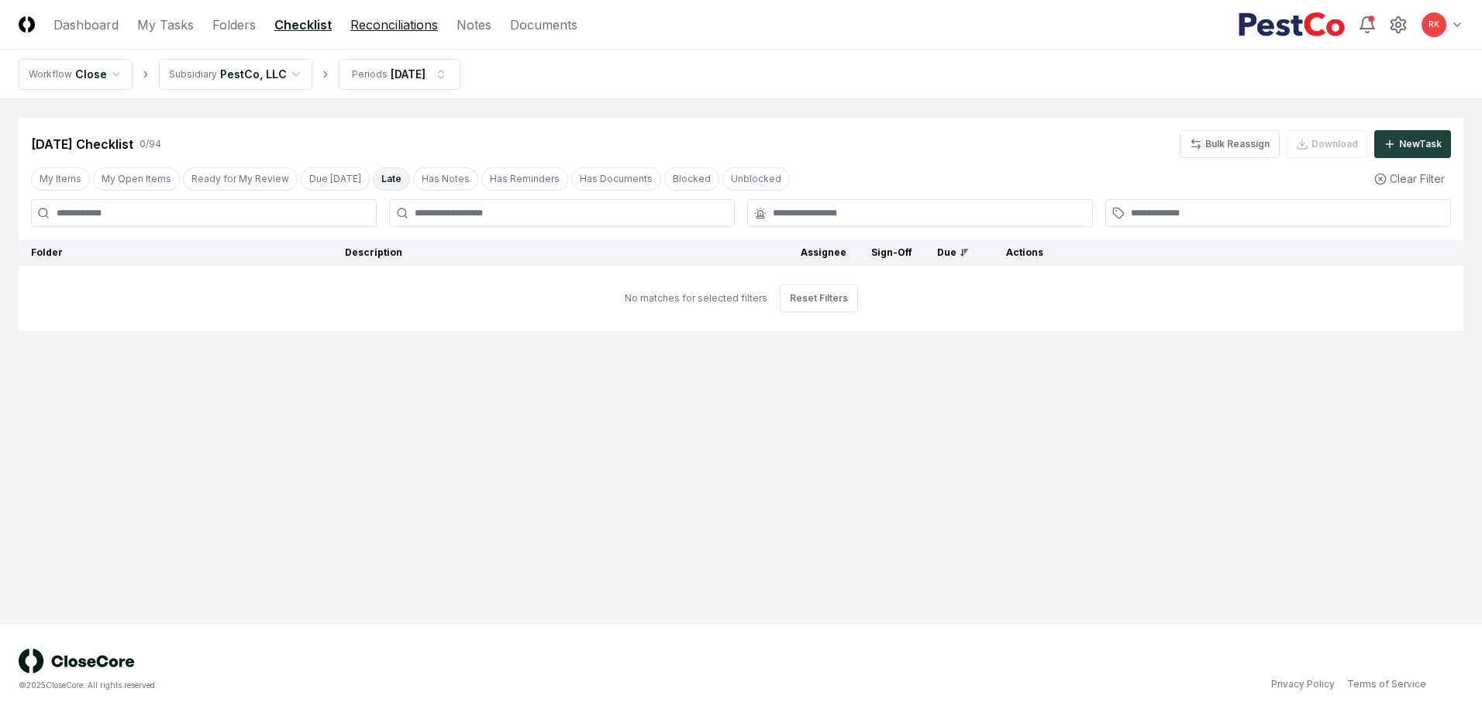
click at [392, 29] on link "Reconciliations" at bounding box center [394, 25] width 88 height 19
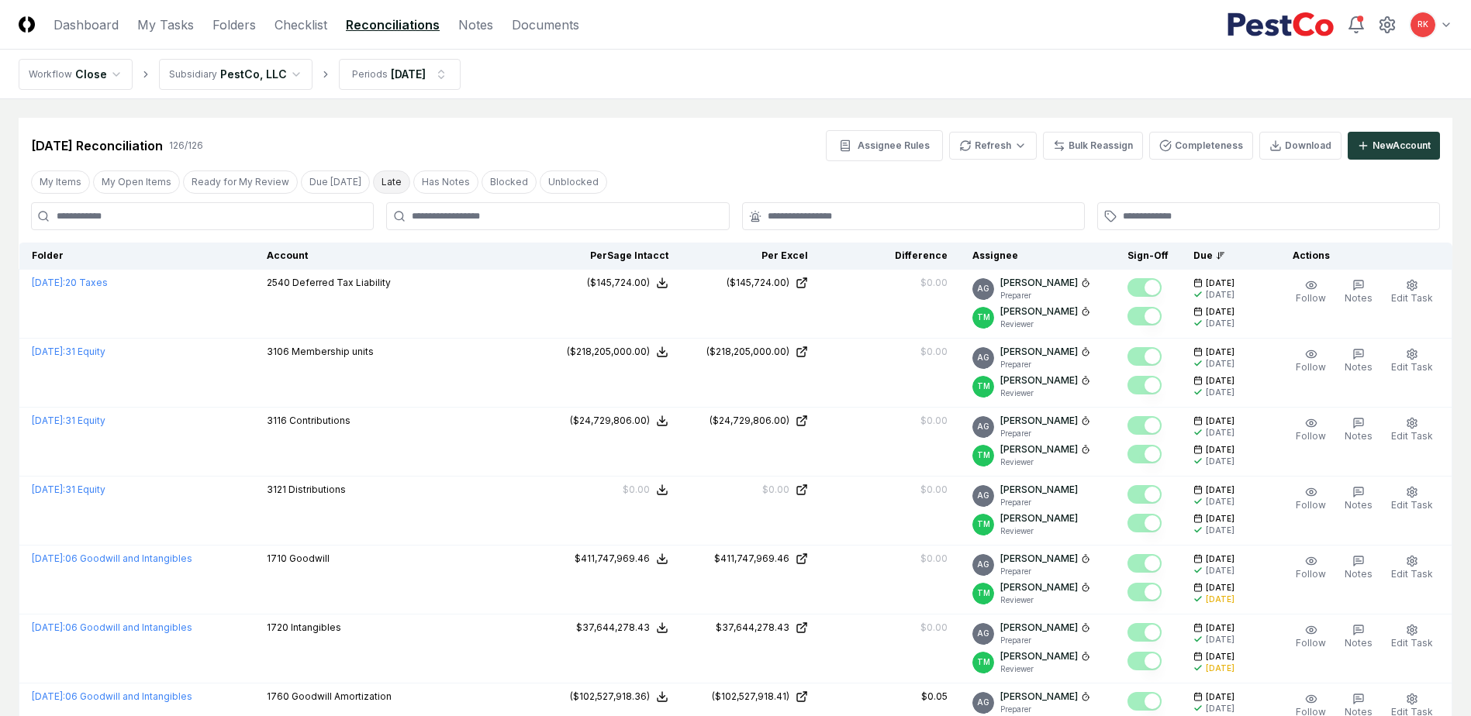
click at [378, 182] on button "Late" at bounding box center [391, 182] width 37 height 23
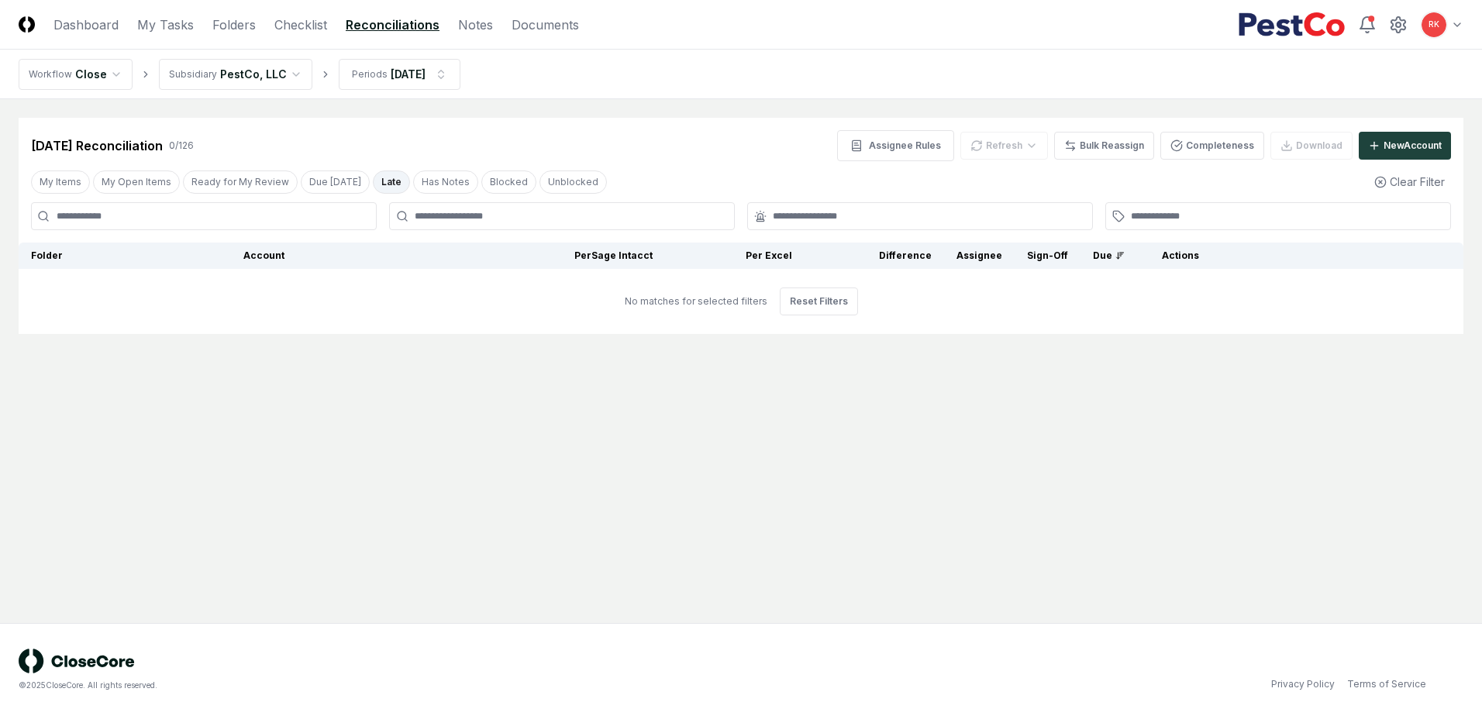
click at [379, 182] on button "Late" at bounding box center [391, 182] width 37 height 23
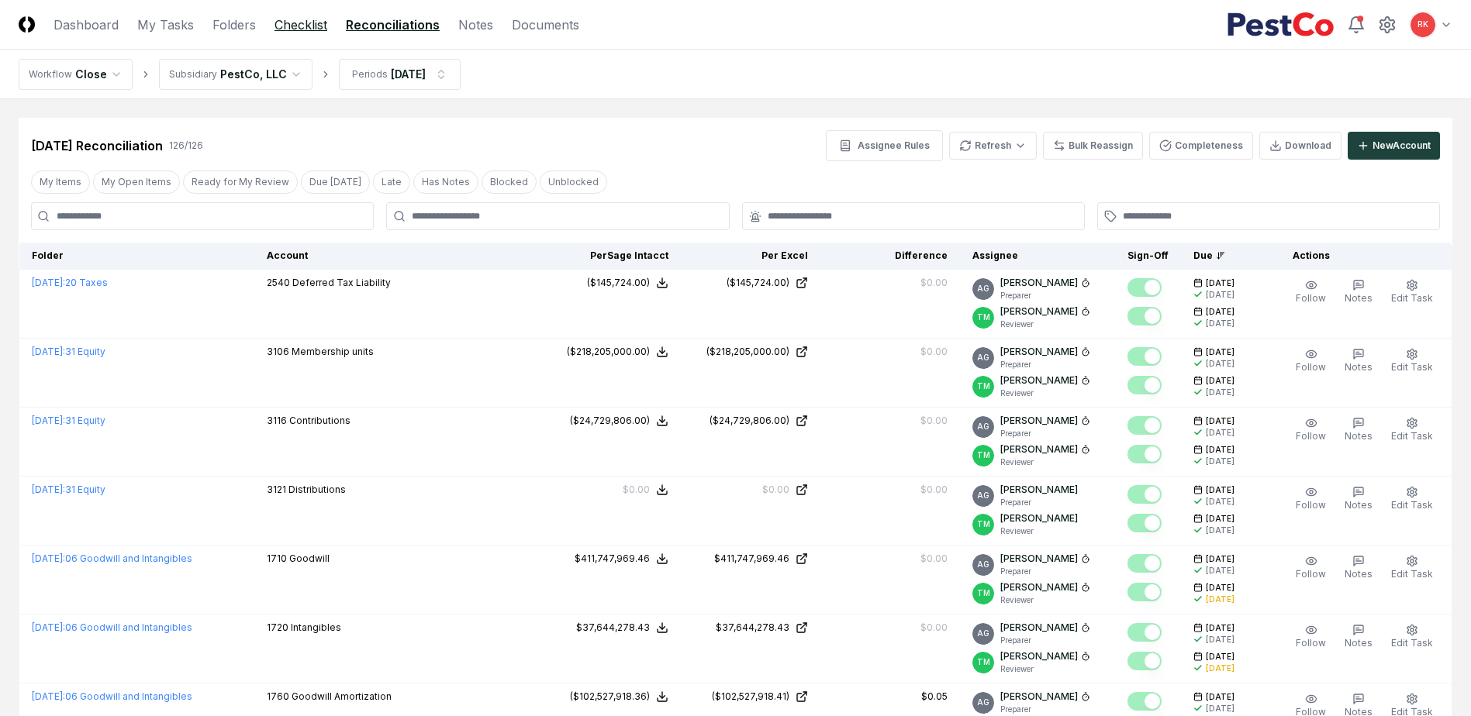
click at [297, 19] on link "Checklist" at bounding box center [300, 25] width 53 height 19
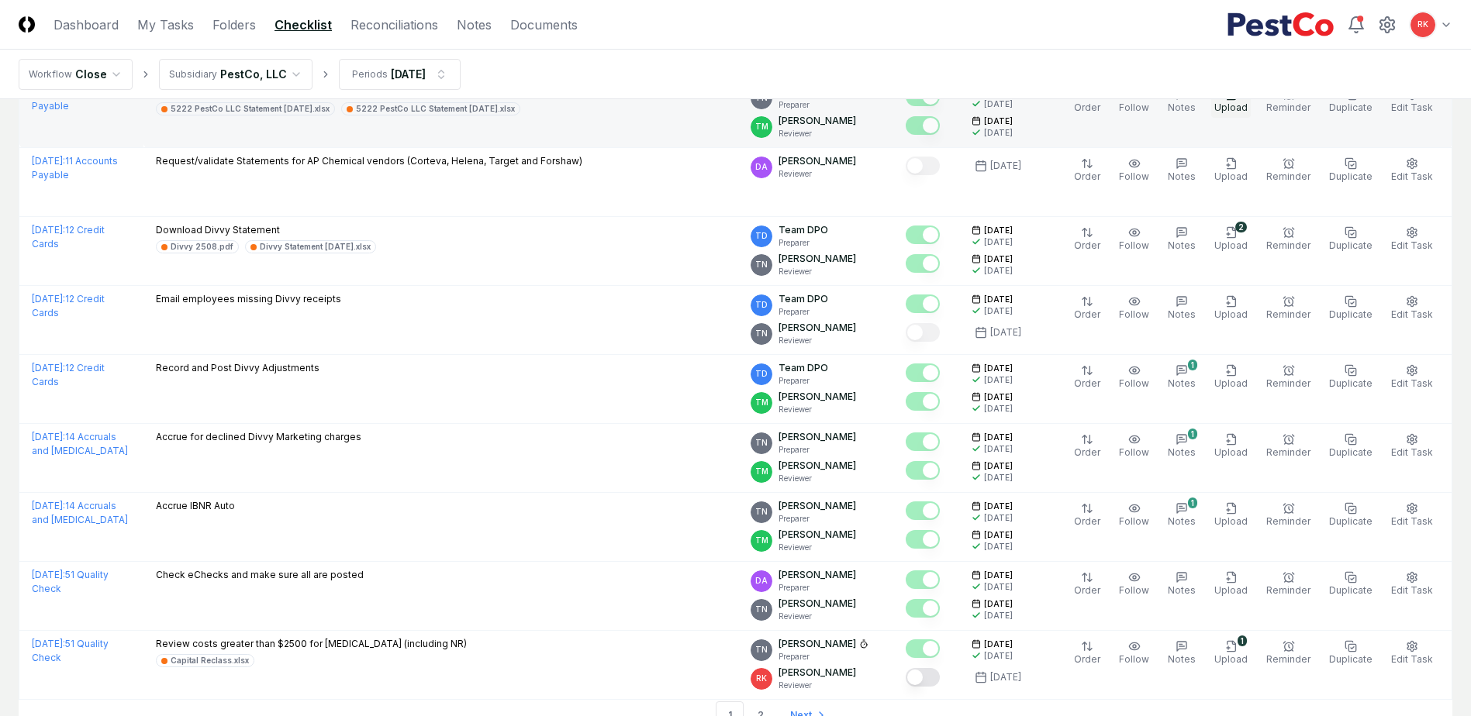
scroll to position [3156, 0]
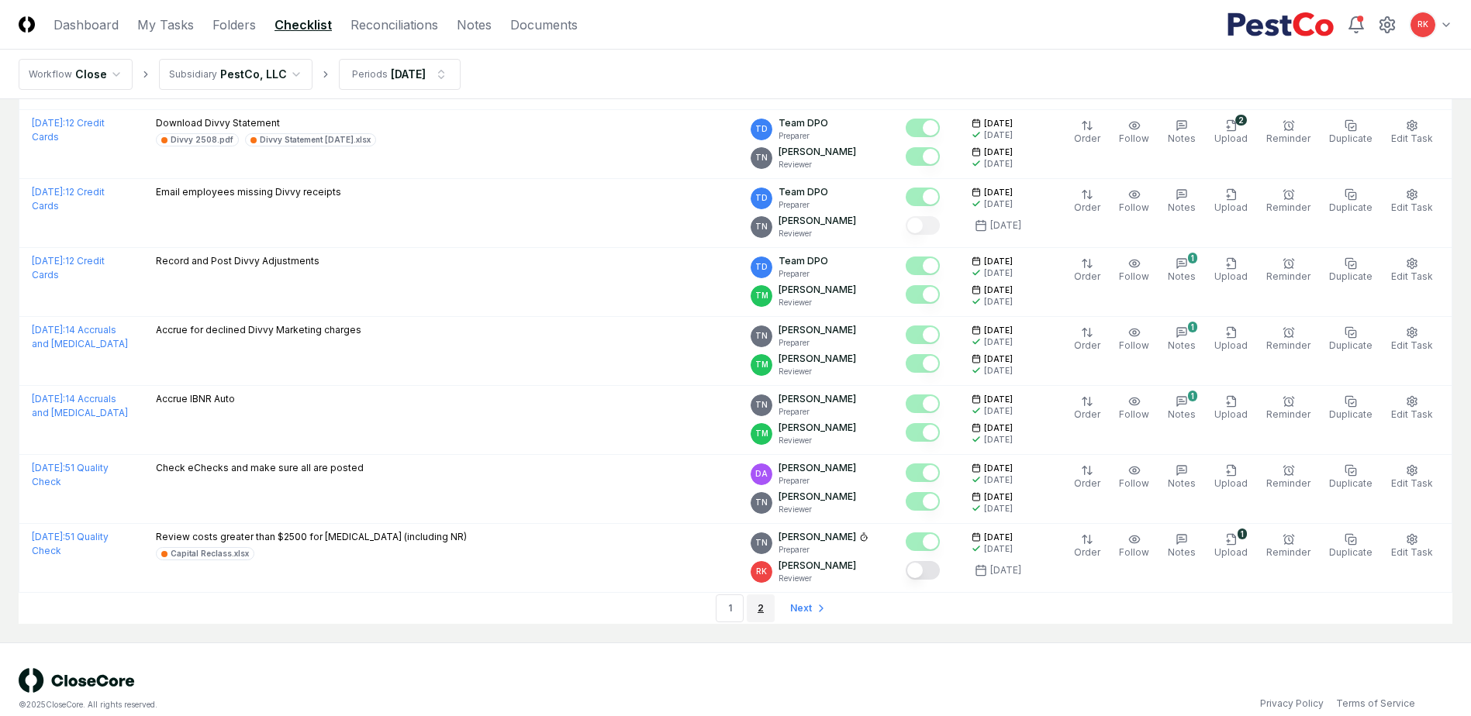
click at [770, 595] on link "2" at bounding box center [760, 609] width 28 height 28
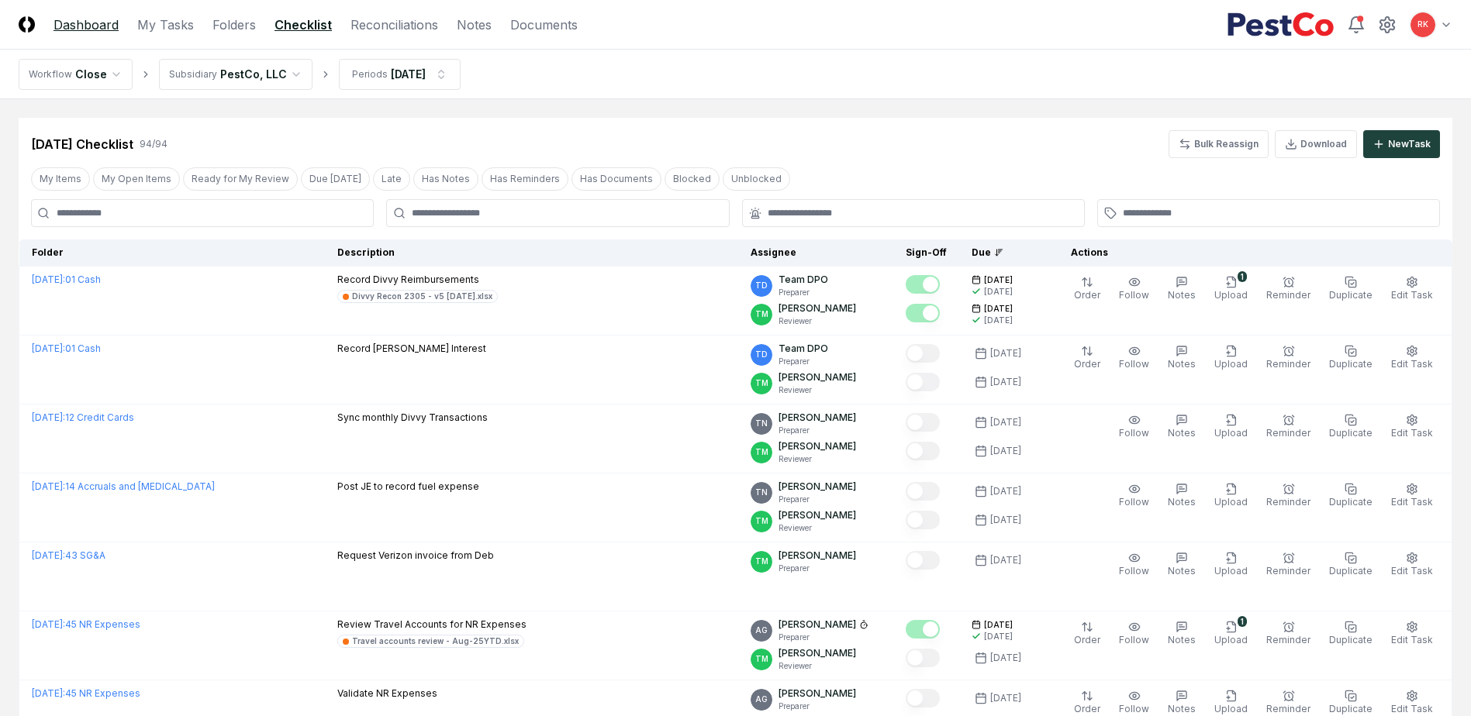
click at [88, 29] on link "Dashboard" at bounding box center [85, 25] width 65 height 19
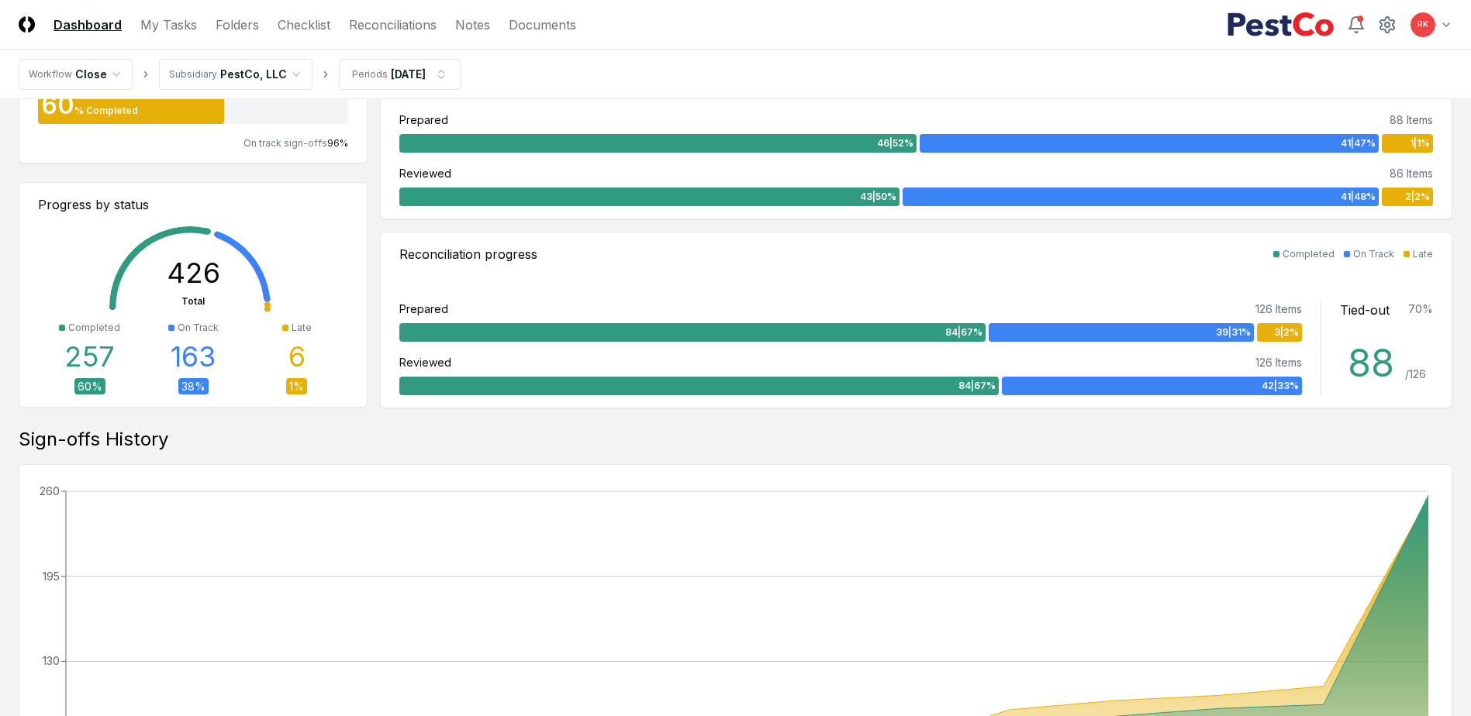
scroll to position [465, 0]
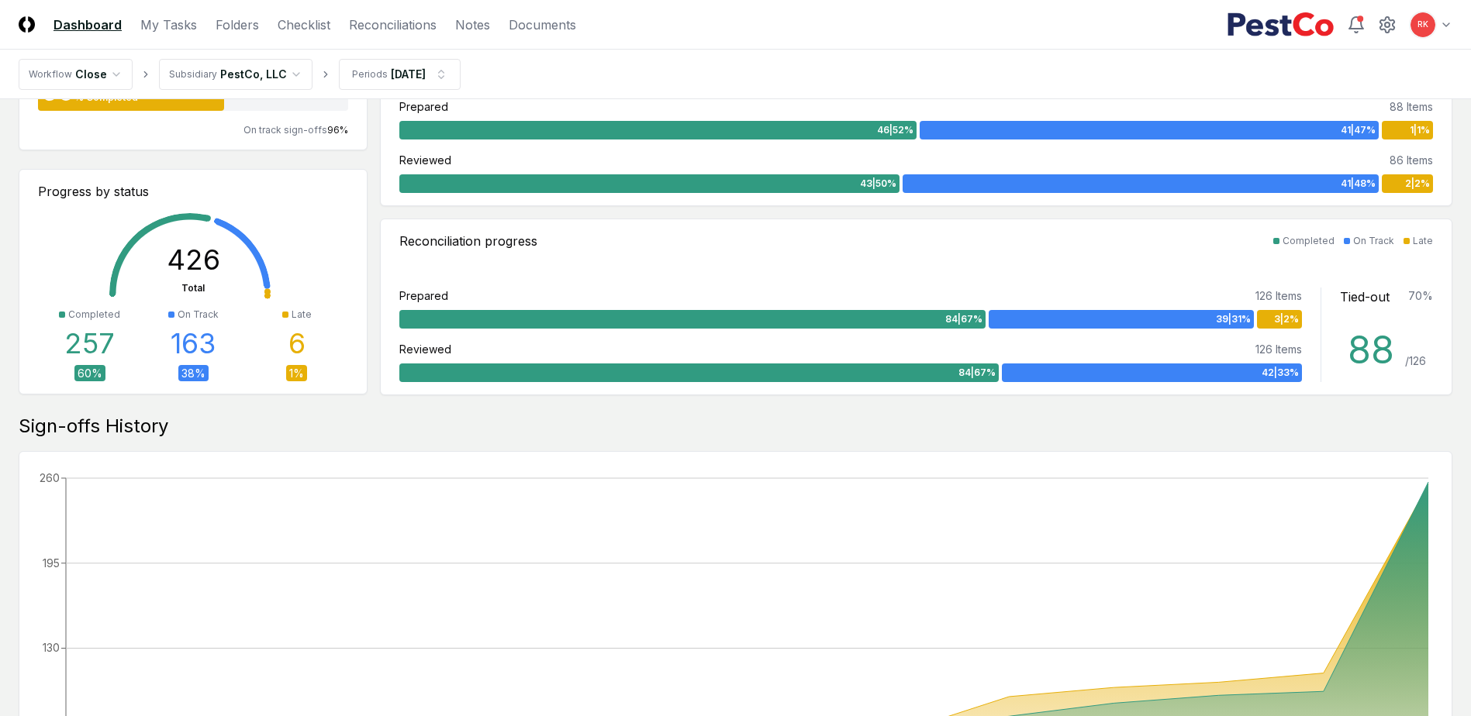
click at [297, 350] on div "6" at bounding box center [296, 343] width 17 height 31
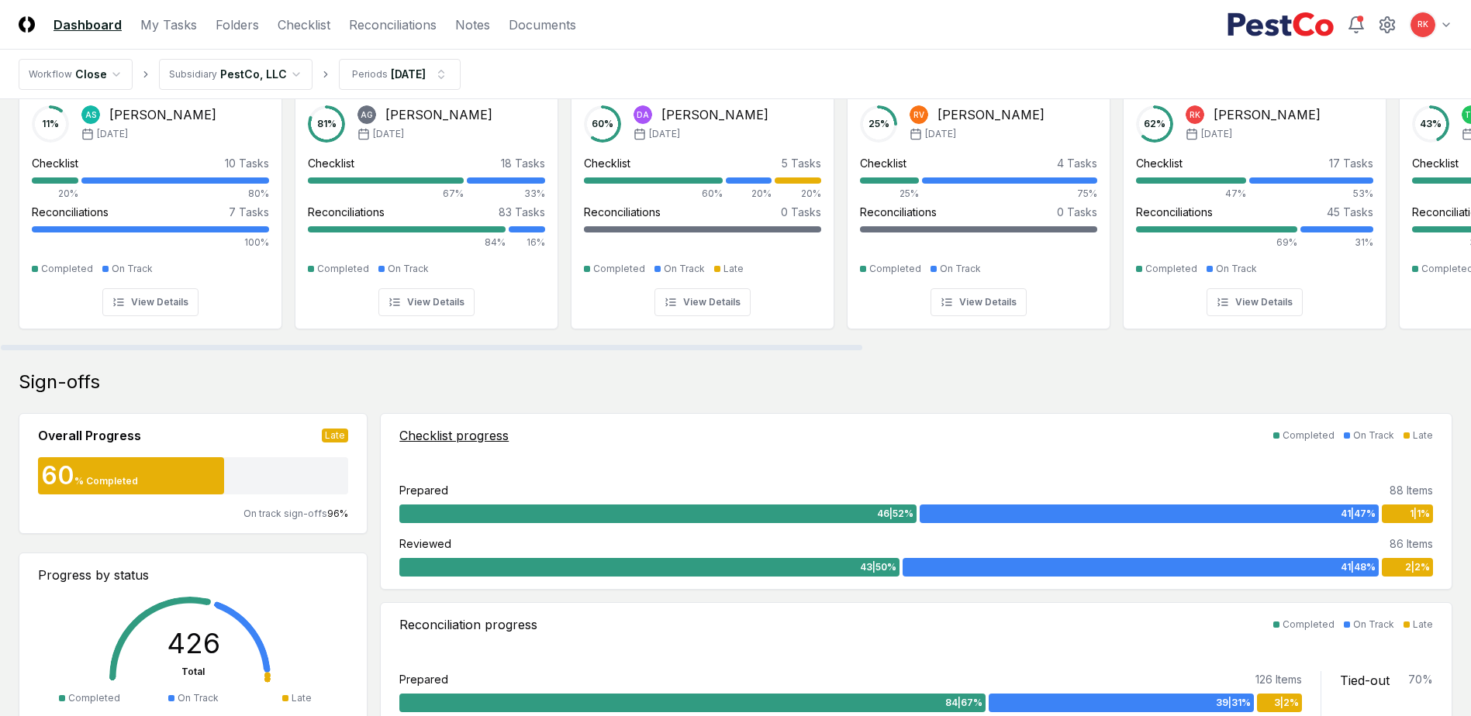
scroll to position [155, 0]
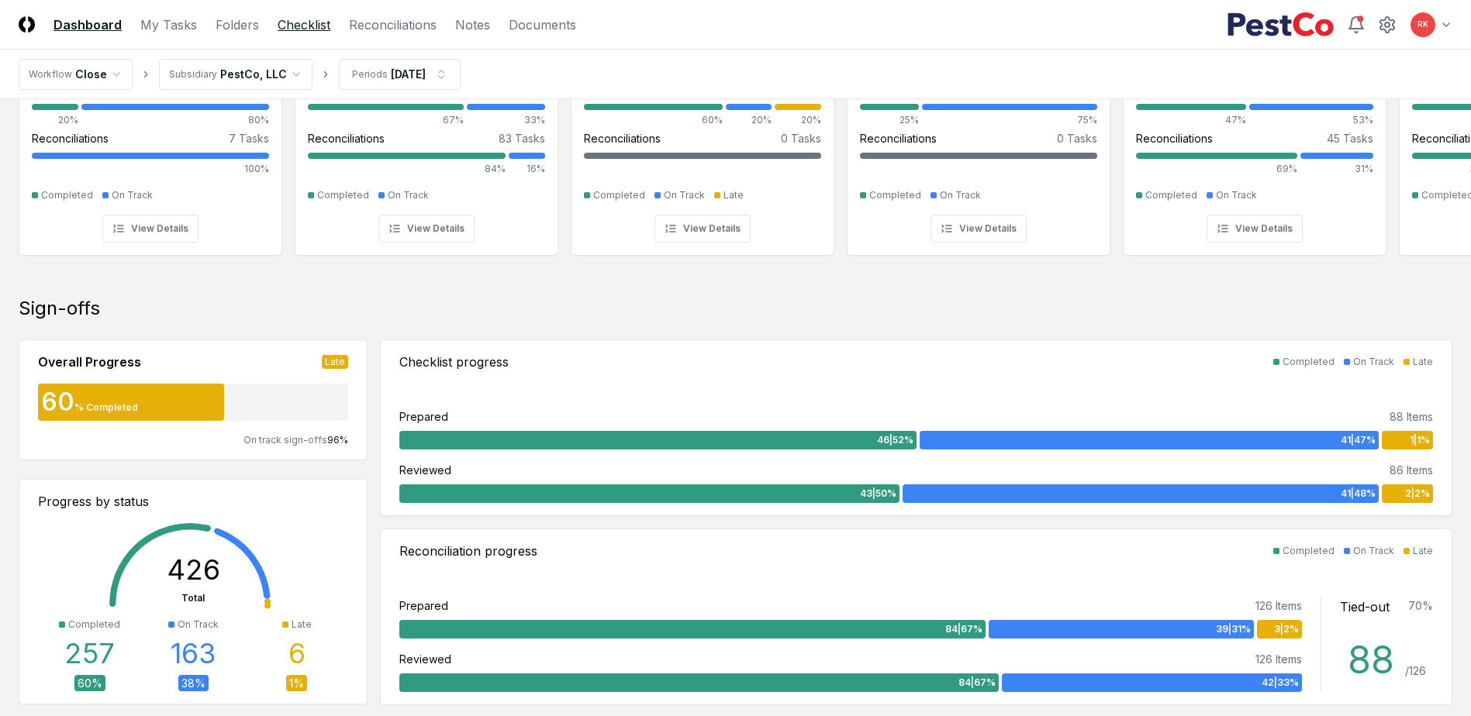
click at [299, 22] on link "Checklist" at bounding box center [304, 25] width 53 height 19
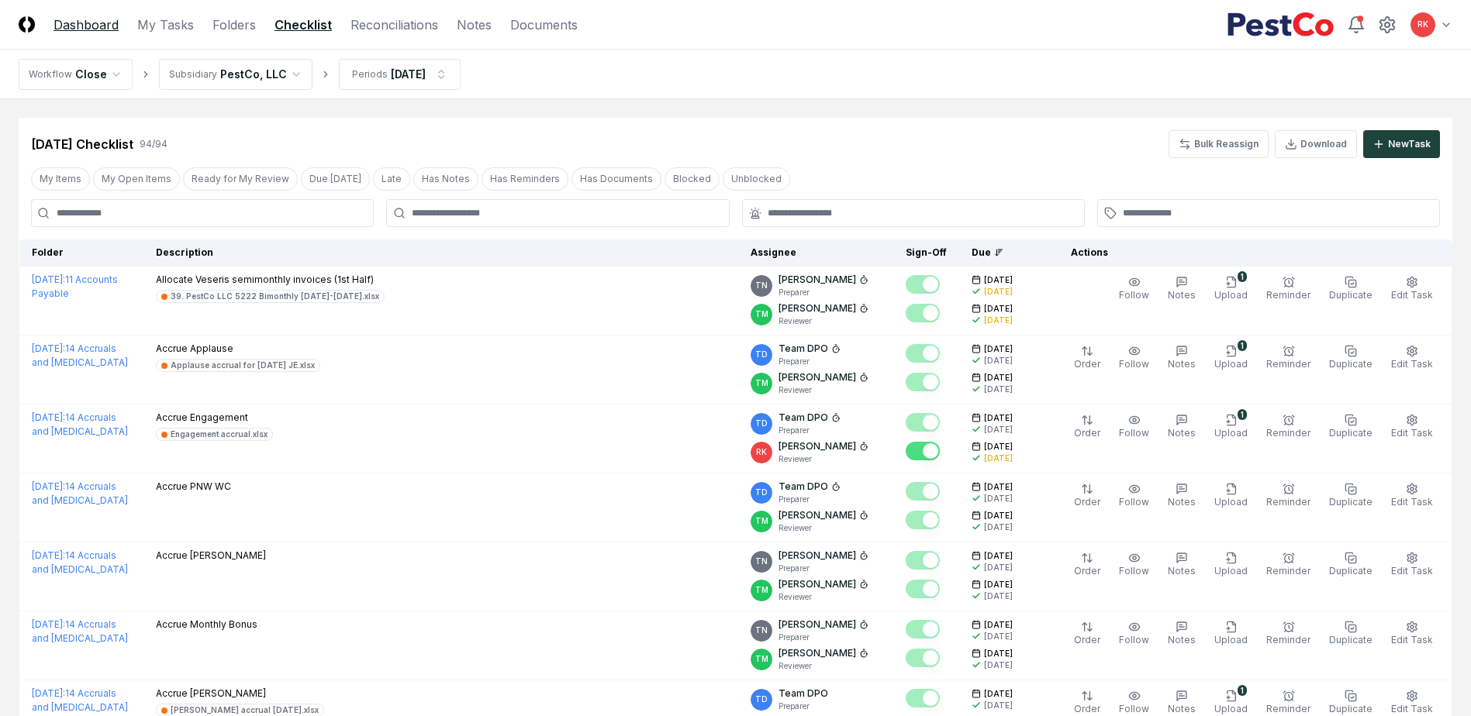
click at [107, 28] on link "Dashboard" at bounding box center [85, 25] width 65 height 19
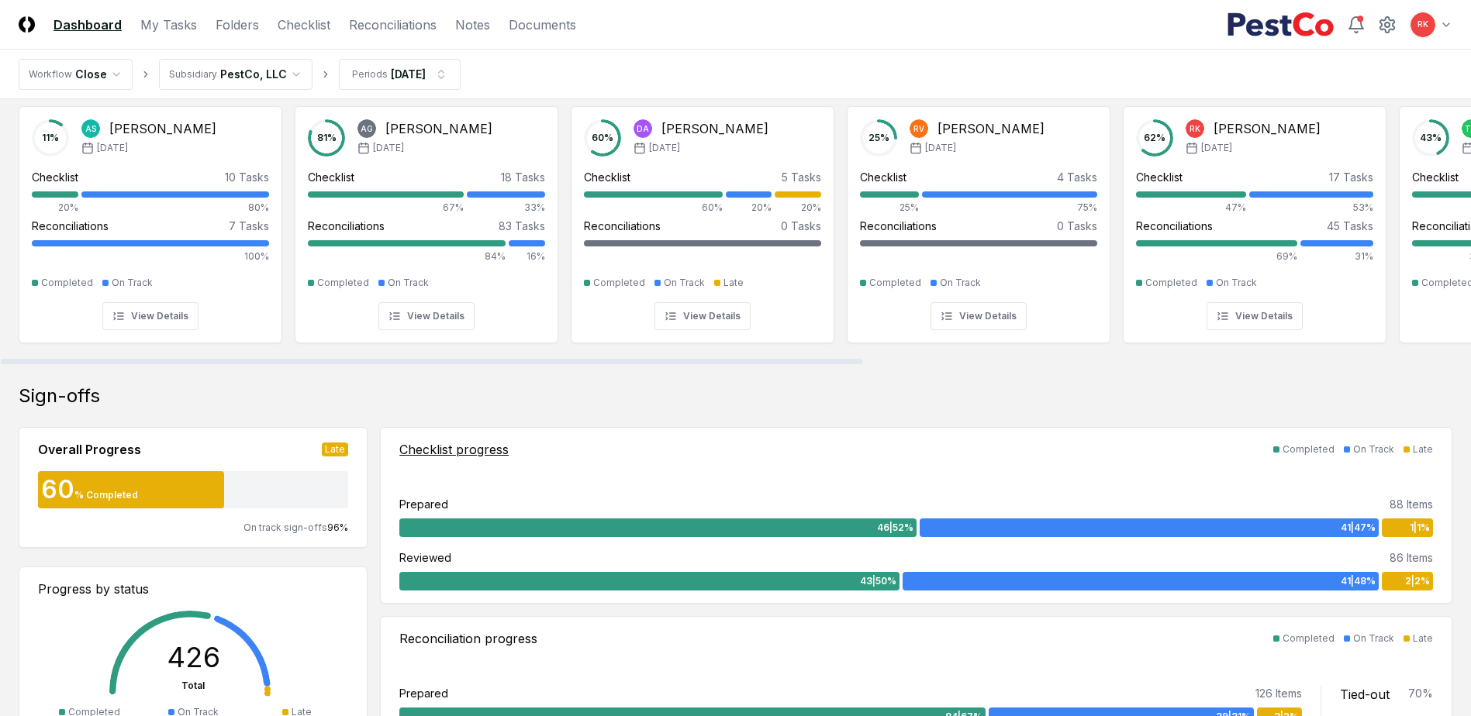
scroll to position [155, 0]
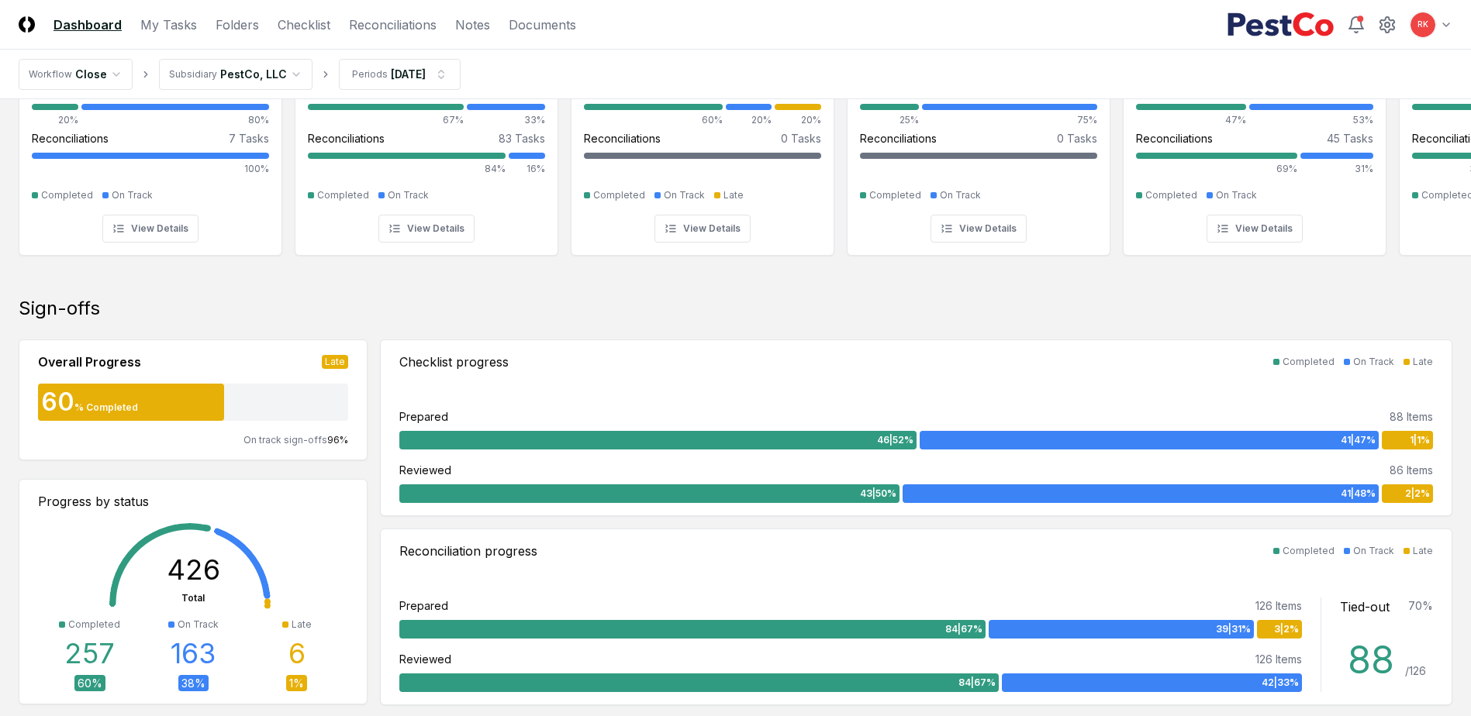
click at [297, 652] on div "6" at bounding box center [296, 653] width 17 height 31
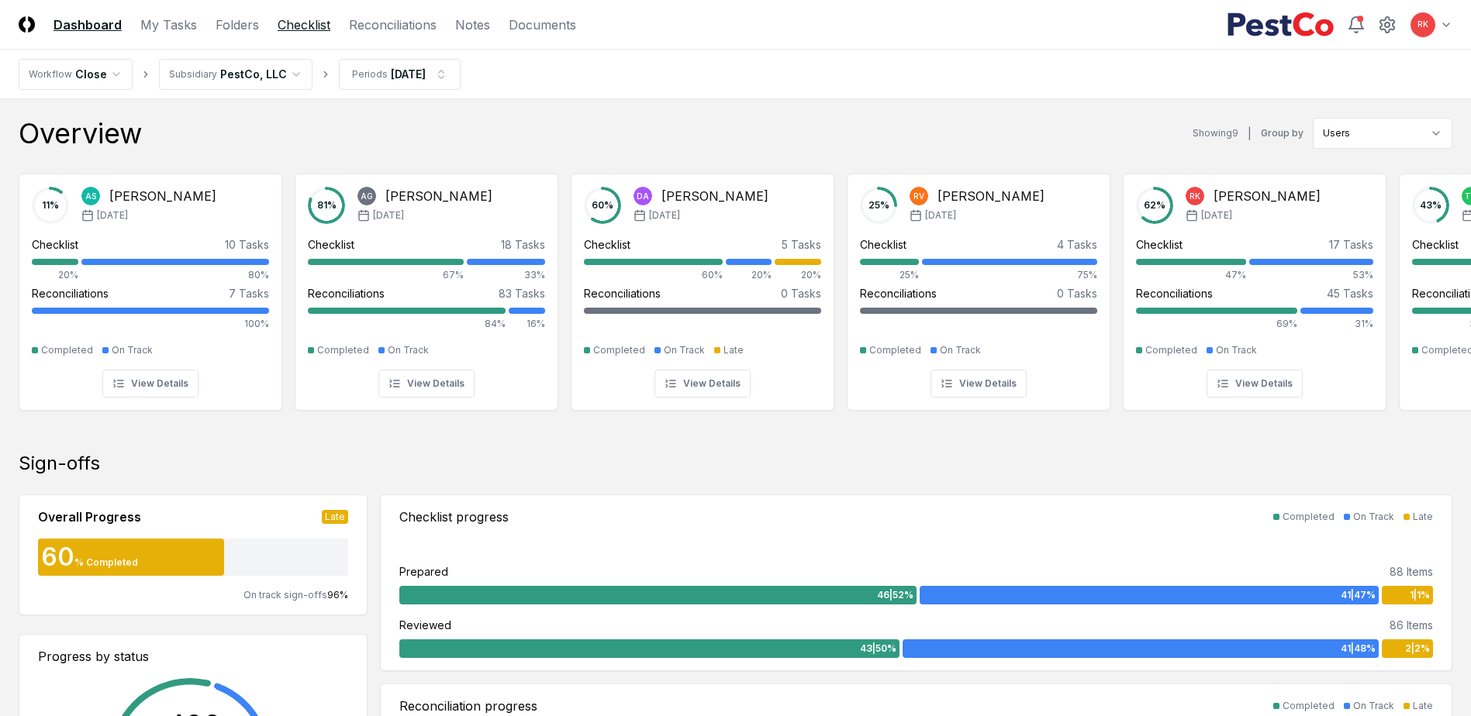
click at [312, 28] on link "Checklist" at bounding box center [304, 25] width 53 height 19
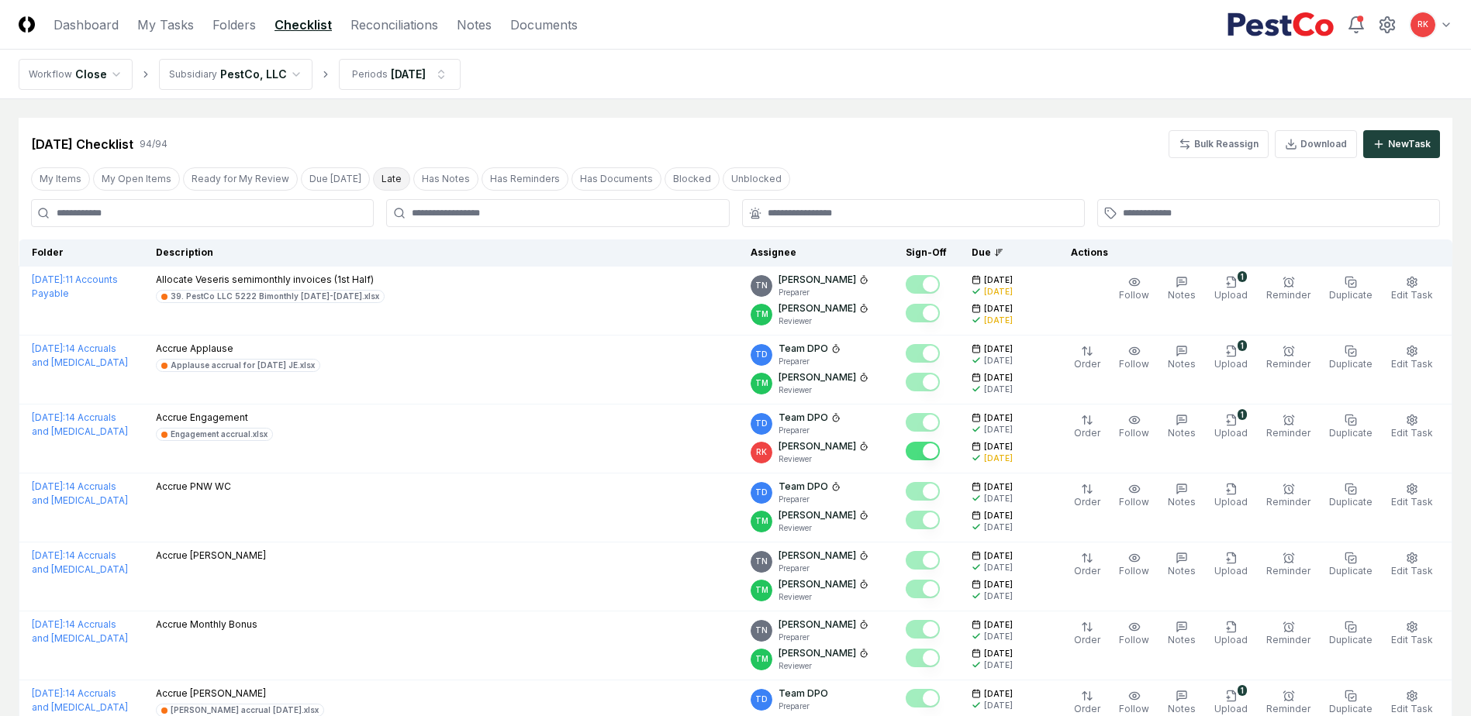
click at [381, 174] on button "Late" at bounding box center [391, 178] width 37 height 23
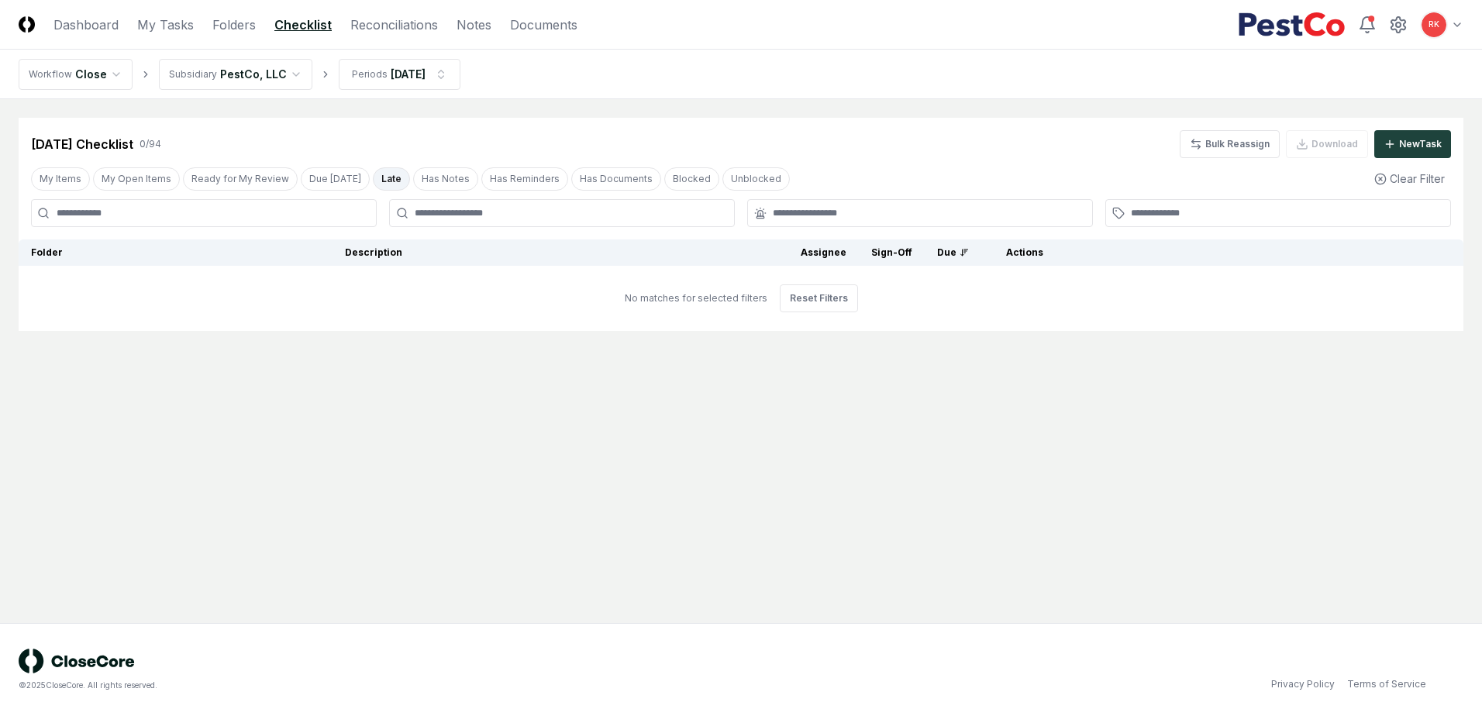
click at [381, 174] on button "Late" at bounding box center [391, 178] width 37 height 23
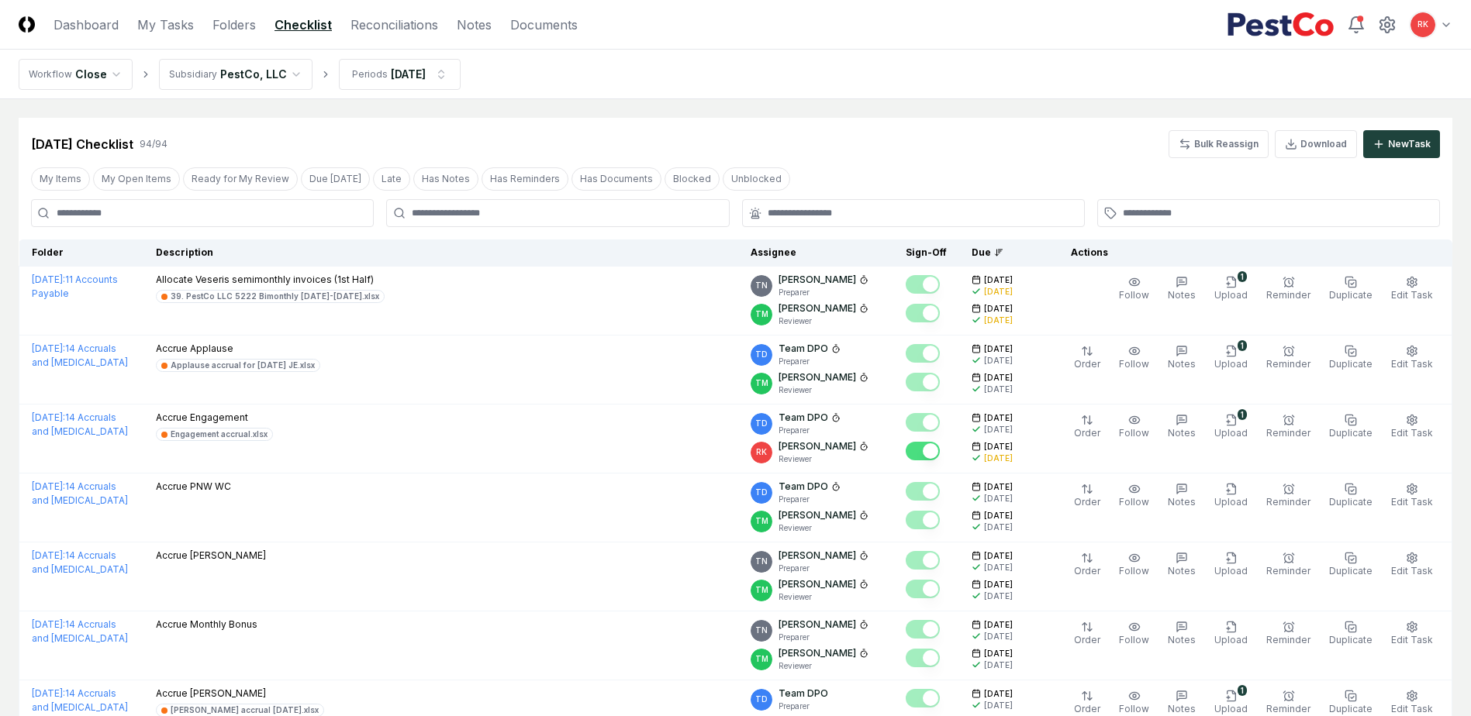
click at [806, 225] on div at bounding box center [913, 213] width 343 height 28
click at [789, 205] on div at bounding box center [913, 213] width 343 height 28
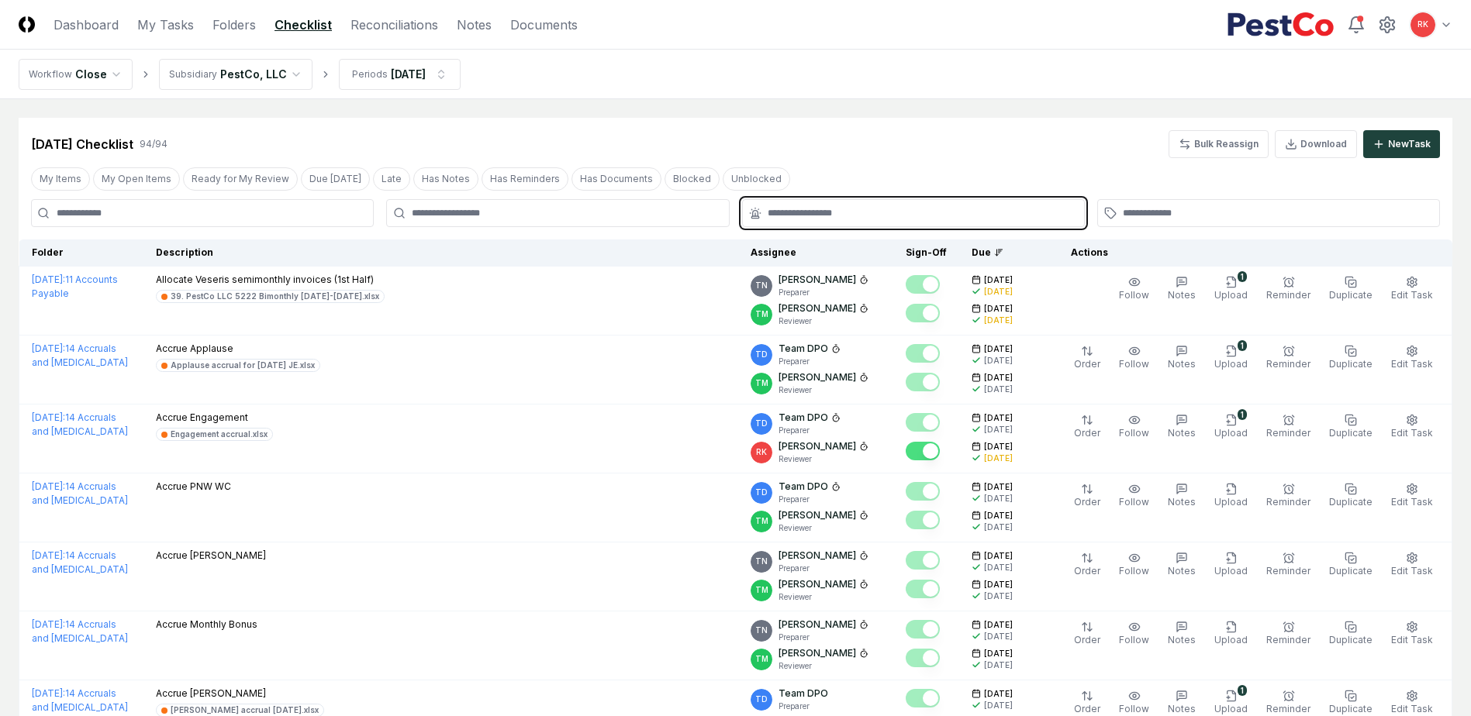
click at [794, 209] on input "text" at bounding box center [920, 213] width 307 height 14
click at [809, 253] on div "Not Prepared" at bounding box center [787, 250] width 70 height 16
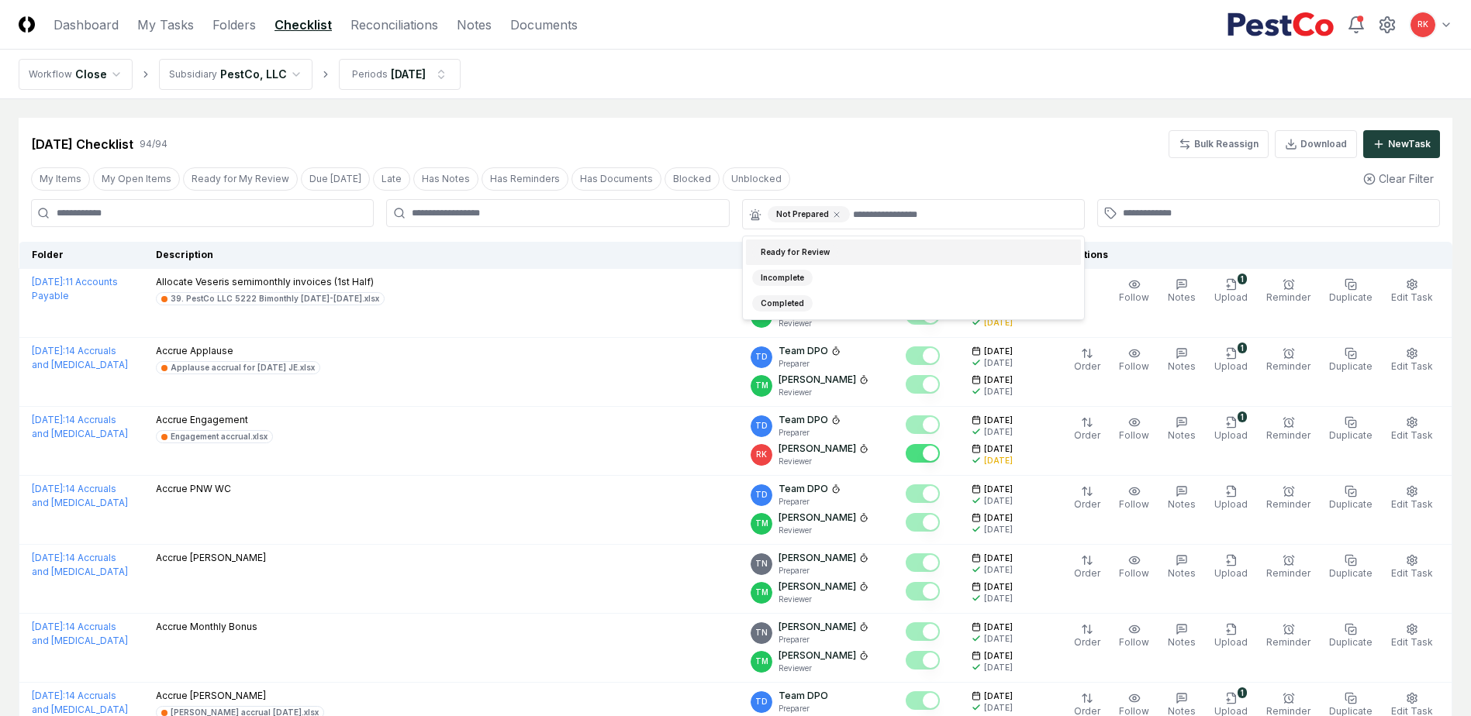
click at [983, 134] on div "[DATE] Checklist 94 / 94 Bulk Reassign Download New Task" at bounding box center [735, 144] width 1408 height 28
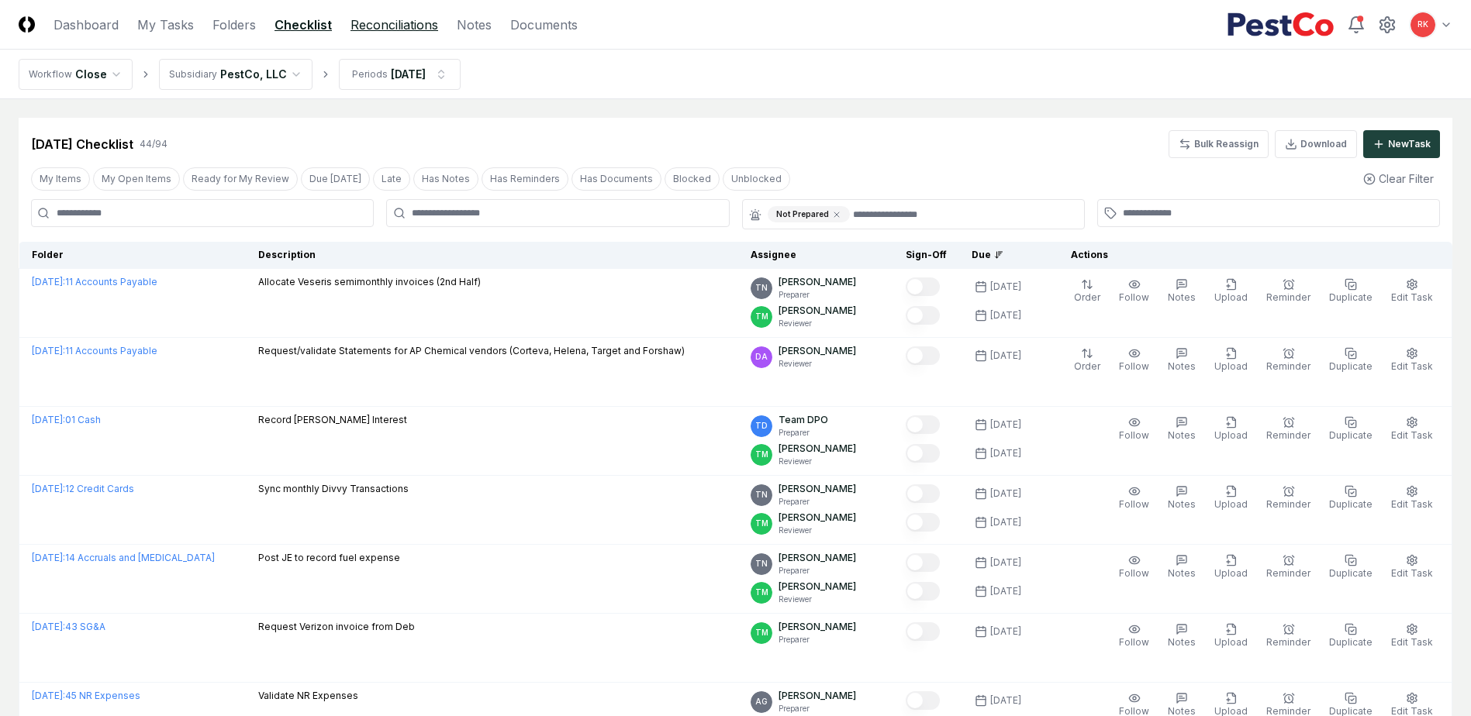
click at [392, 21] on link "Reconciliations" at bounding box center [394, 25] width 88 height 19
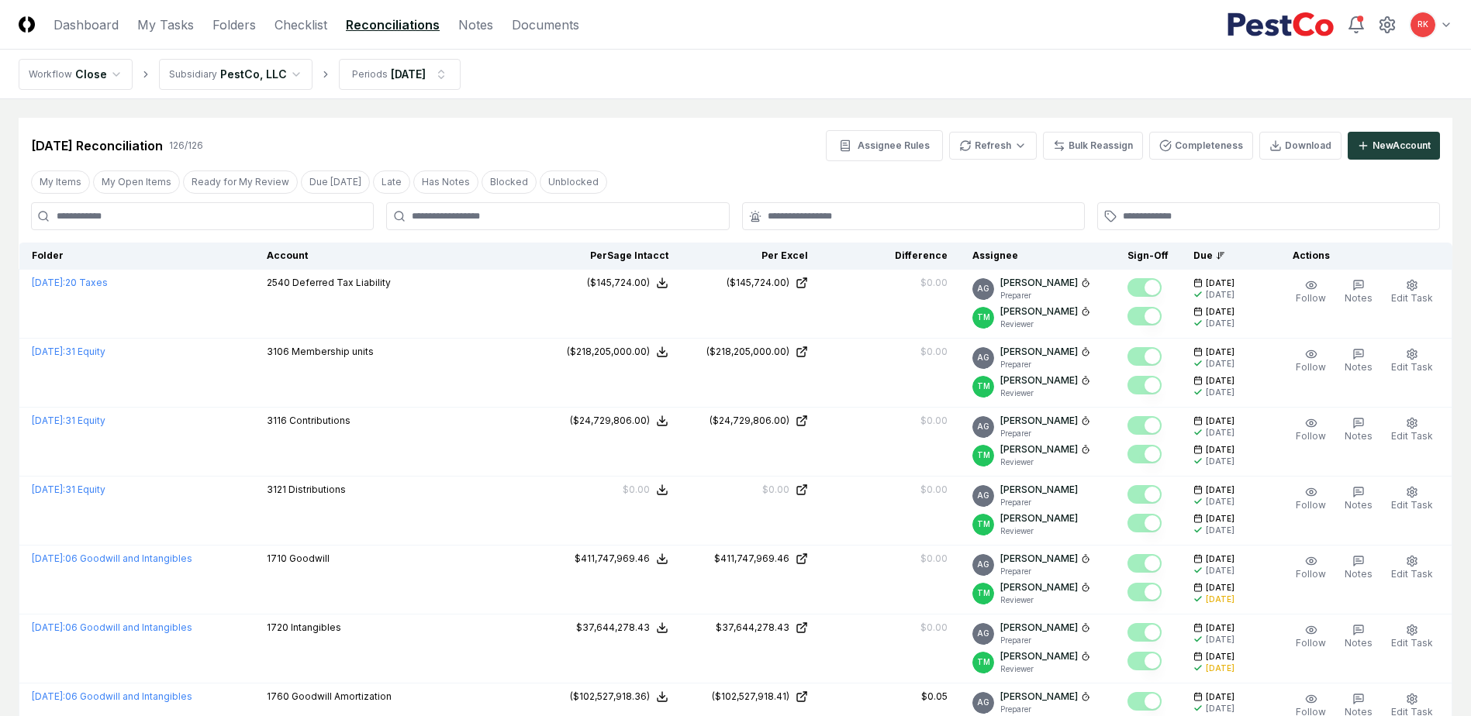
click at [838, 209] on div at bounding box center [913, 216] width 343 height 28
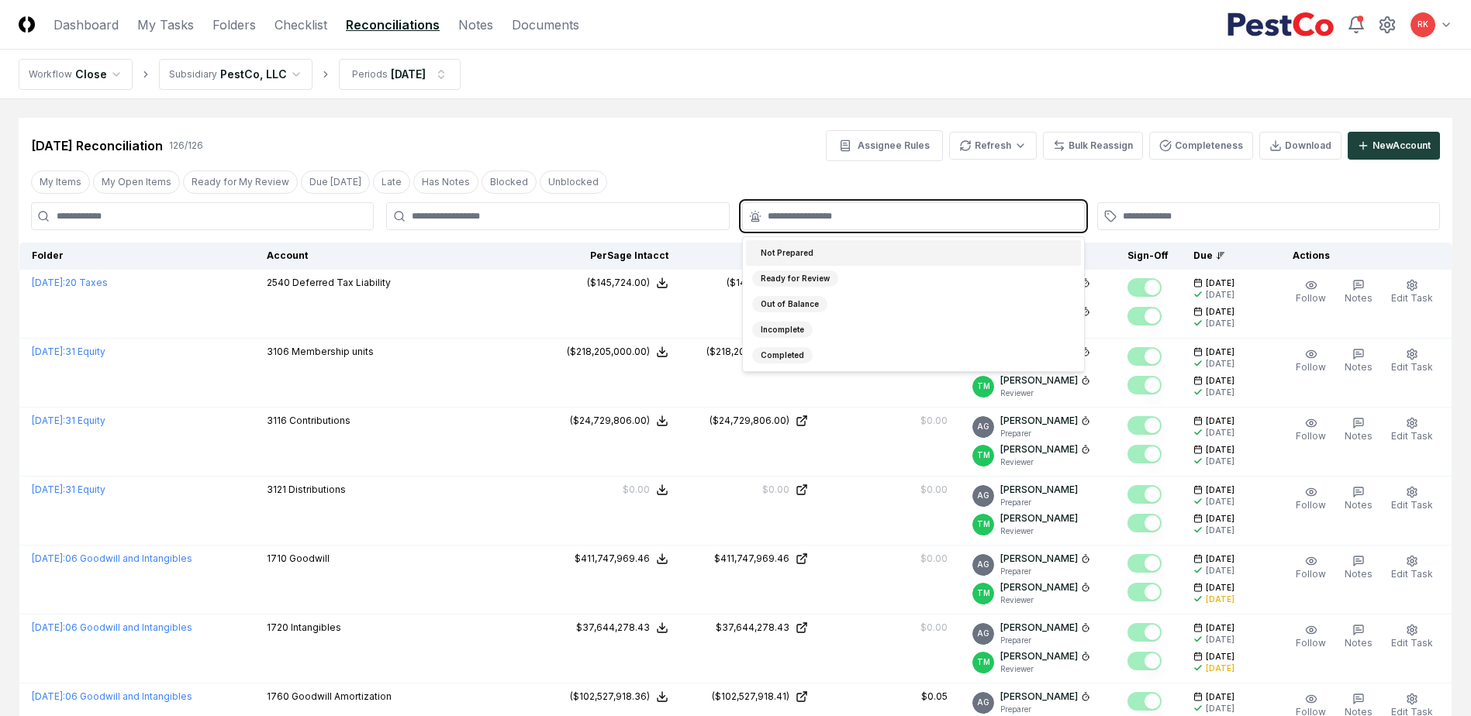
click at [796, 222] on input "text" at bounding box center [920, 216] width 307 height 14
click at [777, 249] on div "Not Prepared" at bounding box center [787, 253] width 70 height 16
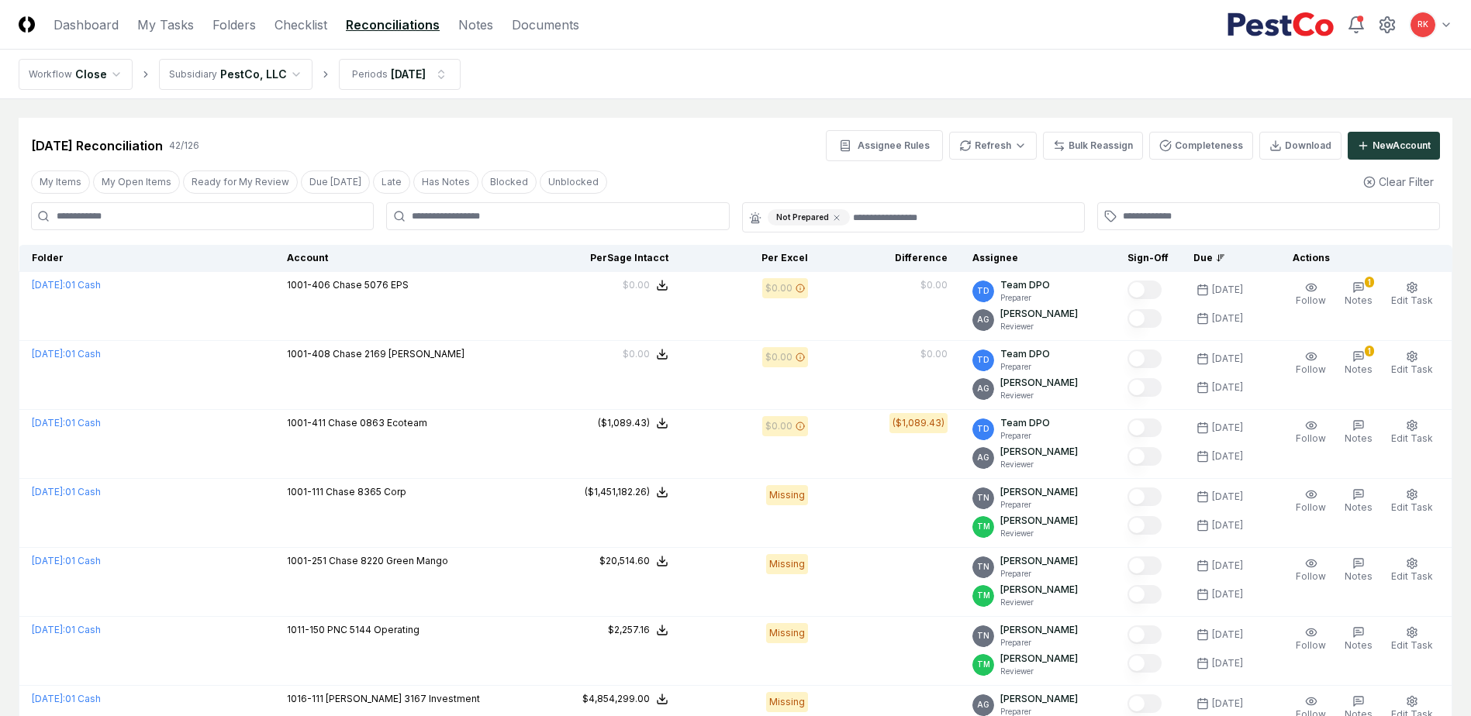
click at [726, 156] on div "[DATE] Reconciliation 42 / 126 Assignee Rules Refresh Bulk Reassign Completenes…" at bounding box center [735, 145] width 1408 height 31
click at [102, 26] on link "Dashboard" at bounding box center [85, 25] width 65 height 19
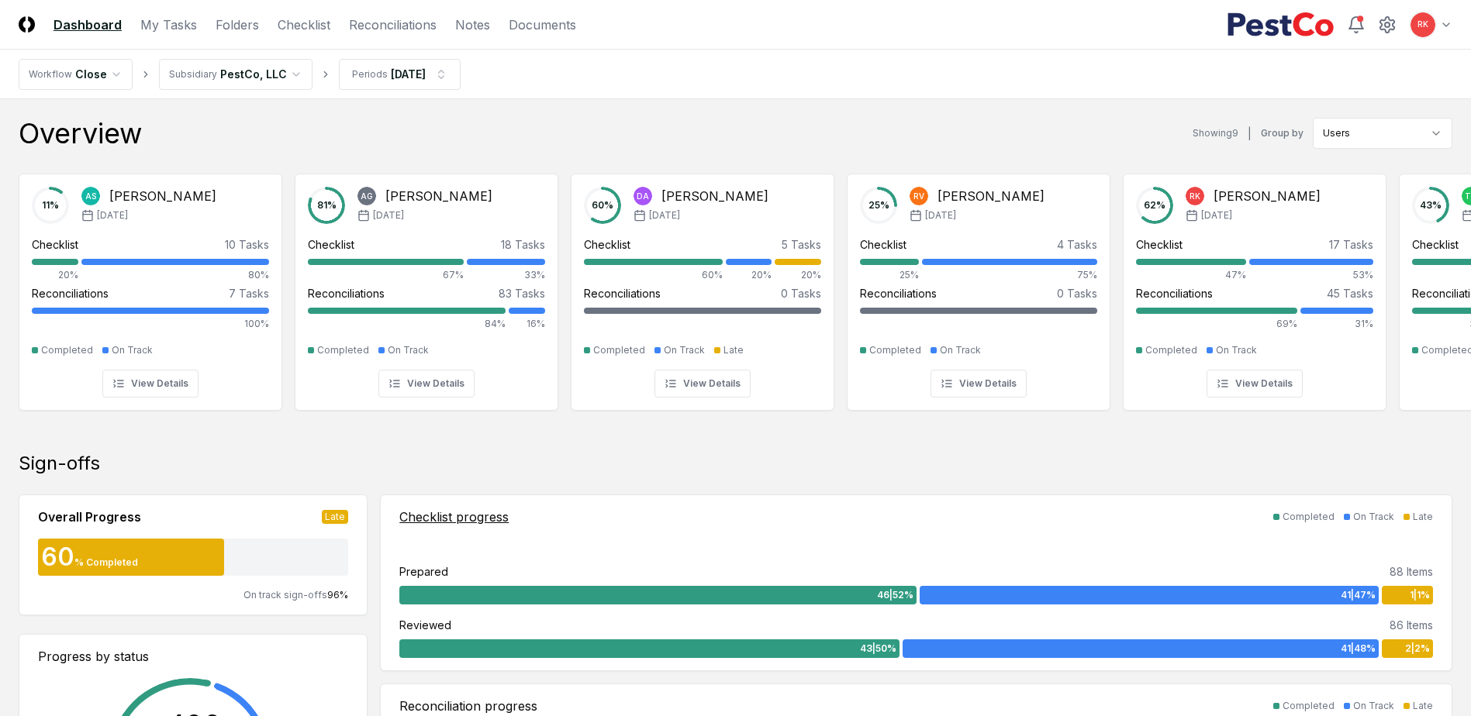
click at [1396, 646] on div "2 | 2 %" at bounding box center [1406, 649] width 51 height 19
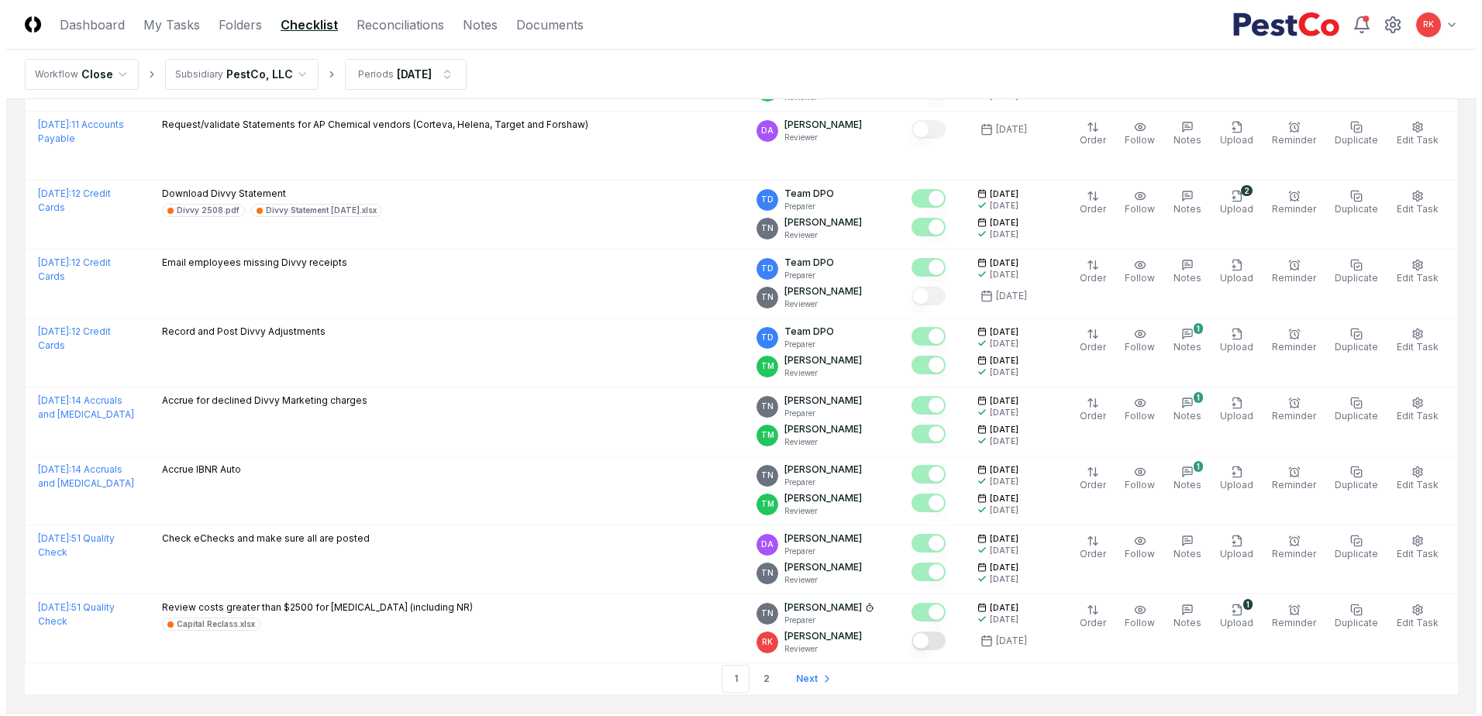
scroll to position [3156, 0]
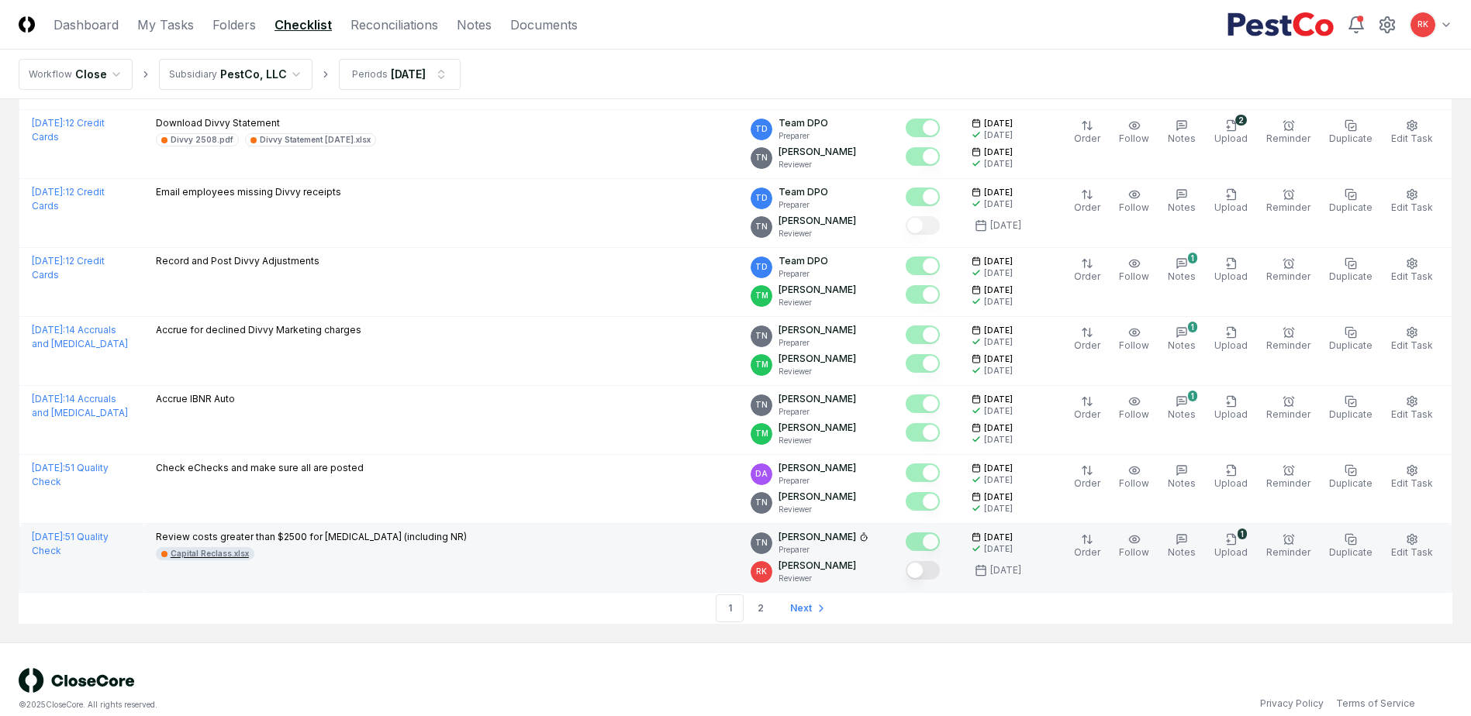
click at [204, 548] on div "Capital Reclass.xlsx" at bounding box center [210, 554] width 78 height 12
click at [210, 548] on div "Capital Reclass.xlsx" at bounding box center [210, 554] width 78 height 12
click at [1419, 546] on span "Edit Task" at bounding box center [1412, 552] width 42 height 12
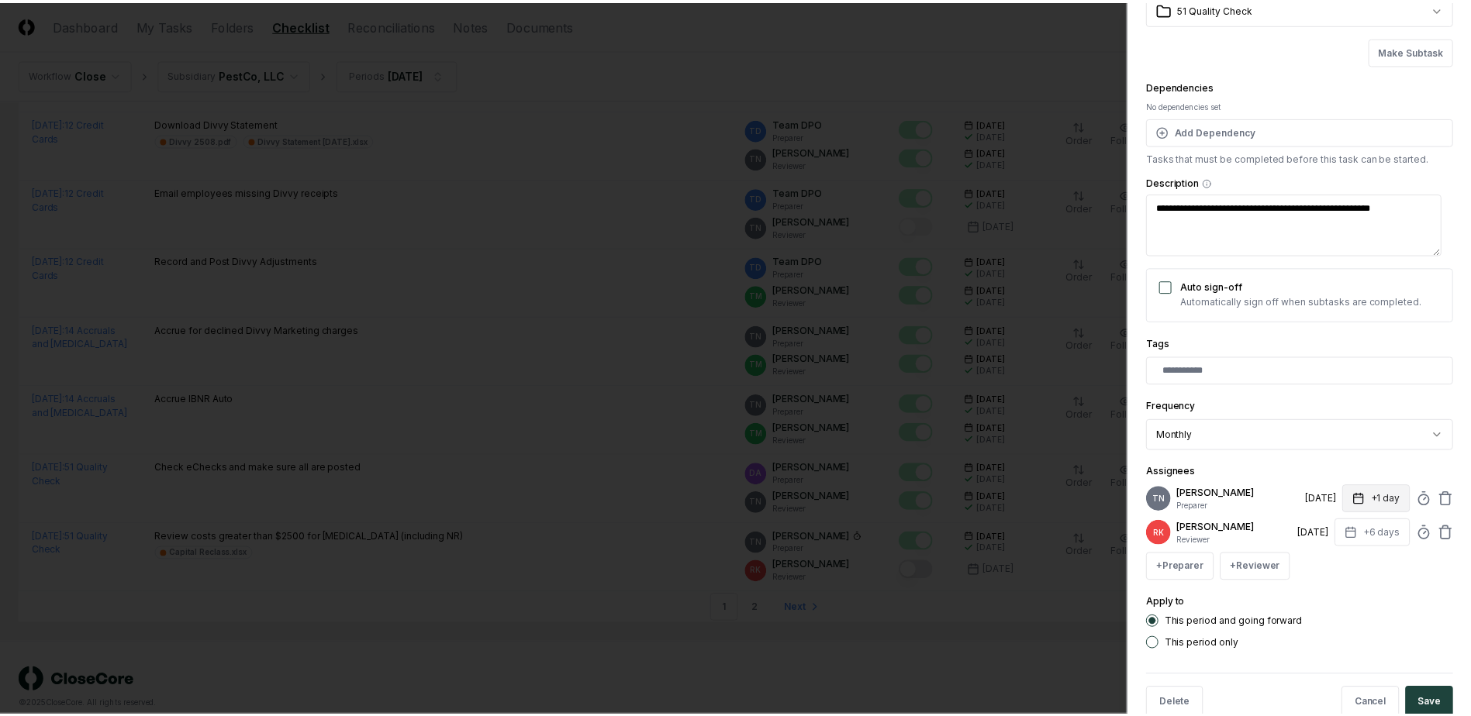
scroll to position [126, 0]
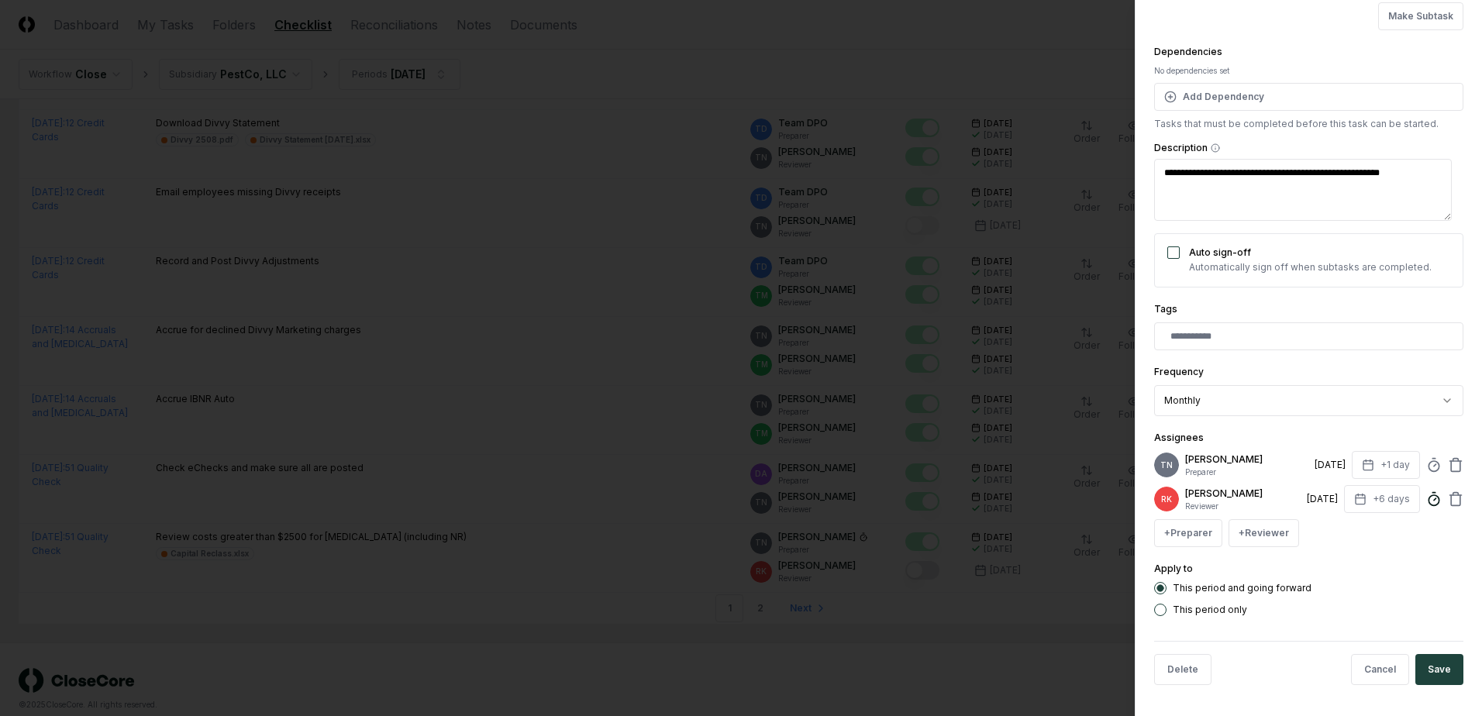
click at [1427, 495] on icon at bounding box center [1434, 499] width 16 height 16
type textarea "*"
type input "******"
click at [1370, 421] on div "**********" at bounding box center [1308, 276] width 309 height 680
click at [1434, 674] on button "Save" at bounding box center [1439, 669] width 48 height 31
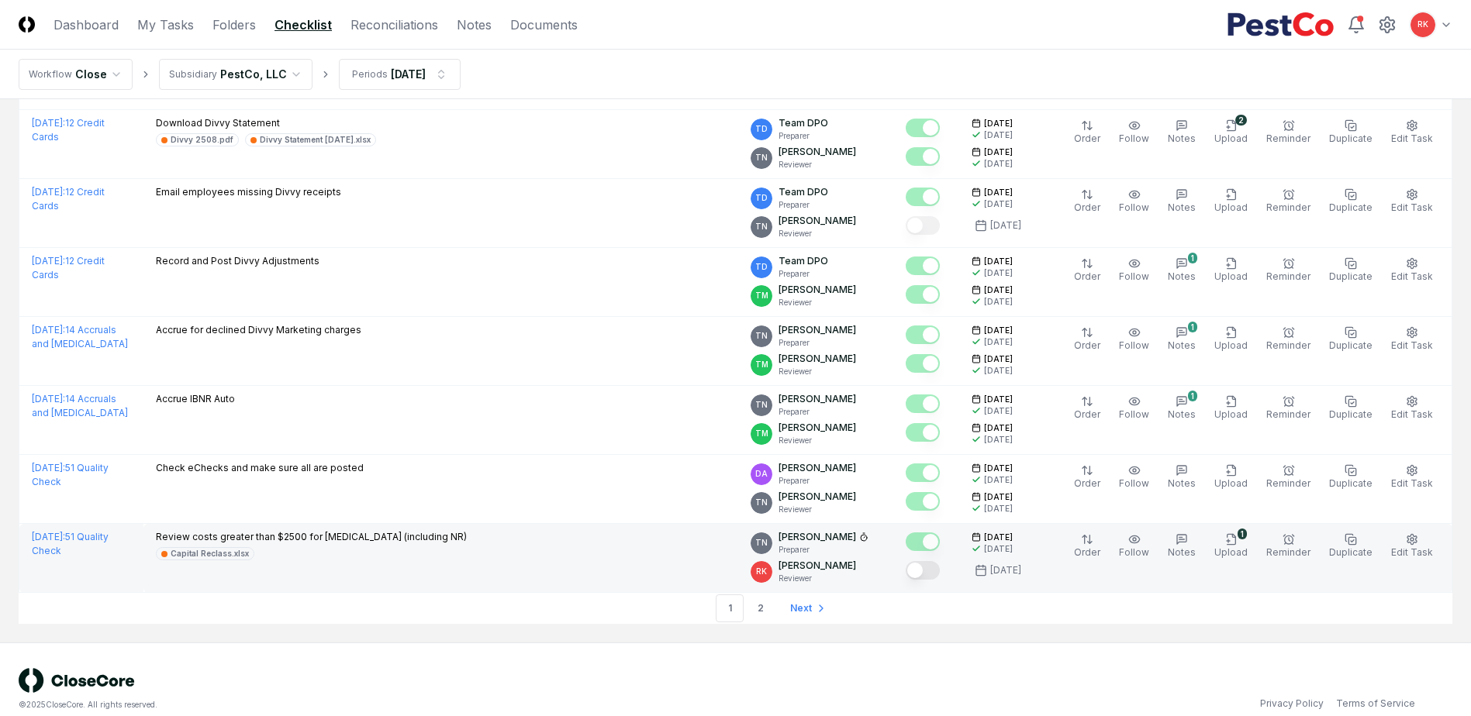
click at [929, 561] on button "Mark complete" at bounding box center [922, 570] width 34 height 19
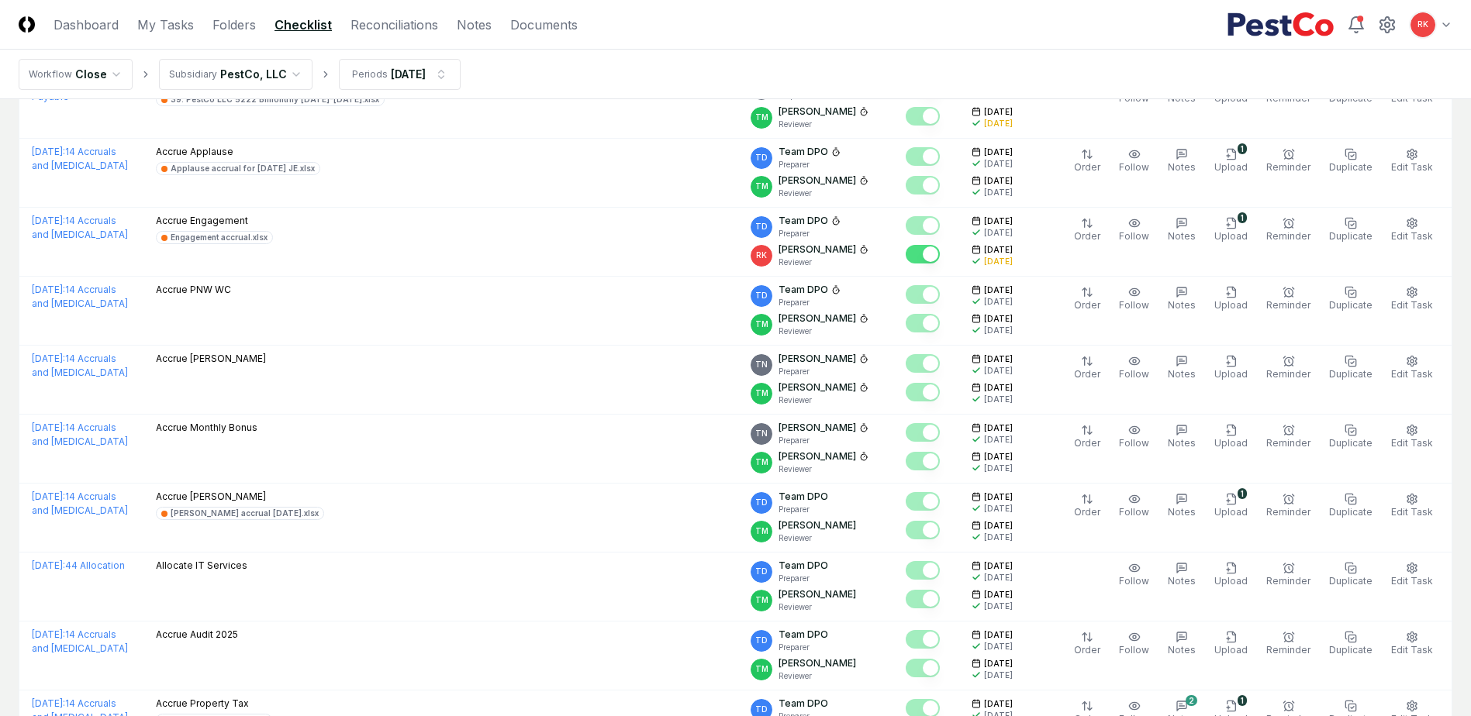
scroll to position [0, 0]
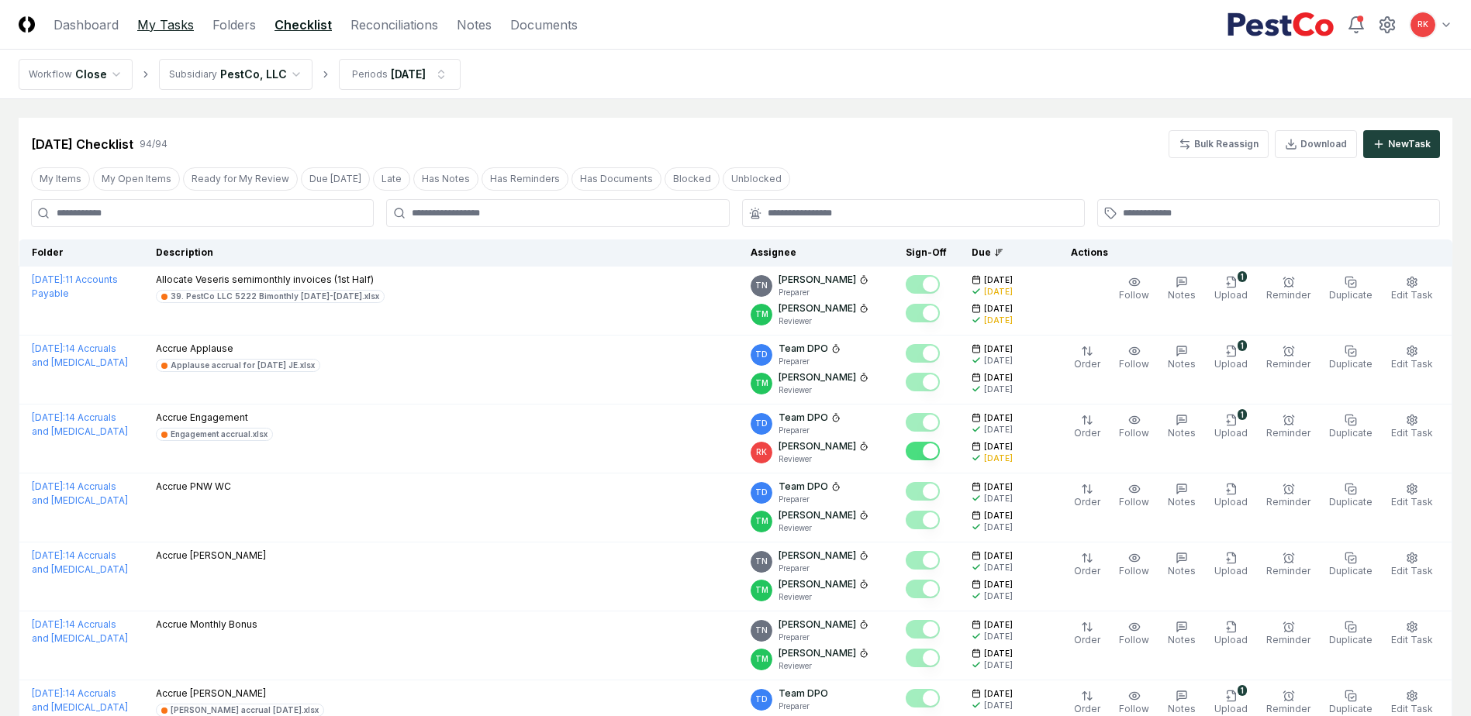
click at [147, 26] on link "My Tasks" at bounding box center [165, 25] width 57 height 19
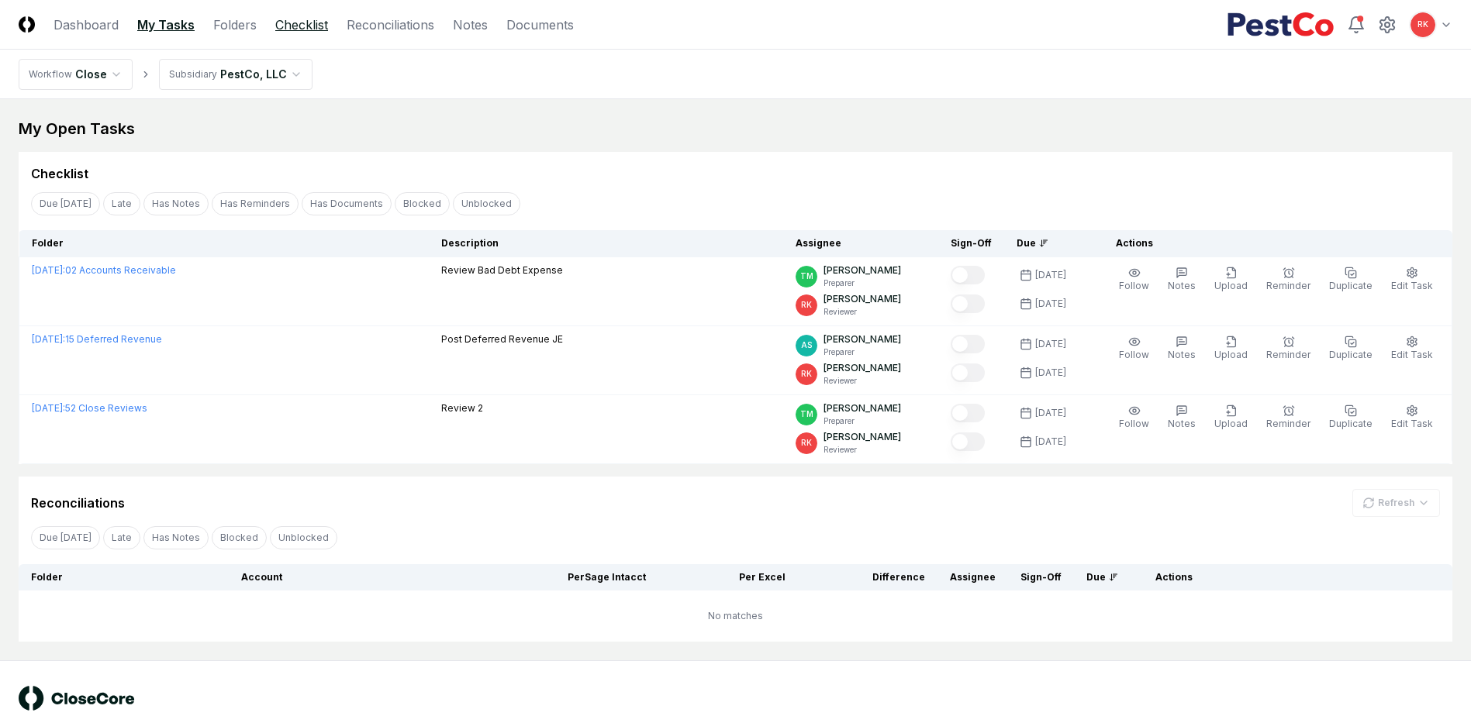
click at [298, 26] on link "Checklist" at bounding box center [301, 25] width 53 height 19
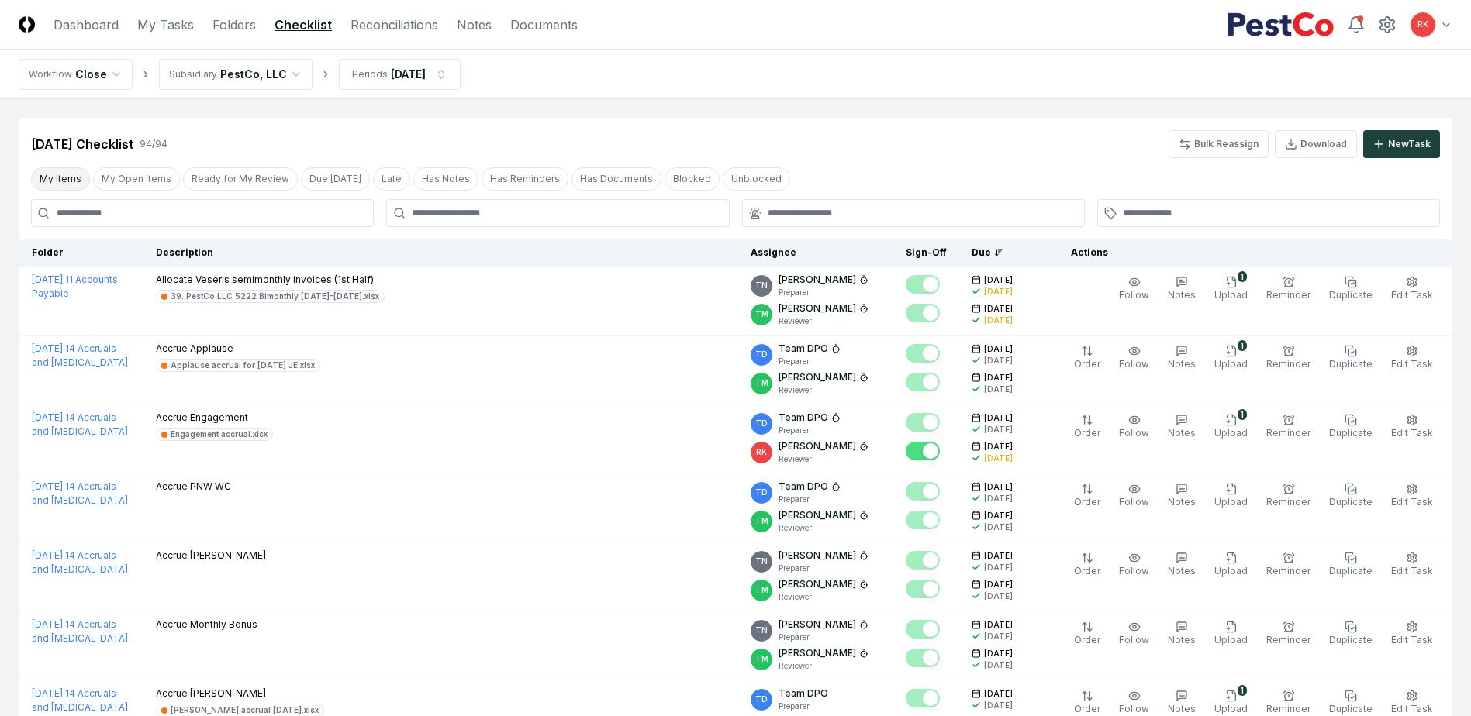
click at [71, 179] on button "My Items" at bounding box center [60, 178] width 59 height 23
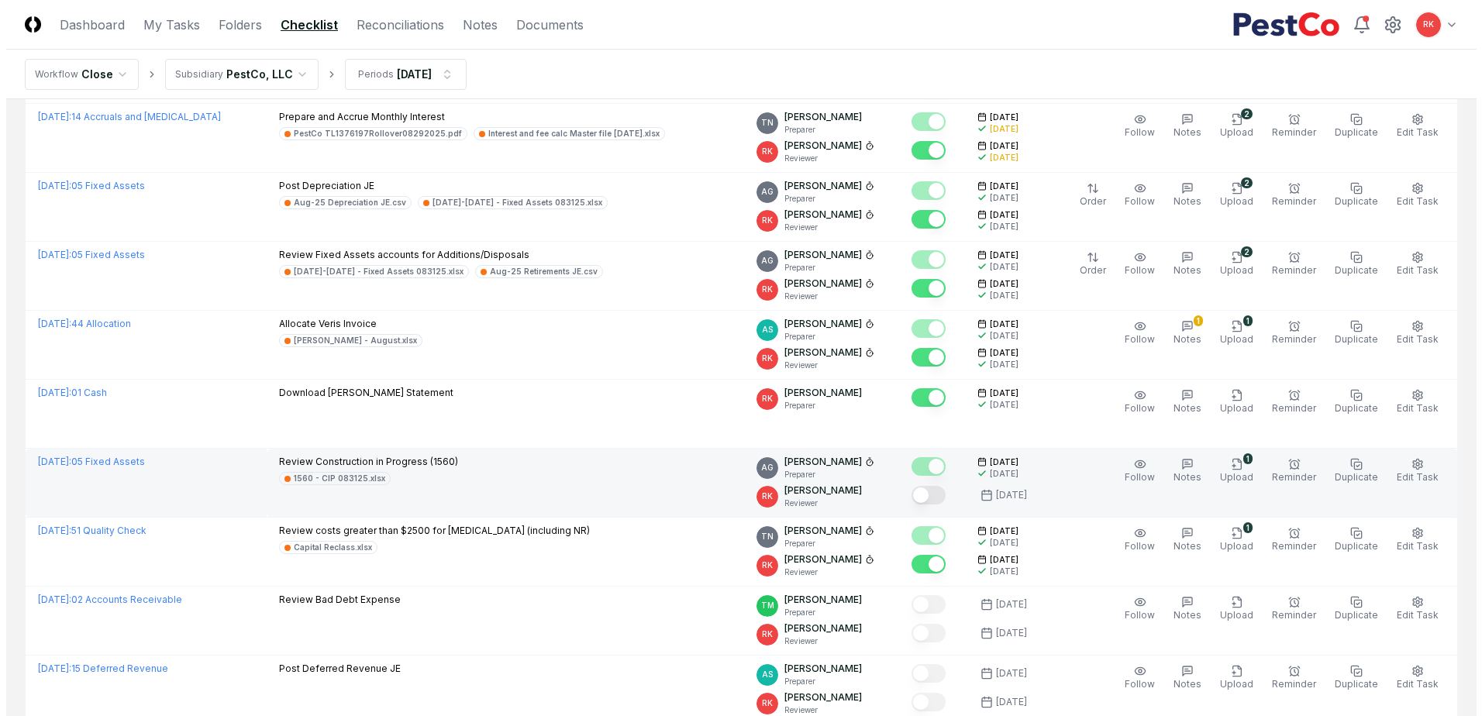
scroll to position [388, 0]
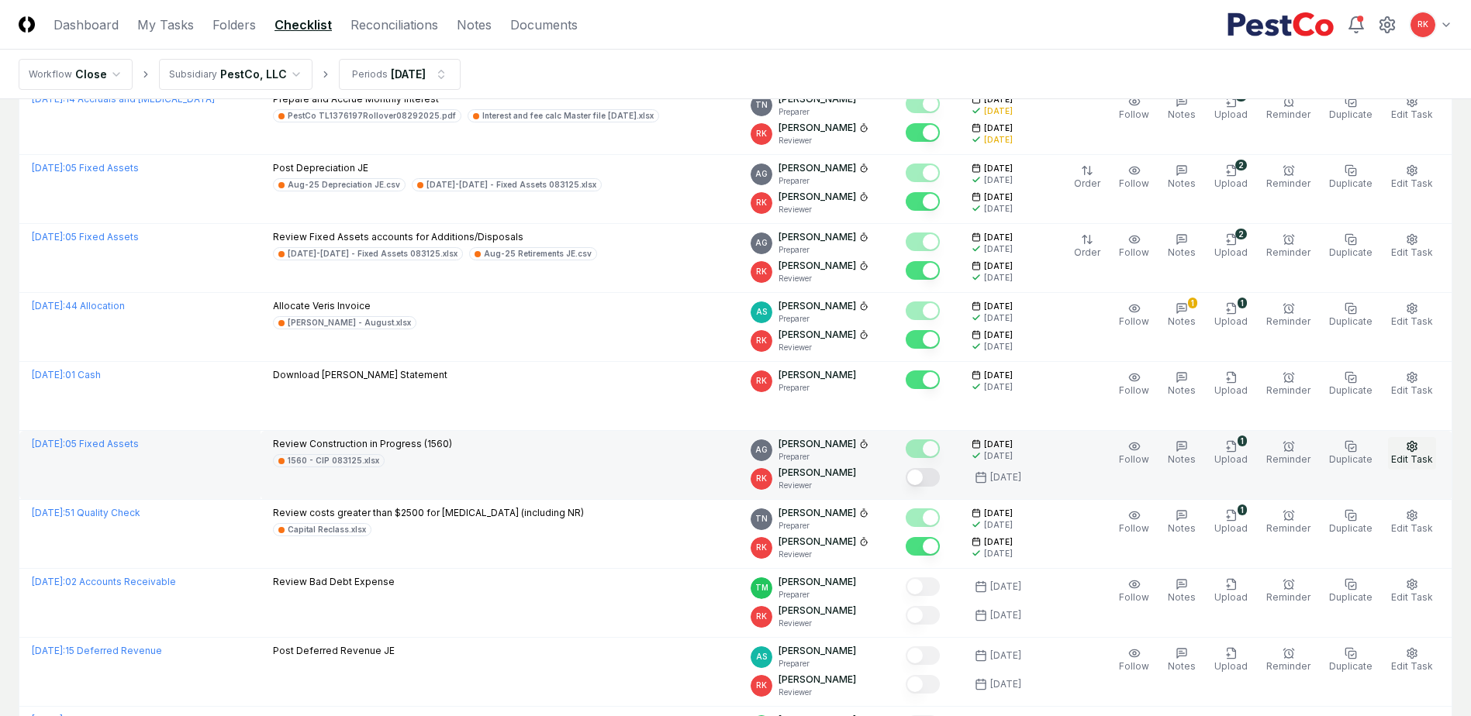
click at [1417, 460] on span "Edit Task" at bounding box center [1412, 459] width 42 height 12
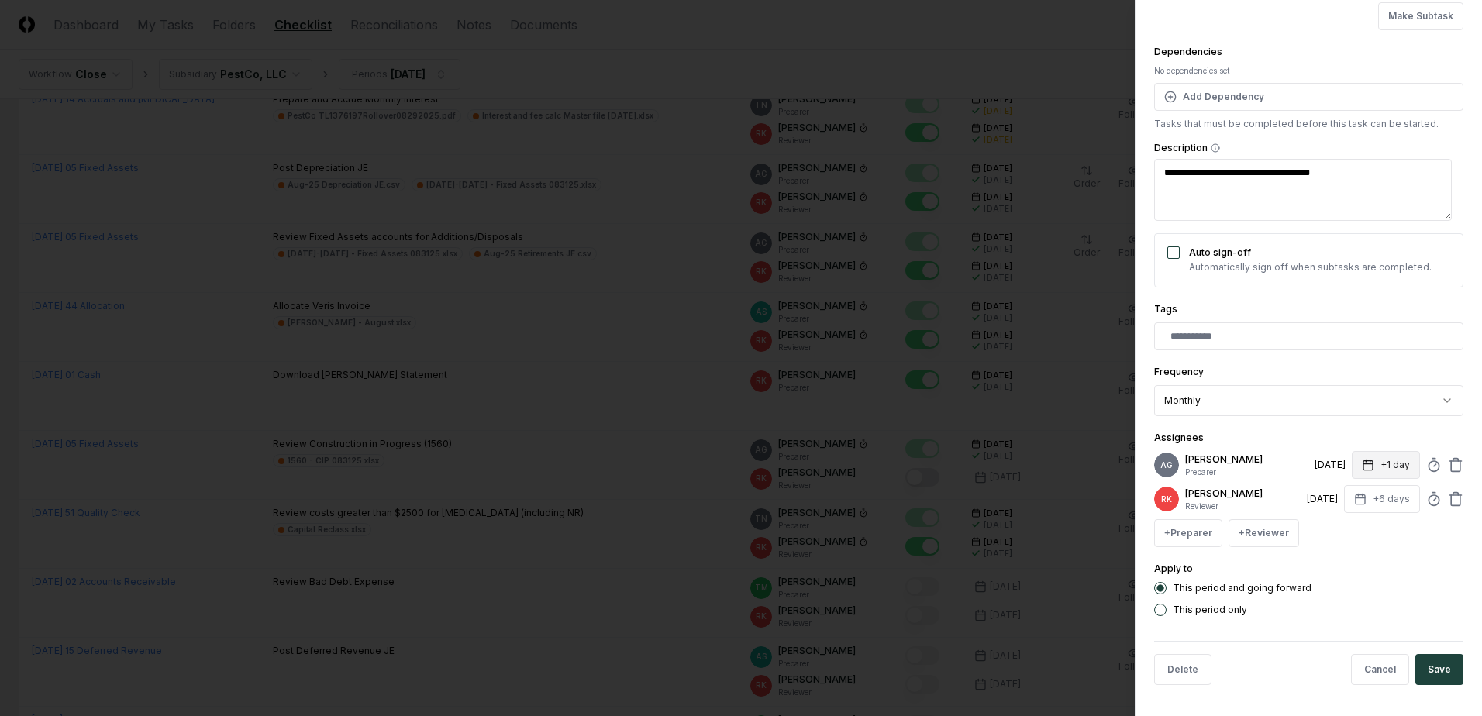
type textarea "*"
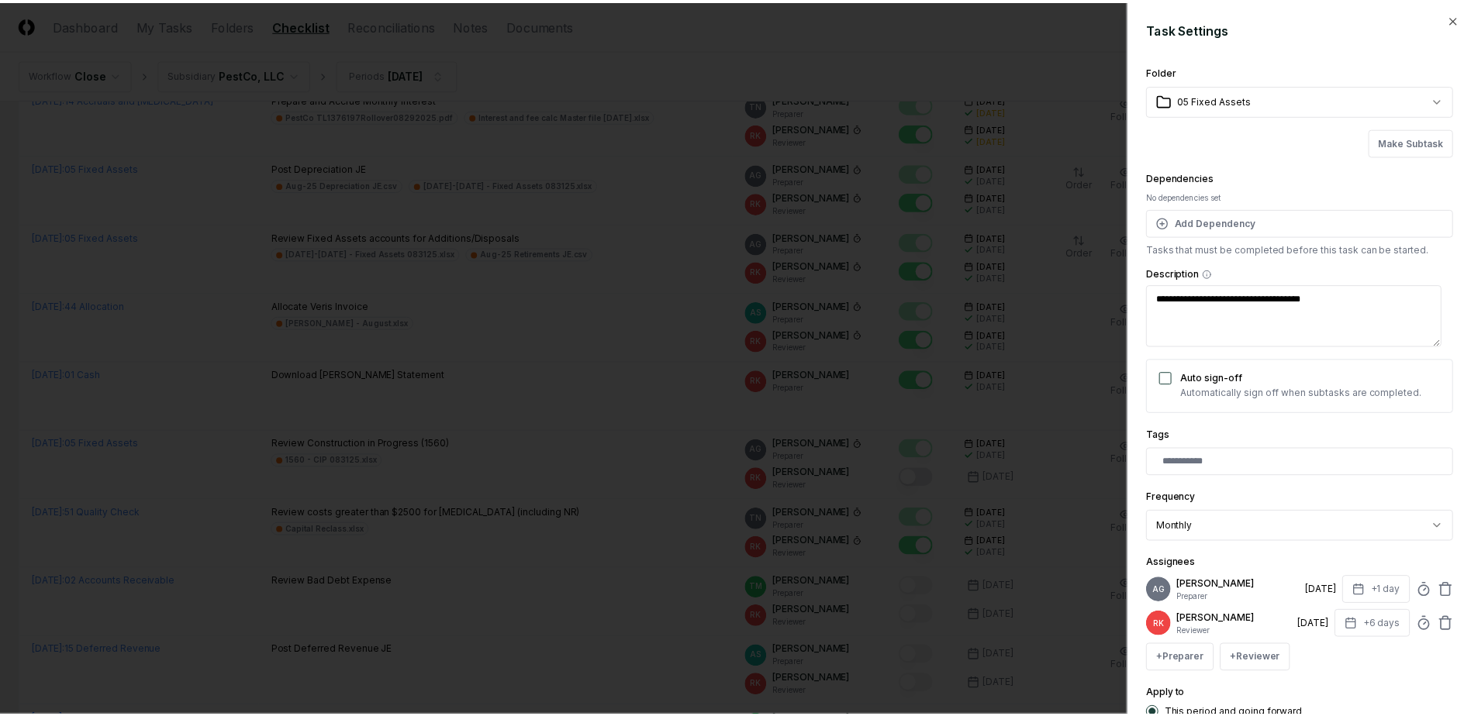
scroll to position [137, 0]
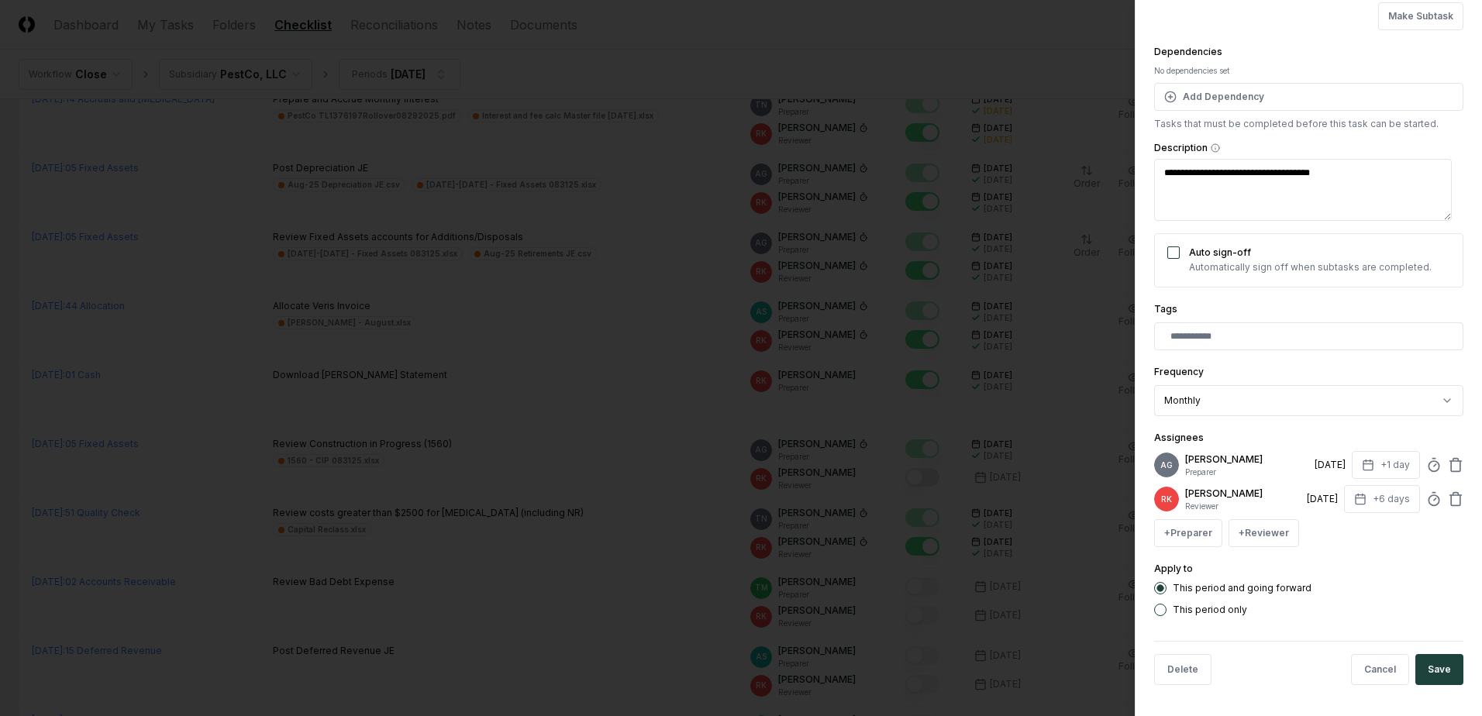
click at [1423, 507] on div "[PERSON_NAME] Reviewer [DATE] +6 days" at bounding box center [1308, 499] width 309 height 28
click at [1426, 497] on icon at bounding box center [1434, 499] width 16 height 16
type input "*"
type textarea "*"
type input "******"
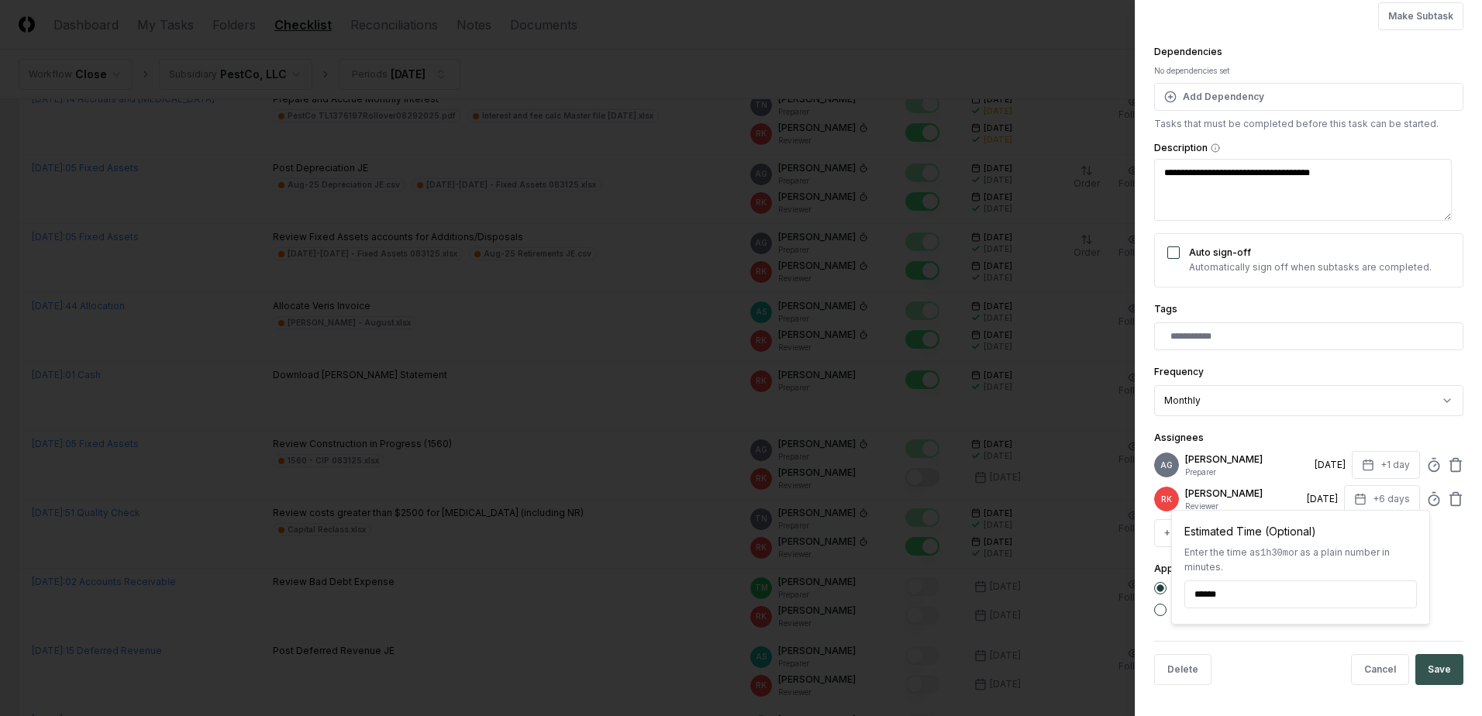
click at [1423, 672] on button "Save" at bounding box center [1439, 669] width 48 height 31
type textarea "*"
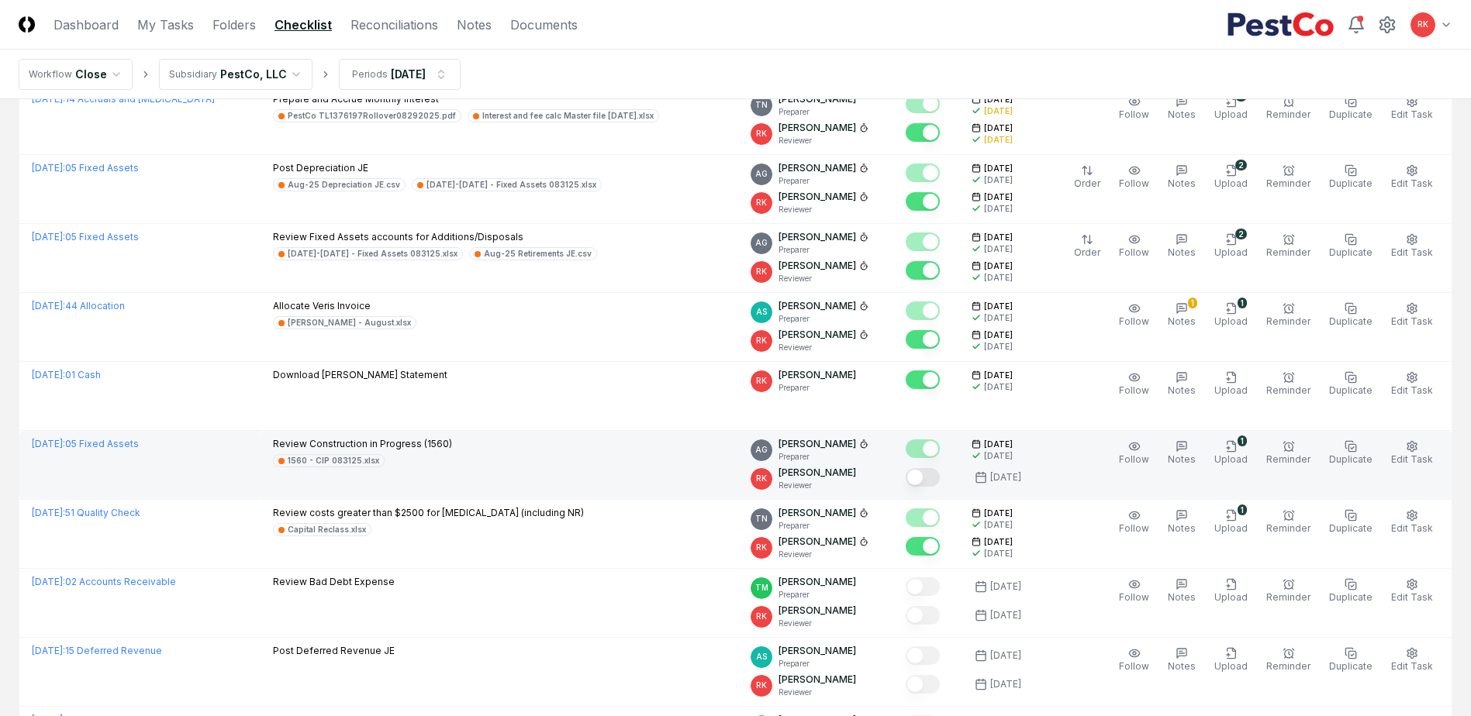
click at [933, 476] on button "Mark complete" at bounding box center [922, 477] width 34 height 19
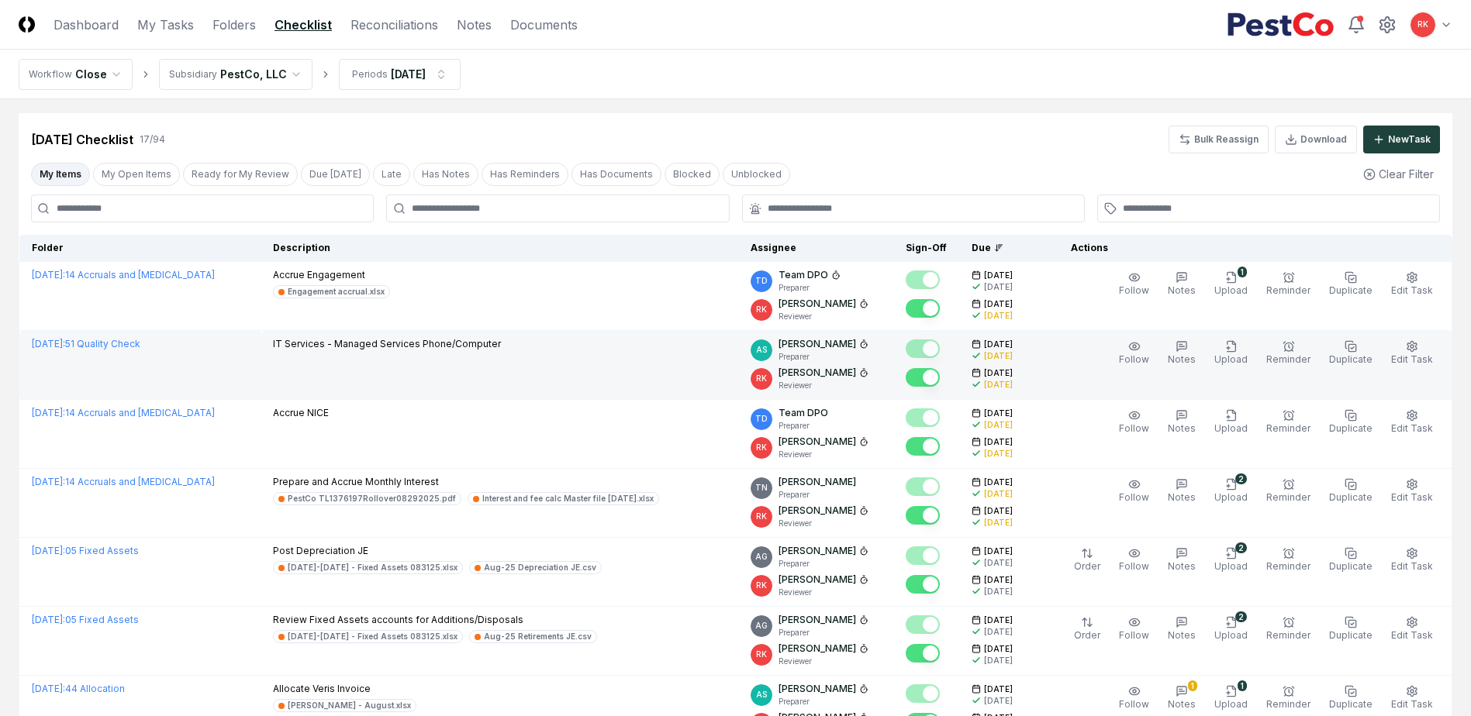
scroll to position [0, 0]
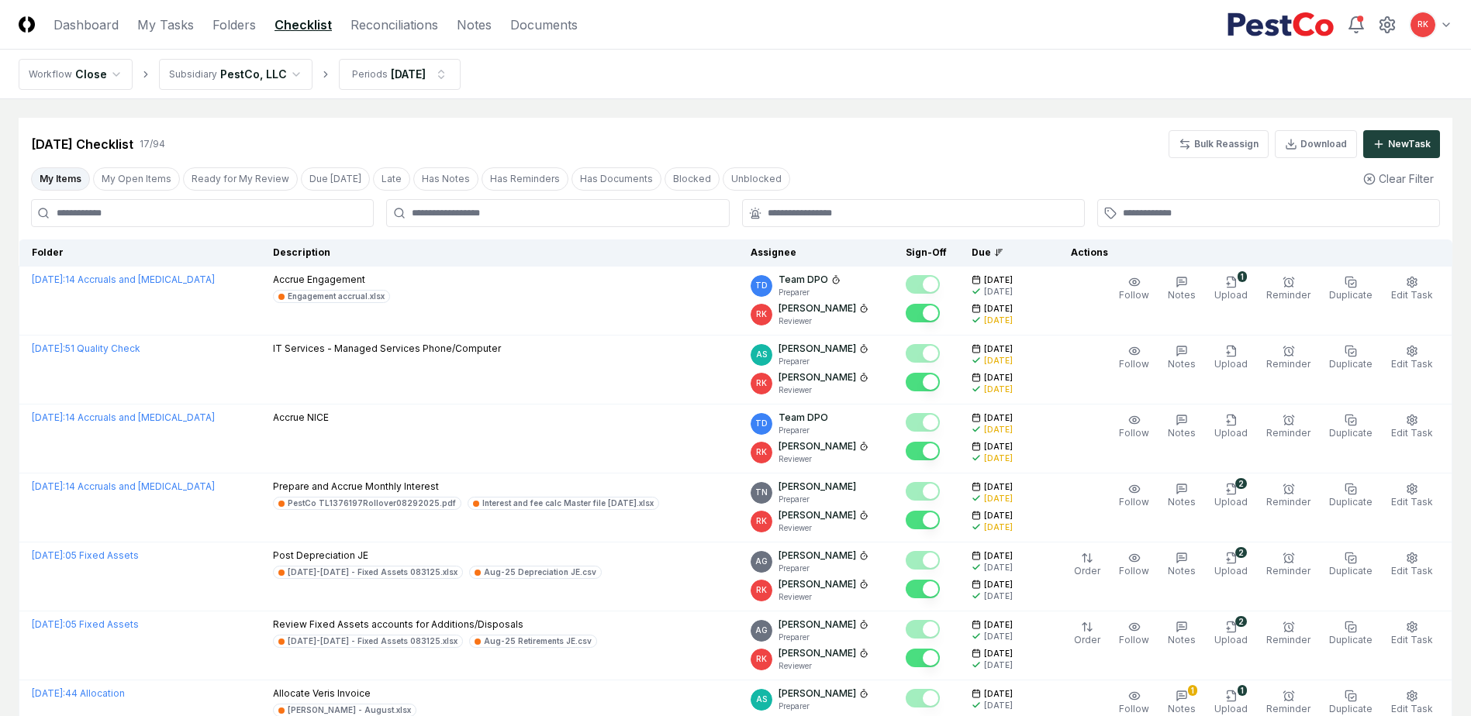
click at [397, 14] on header "CloseCore Dashboard My Tasks Folders Checklist Reconciliations Notes Documents …" at bounding box center [735, 25] width 1471 height 50
click at [405, 23] on link "Reconciliations" at bounding box center [394, 25] width 88 height 19
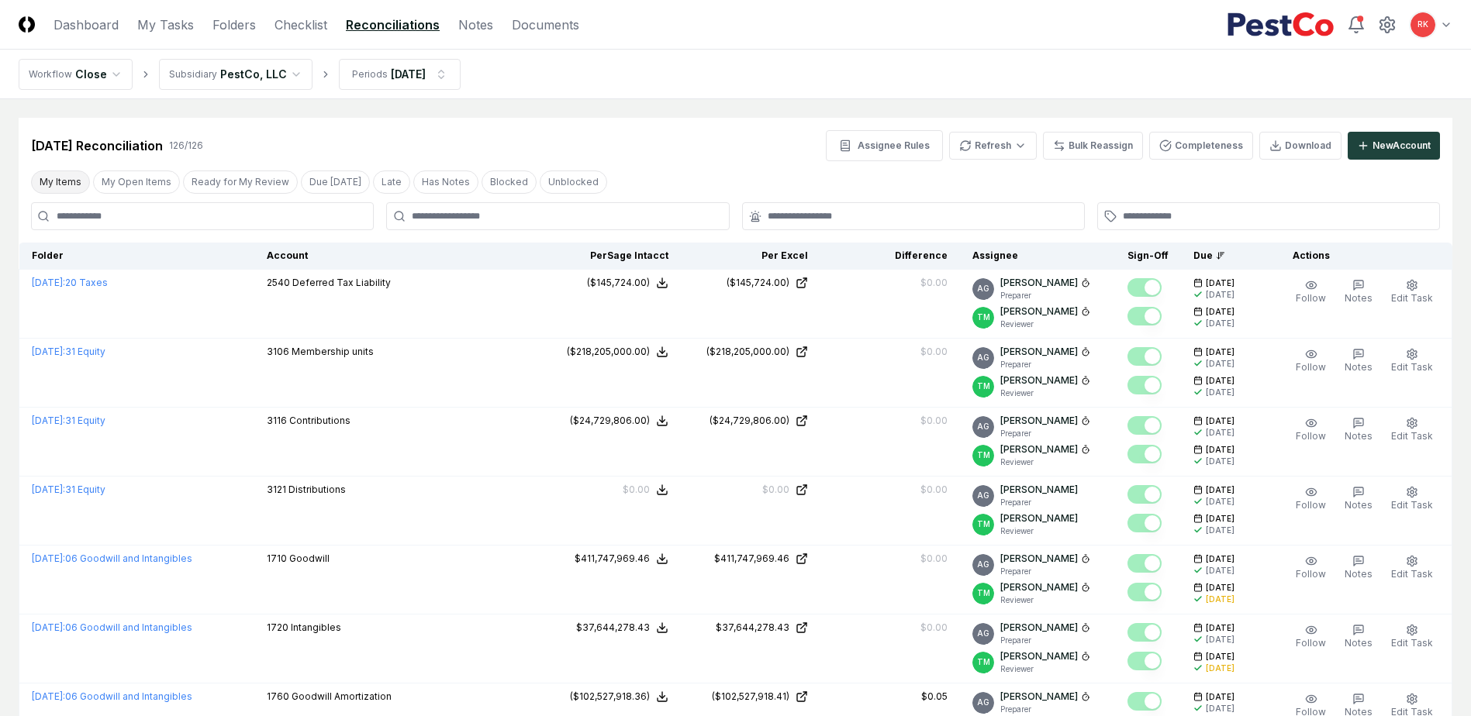
click at [60, 177] on button "My Items" at bounding box center [60, 182] width 59 height 23
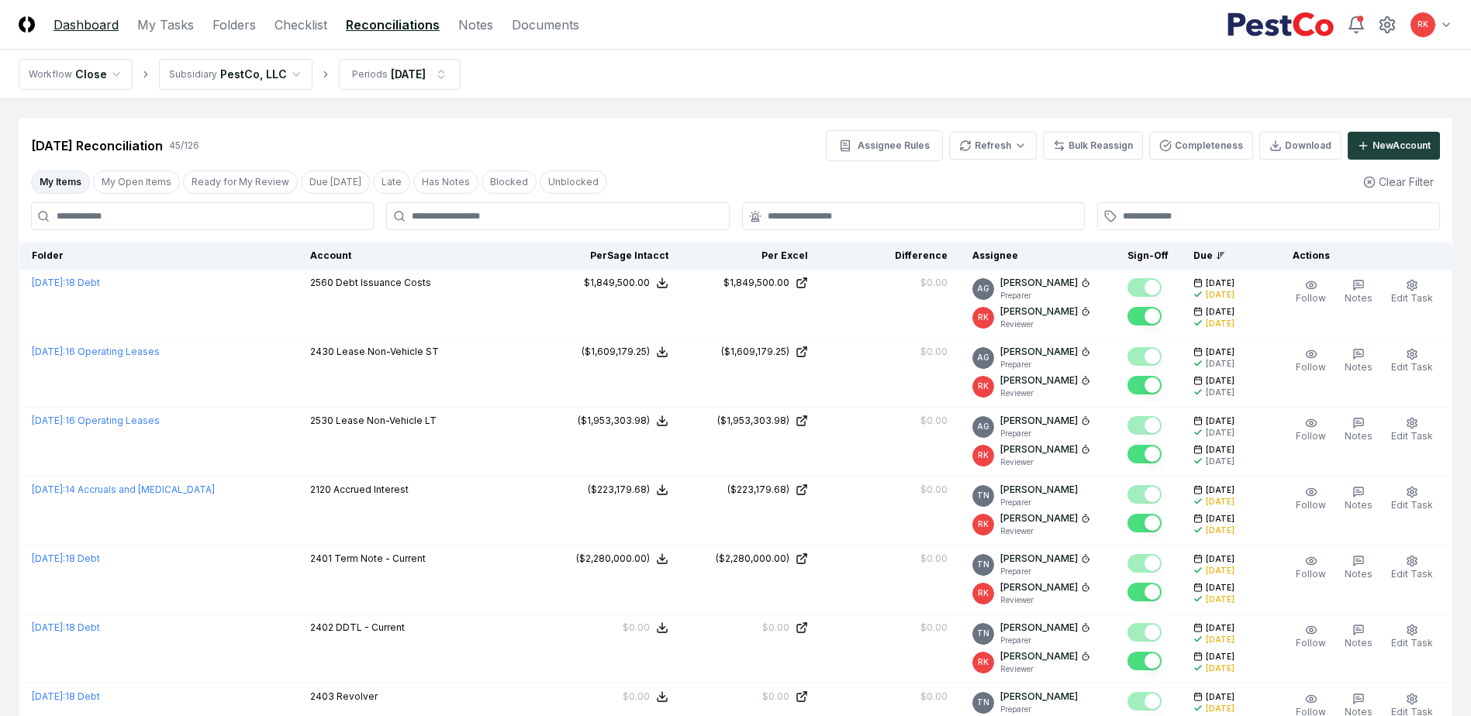
click at [75, 20] on link "Dashboard" at bounding box center [85, 25] width 65 height 19
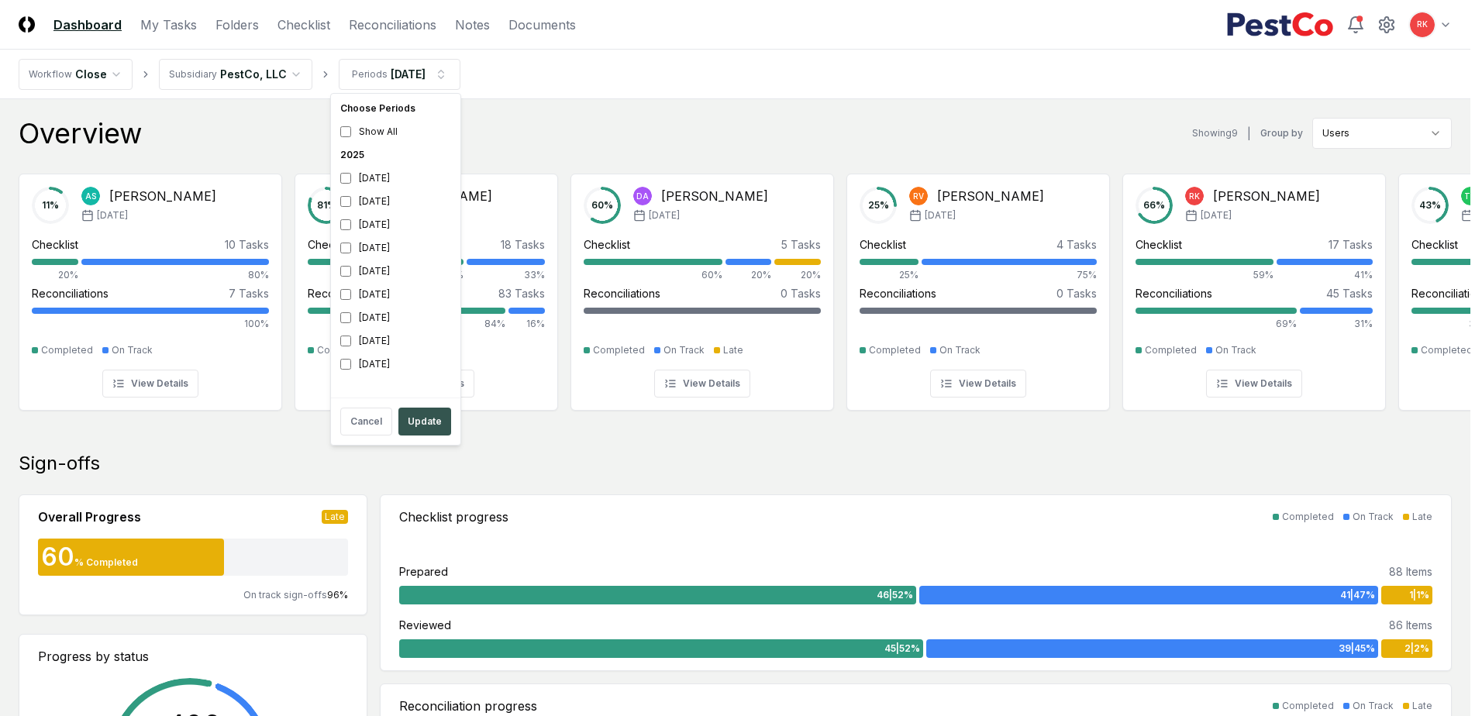
click at [418, 425] on button "Update" at bounding box center [424, 422] width 53 height 28
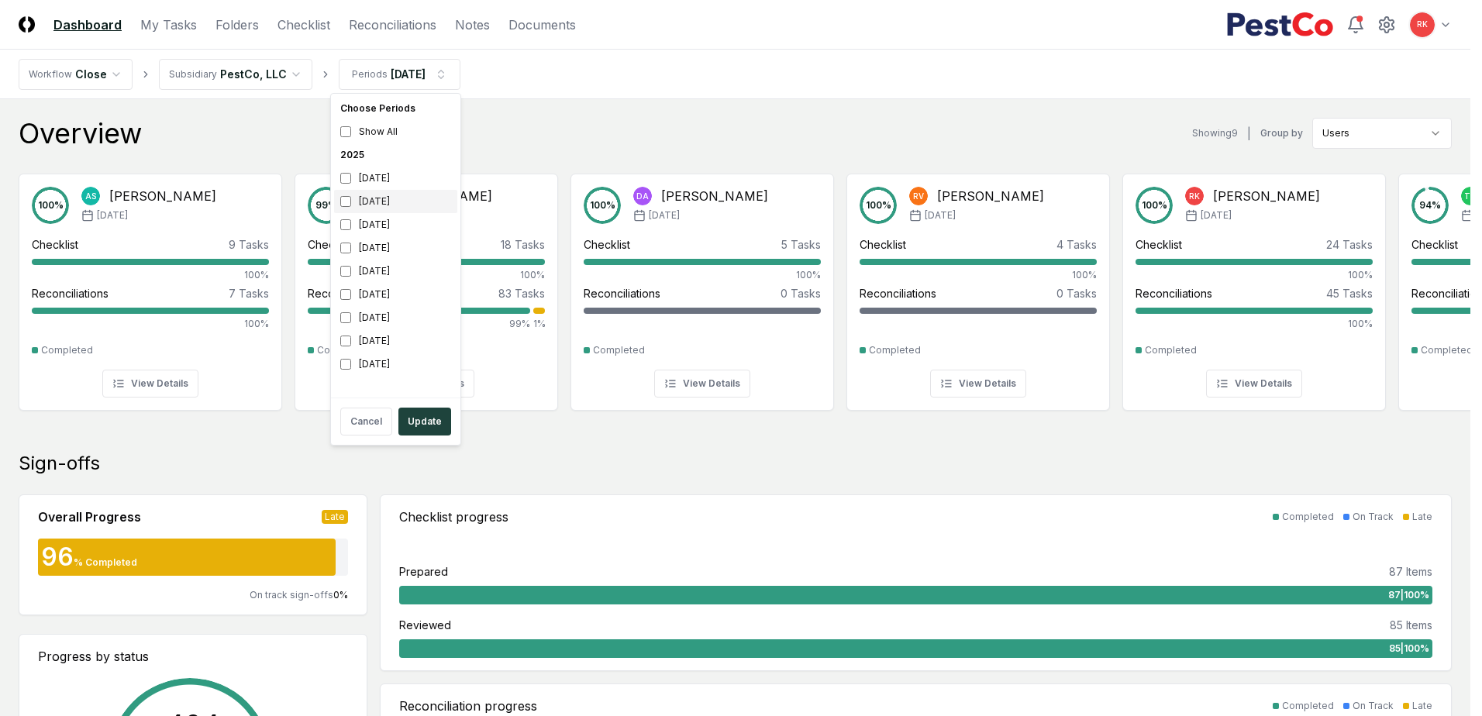
click at [344, 209] on div "[DATE]" at bounding box center [395, 201] width 123 height 23
click at [351, 226] on div "[DATE]" at bounding box center [395, 224] width 123 height 23
click at [428, 428] on button "Update" at bounding box center [424, 422] width 53 height 28
